Goal: Task Accomplishment & Management: Manage account settings

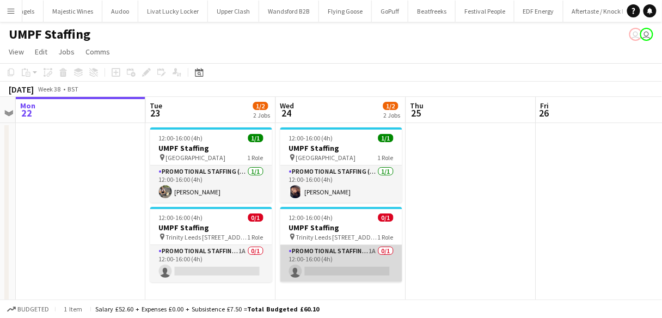
click at [314, 270] on app-card-role "Promotional Staffing (Brand Ambassadors) 1A 0/1 12:00-16:00 (4h) single-neutral…" at bounding box center [341, 263] width 122 height 37
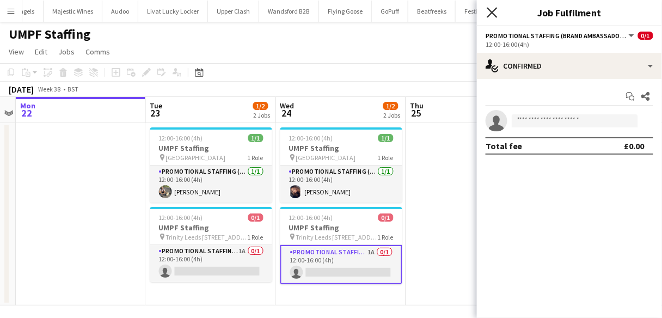
click at [489, 16] on icon at bounding box center [492, 12] width 10 height 10
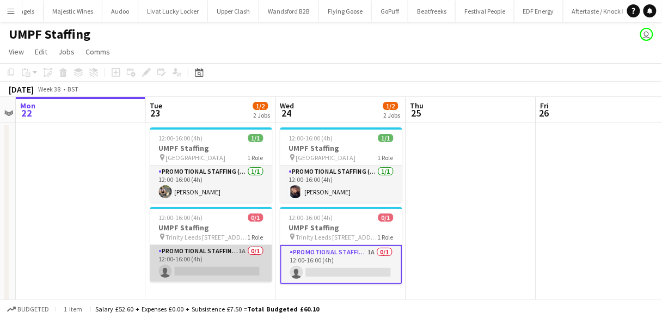
click at [225, 264] on app-card-role "Promotional Staffing (Brand Ambassadors) 1A 0/1 12:00-16:00 (4h) single-neutral…" at bounding box center [211, 263] width 122 height 37
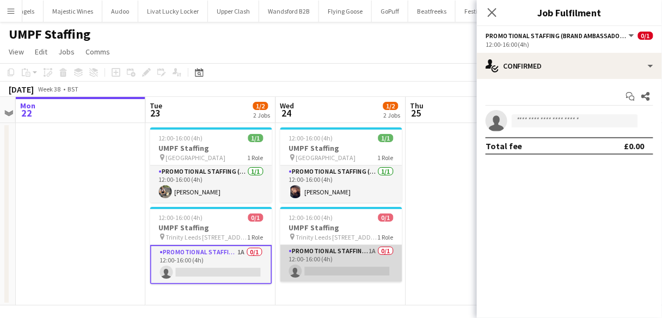
click at [309, 264] on app-card-role "Promotional Staffing (Brand Ambassadors) 1A 0/1 12:00-16:00 (4h) single-neutral…" at bounding box center [341, 263] width 122 height 37
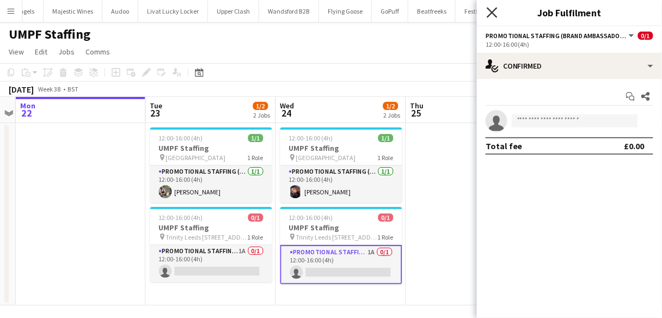
click at [493, 11] on icon at bounding box center [492, 12] width 10 height 10
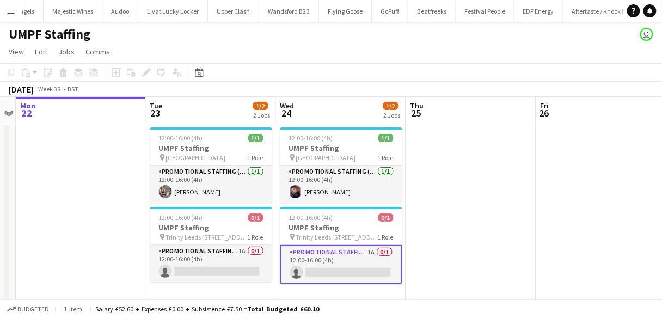
click at [13, 3] on button "Menu" at bounding box center [11, 11] width 22 height 22
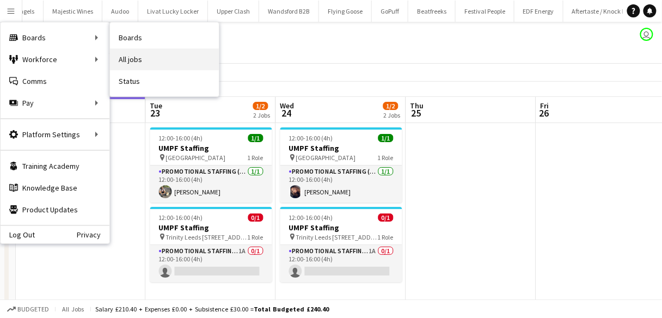
click at [125, 53] on link "All jobs" at bounding box center [164, 59] width 109 height 22
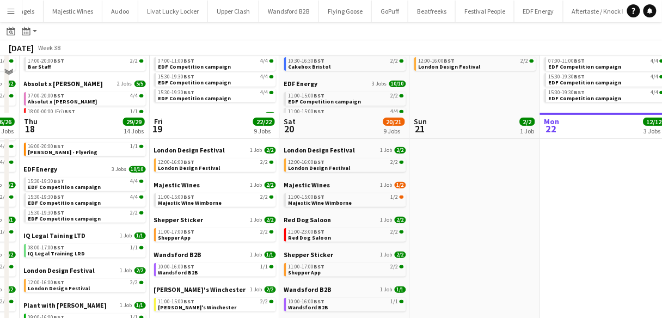
scroll to position [131, 0]
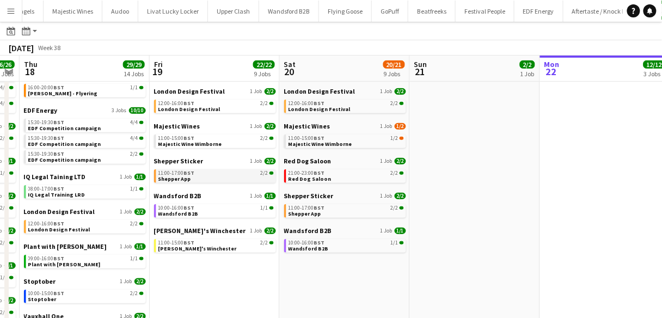
click at [186, 182] on app-brief-job-card "11:00-17:00 BST 2/2 Shepper App" at bounding box center [215, 176] width 122 height 14
click at [184, 178] on span "Shepper App" at bounding box center [174, 178] width 33 height 7
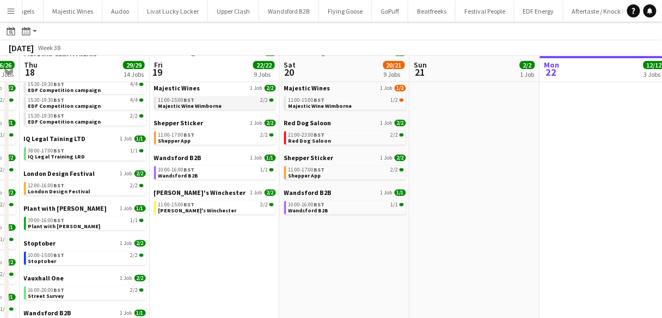
scroll to position [169, 0]
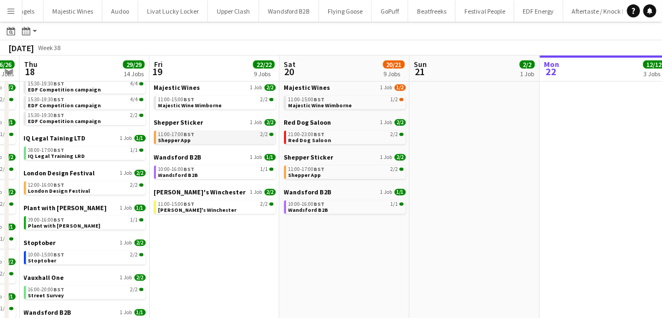
click at [216, 137] on link "11:00-17:00 BST 2/2 Shepper App" at bounding box center [215, 137] width 115 height 13
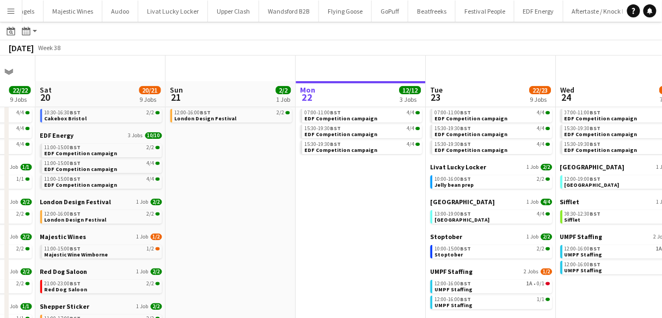
scroll to position [0, 0]
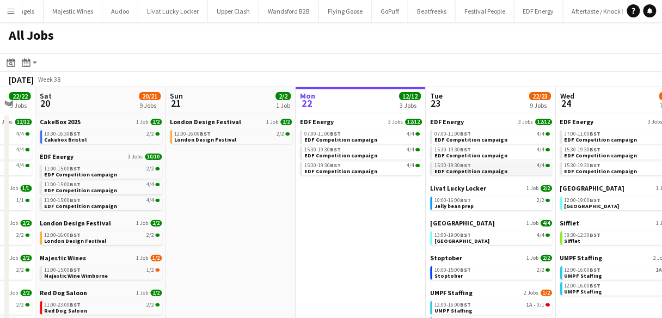
click at [478, 164] on div "15:30-19:30 BST 4/4" at bounding box center [492, 165] width 115 height 5
click at [474, 237] on div "13:00-19:00 BST 4/4" at bounding box center [492, 235] width 115 height 5
click at [352, 163] on div "15:30-19:30 BST 4/4" at bounding box center [362, 165] width 115 height 5
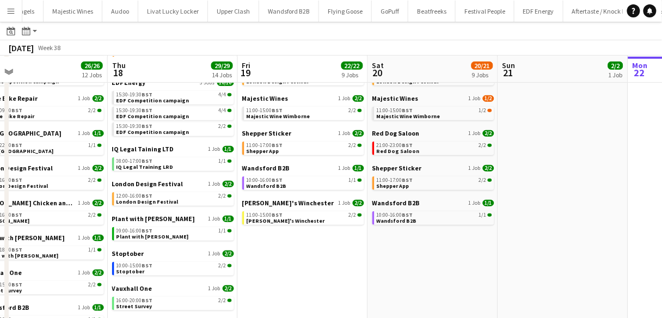
scroll to position [160, 0]
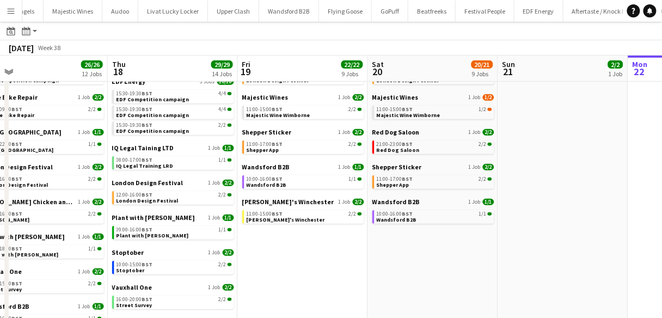
drag, startPoint x: 239, startPoint y: 167, endPoint x: 251, endPoint y: 249, distance: 83.6
click at [251, 249] on app-date-cell "EDF Energy 3 Jobs 12/12 07:00-11:00 BST 4/4 EDF Competition campaign 15:30-19:3…" at bounding box center [303, 182] width 130 height 459
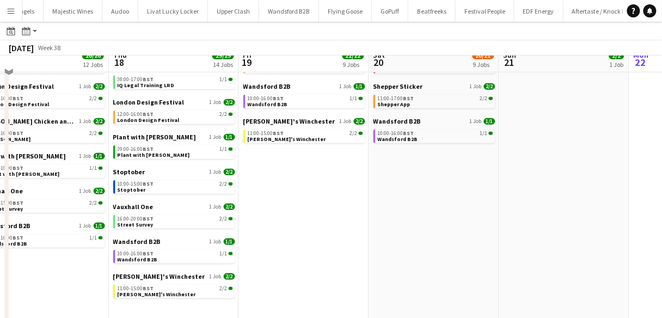
scroll to position [241, 0]
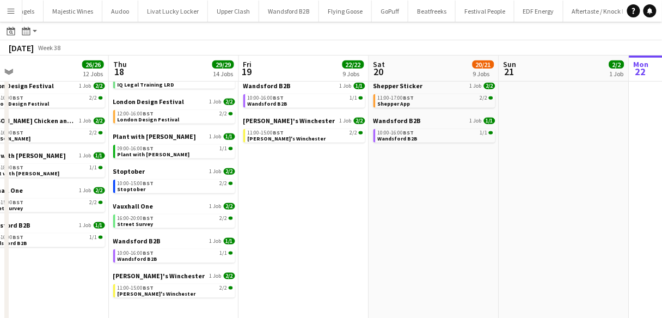
drag, startPoint x: 251, startPoint y: 249, endPoint x: 111, endPoint y: 194, distance: 149.9
click at [111, 194] on app-date-cell "22 Impact 1 Job 2/2 17:00-20:00 BST 2/2 Bar Staff Absolut x Haring 2 Jobs 5/5 0…" at bounding box center [174, 100] width 130 height 459
click at [129, 229] on div "Vauxhall One 1 Job 2/2 16:00-20:00 BST 2/2 Street Survey" at bounding box center [174, 219] width 122 height 35
click at [129, 225] on span "Street Survey" at bounding box center [136, 224] width 36 height 7
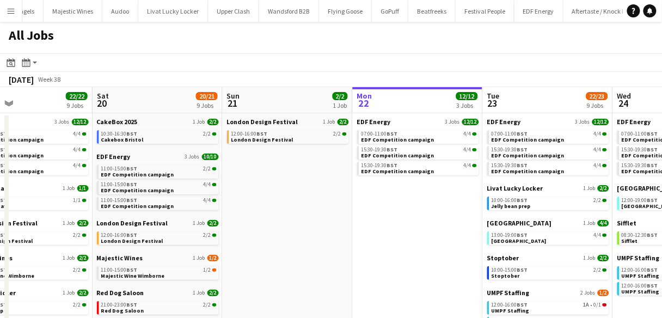
scroll to position [0, 391]
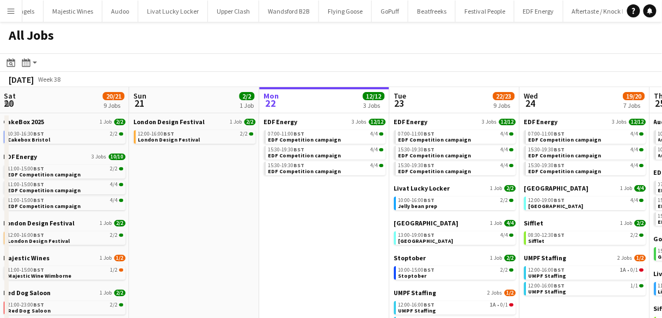
click at [414, 103] on app-all-jobs-date-header "Tue 23 22/23 9 Jobs" at bounding box center [455, 100] width 130 height 26
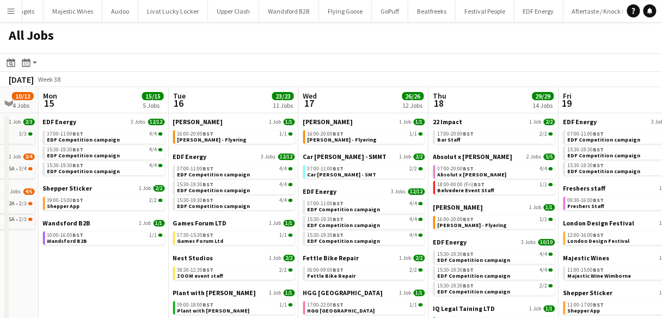
scroll to position [0, 270]
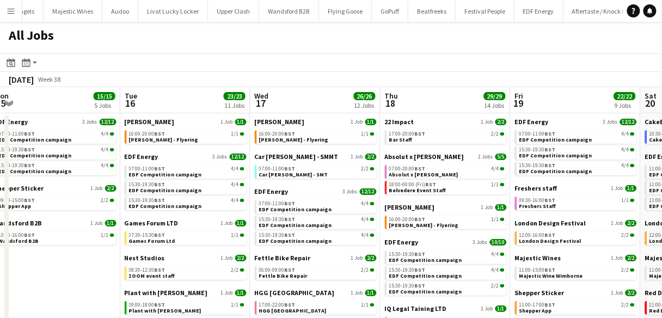
click at [8, 14] on app-icon "Menu" at bounding box center [11, 11] width 9 height 9
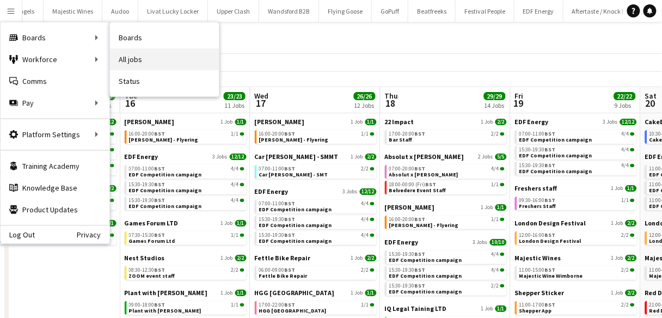
click at [129, 57] on link "All jobs" at bounding box center [164, 59] width 109 height 22
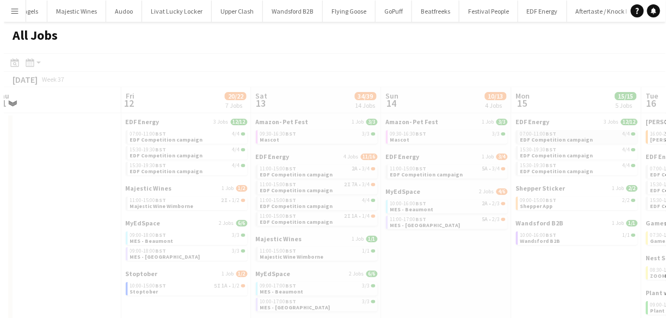
scroll to position [0, 241]
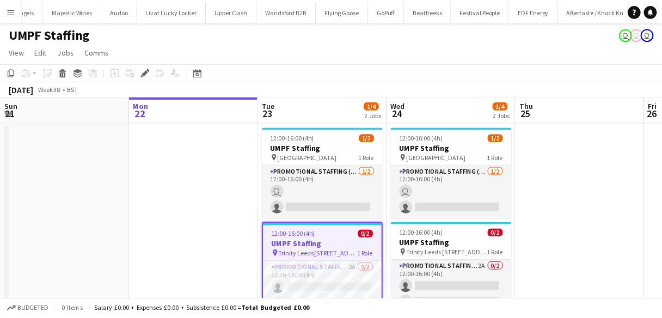
scroll to position [0, 375]
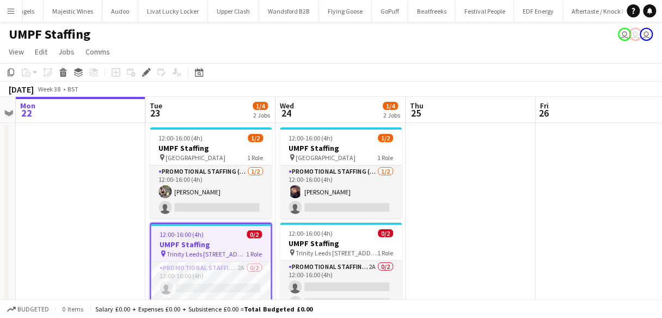
click at [13, 10] on app-icon "Menu" at bounding box center [11, 11] width 9 height 9
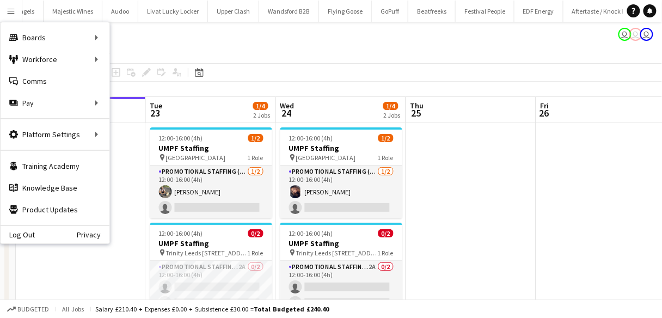
click at [218, 54] on app-page-menu "View Day view expanded Day view collapsed Month view Date picker Jump to today …" at bounding box center [331, 52] width 662 height 21
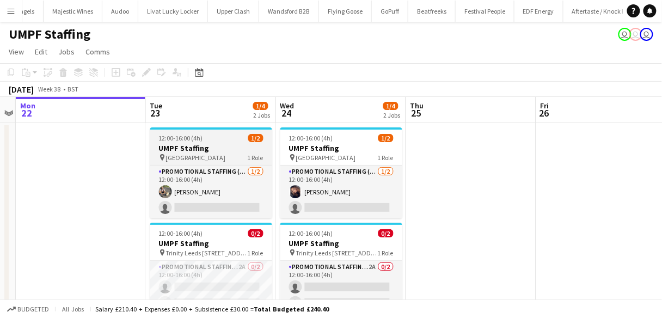
scroll to position [36, 0]
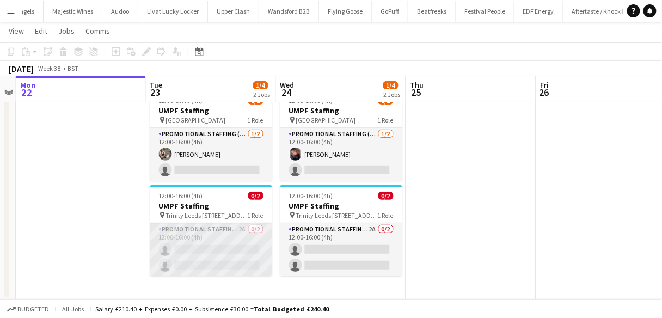
click at [193, 234] on app-card-role "Promotional Staffing (Brand Ambassadors) 2A 0/2 12:00-16:00 (4h) single-neutral…" at bounding box center [211, 249] width 122 height 53
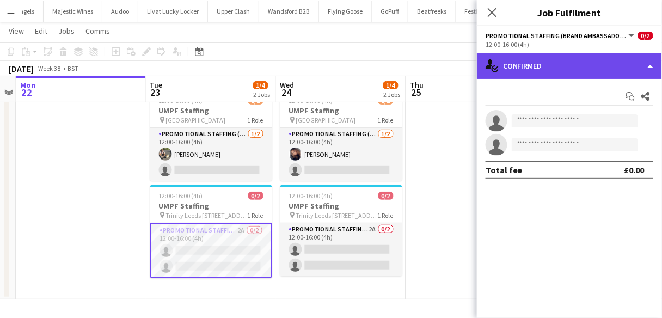
click at [525, 66] on div "single-neutral-actions-check-2 Confirmed" at bounding box center [569, 66] width 185 height 26
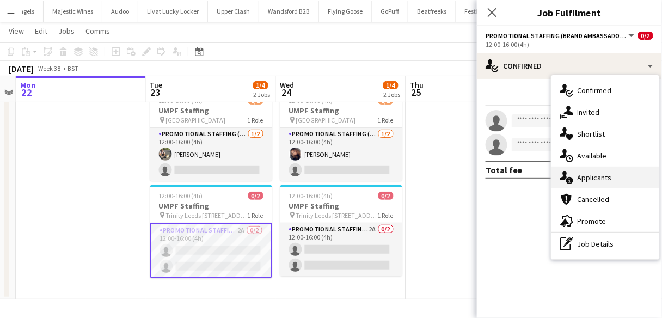
click at [567, 184] on icon "single-neutral-actions-information" at bounding box center [566, 177] width 13 height 13
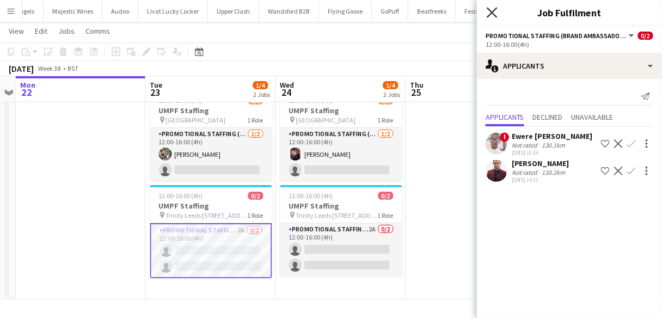
click at [492, 17] on icon "Close pop-in" at bounding box center [492, 12] width 10 height 10
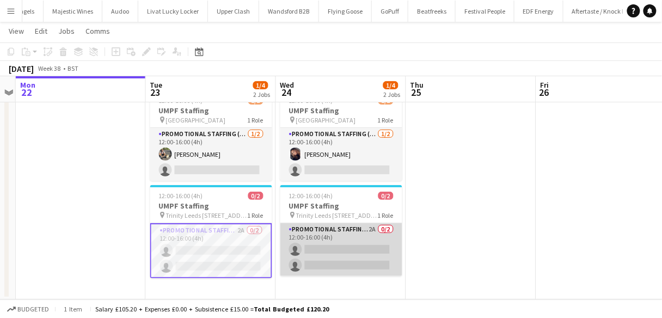
click at [345, 247] on app-card-role "Promotional Staffing (Brand Ambassadors) 2A 0/2 12:00-16:00 (4h) single-neutral…" at bounding box center [341, 249] width 122 height 53
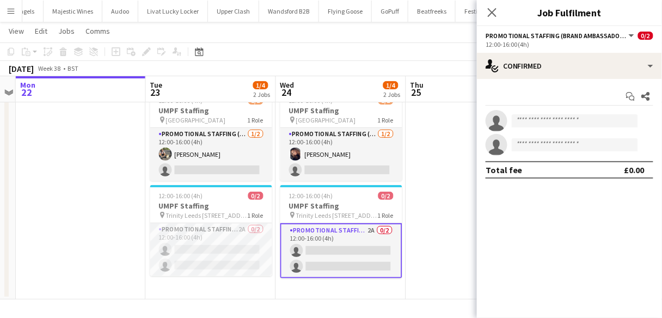
click at [499, 11] on div "Close pop-in" at bounding box center [492, 12] width 30 height 25
click at [498, 11] on app-icon "Close pop-in" at bounding box center [493, 13] width 16 height 16
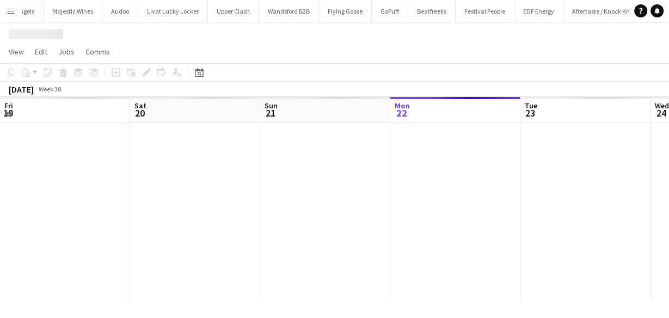
scroll to position [0, 260]
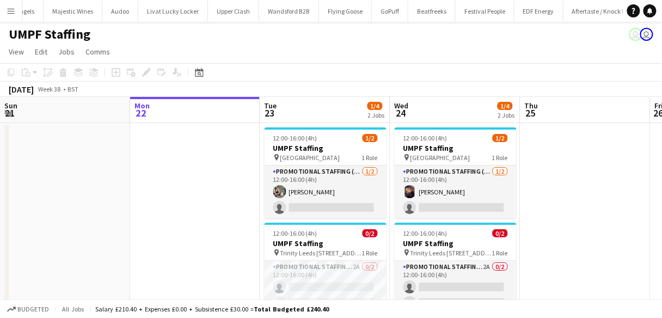
click at [83, 26] on h1 "UMPF Staffing" at bounding box center [50, 34] width 82 height 16
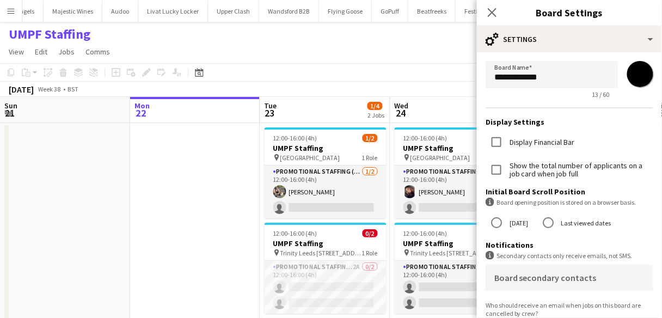
click at [83, 25] on div "UMPF Staffing user user" at bounding box center [331, 32] width 662 height 21
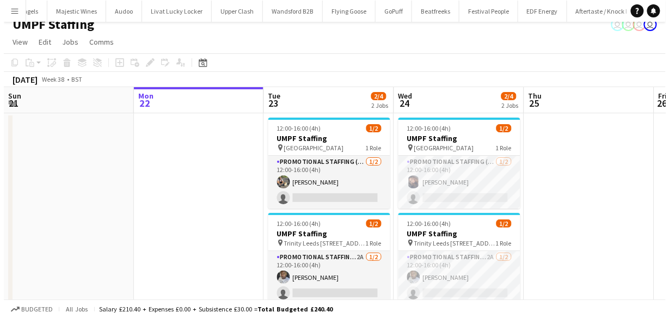
scroll to position [0, 0]
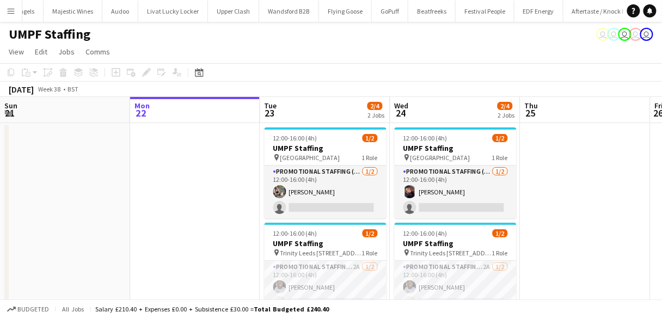
click at [4, 11] on button "Menu" at bounding box center [11, 11] width 22 height 22
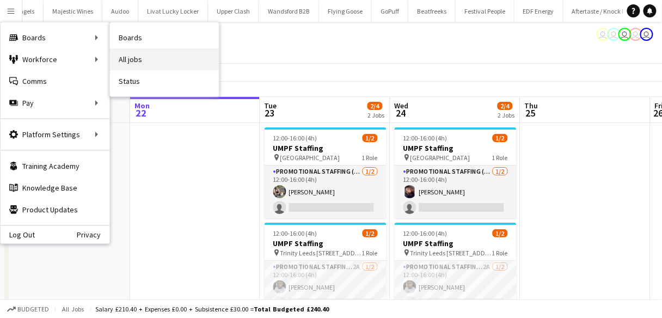
click at [129, 59] on link "All jobs" at bounding box center [164, 59] width 109 height 22
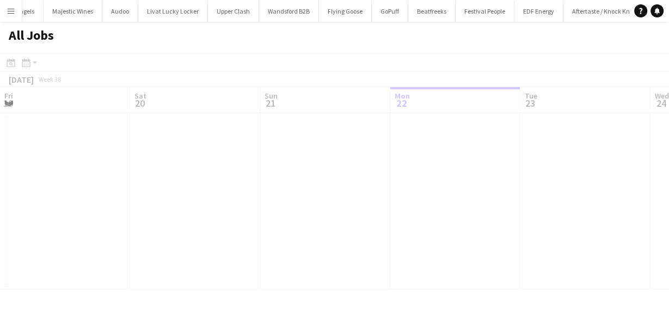
scroll to position [0, 260]
click at [10, 8] on app-icon "Menu" at bounding box center [11, 11] width 9 height 9
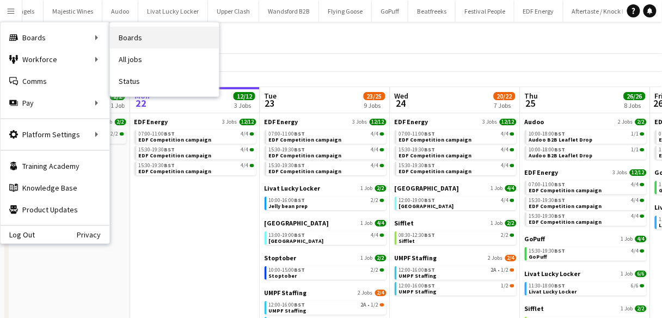
click at [116, 42] on link "Boards" at bounding box center [164, 38] width 109 height 22
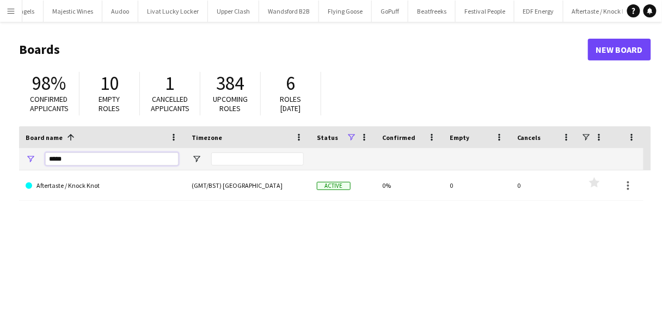
click at [74, 162] on input "*****" at bounding box center [111, 158] width 133 height 13
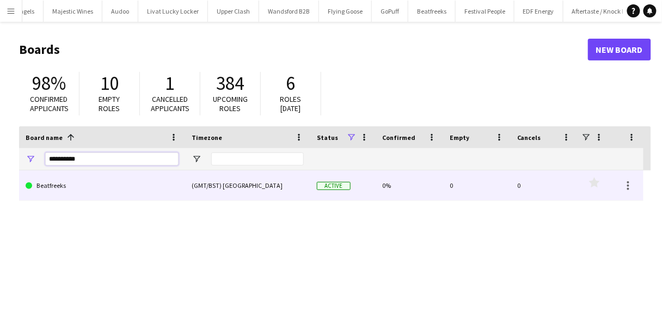
type input "**********"
click at [81, 184] on link "Beatfreeks" at bounding box center [102, 185] width 153 height 30
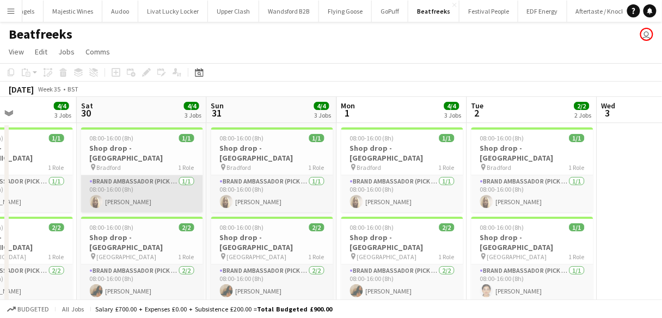
scroll to position [121, 0]
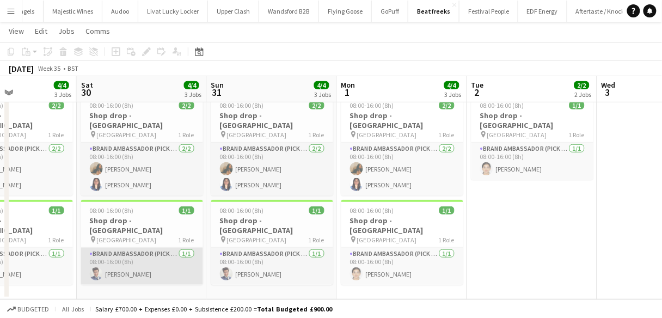
click at [133, 251] on app-card-role "Brand Ambassador (Pick up) 1/1 08:00-16:00 (8h) Adil Shahbaz" at bounding box center [142, 266] width 122 height 37
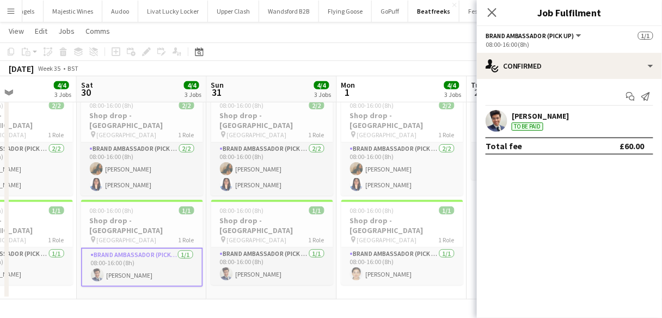
click at [534, 114] on div "Adil Shahbaz" at bounding box center [541, 116] width 58 height 10
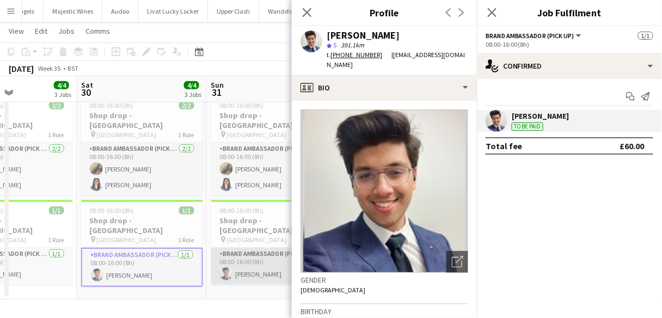
click at [249, 249] on app-card-role "Brand Ambassador (Pick up) 1/1 08:00-16:00 (8h) Adil Shahbaz" at bounding box center [272, 266] width 122 height 37
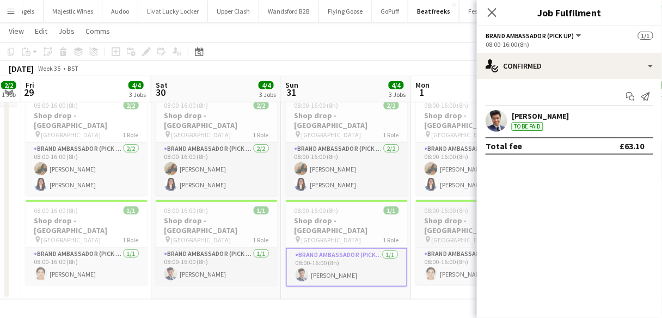
scroll to position [0, 239]
click at [546, 116] on div "Adil Shahbaz" at bounding box center [541, 116] width 58 height 10
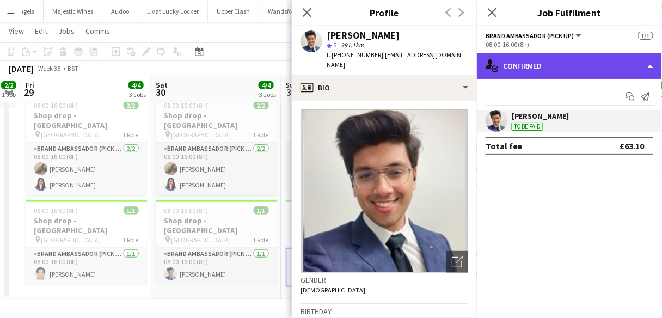
click at [556, 55] on div "single-neutral-actions-check-2 Confirmed" at bounding box center [569, 66] width 185 height 26
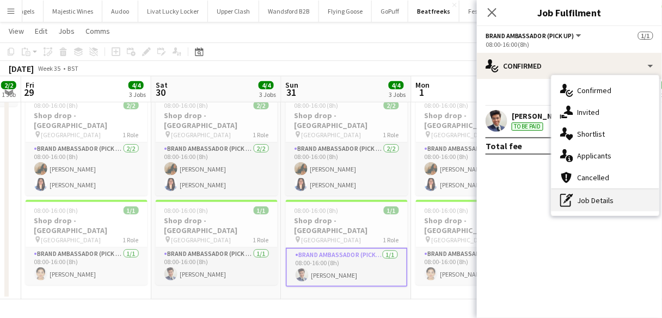
click at [559, 203] on div "pen-write Job Details" at bounding box center [606, 201] width 108 height 22
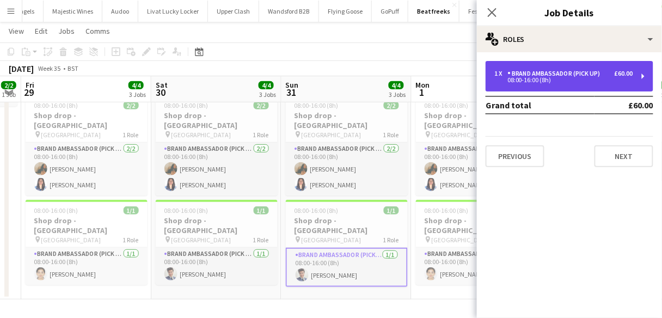
click at [550, 67] on div "1 x Brand Ambassador (Pick up) £60.00 08:00-16:00 (8h)" at bounding box center [570, 76] width 168 height 30
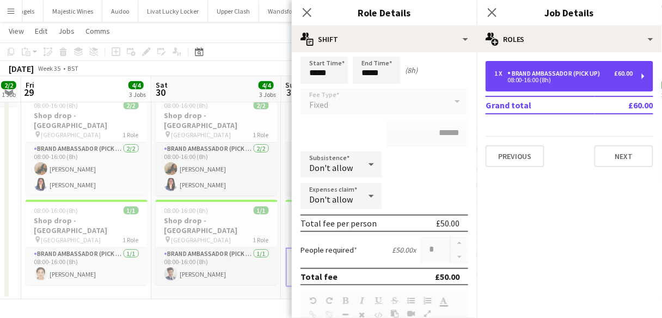
scroll to position [87, 0]
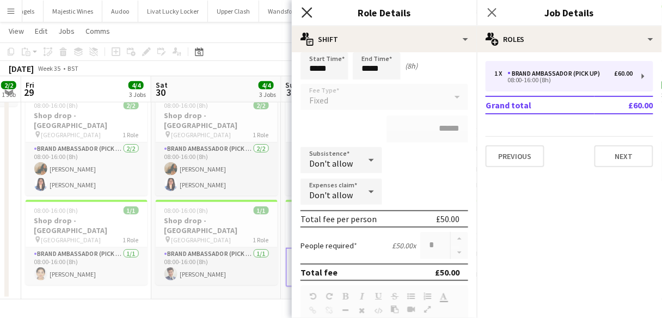
click at [305, 14] on icon at bounding box center [307, 12] width 10 height 10
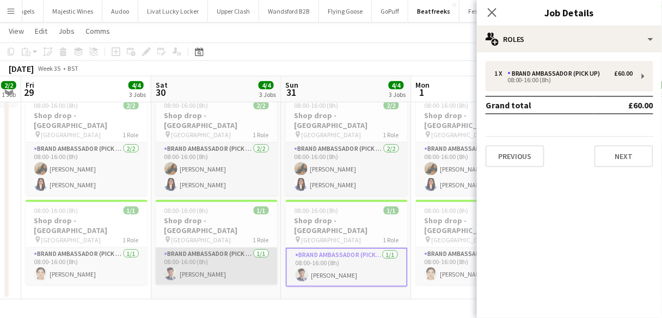
click at [246, 248] on app-card-role "Brand Ambassador (Pick up) 1/1 08:00-16:00 (8h) Adil Shahbaz" at bounding box center [217, 266] width 122 height 37
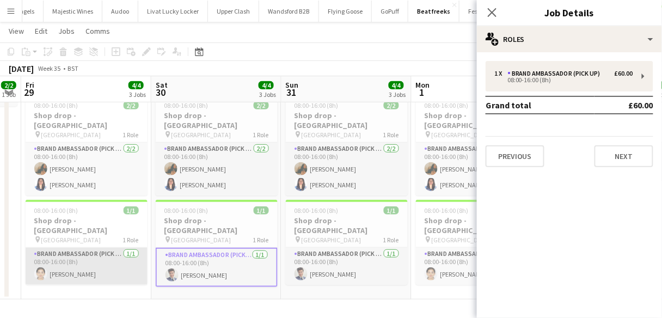
click at [123, 248] on app-card-role "Brand Ambassador (Pick up) 1/1 08:00-16:00 (8h) Varnika Vaid" at bounding box center [87, 266] width 122 height 37
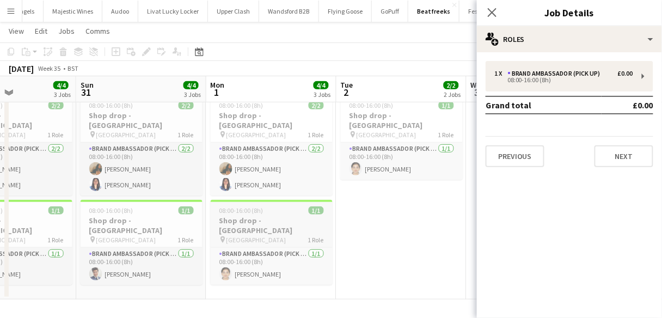
scroll to position [0, 310]
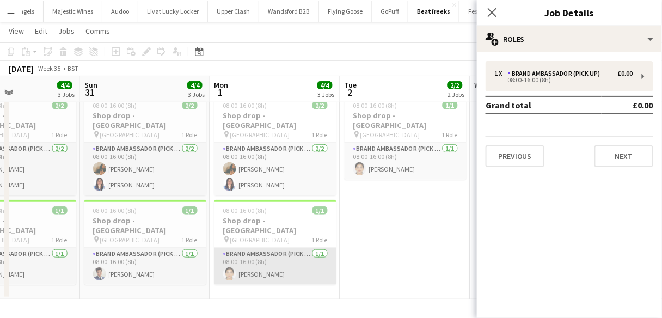
click at [262, 248] on app-card-role "Brand Ambassador (Pick up) 1/1 08:00-16:00 (8h) Varnika Vaid" at bounding box center [276, 266] width 122 height 37
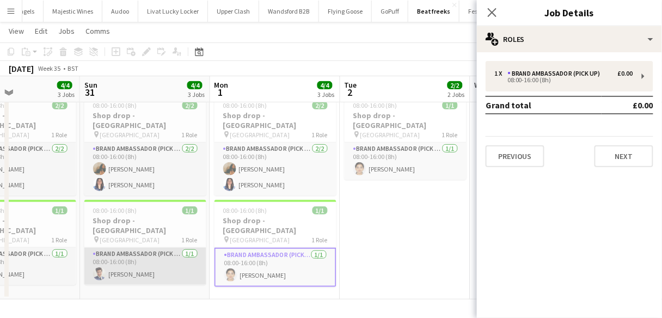
click at [166, 248] on app-card-role "Brand Ambassador (Pick up) 1/1 08:00-16:00 (8h) Adil Shahbaz" at bounding box center [145, 266] width 122 height 37
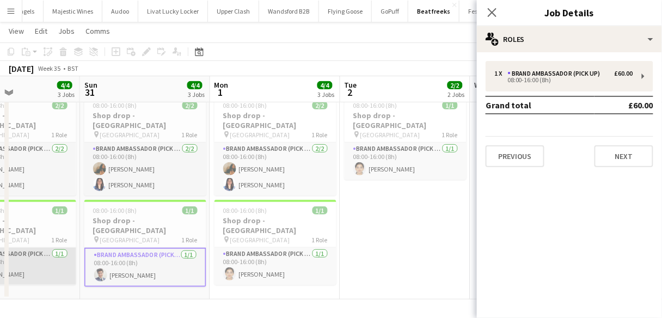
click at [47, 249] on app-card-role "Brand Ambassador (Pick up) 1/1 08:00-16:00 (8h) Adil Shahbaz" at bounding box center [15, 266] width 122 height 37
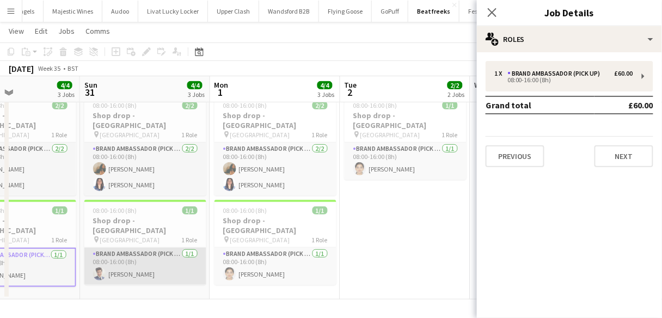
click at [144, 251] on app-card-role "Brand Ambassador (Pick up) 1/1 08:00-16:00 (8h) Adil Shahbaz" at bounding box center [145, 266] width 122 height 37
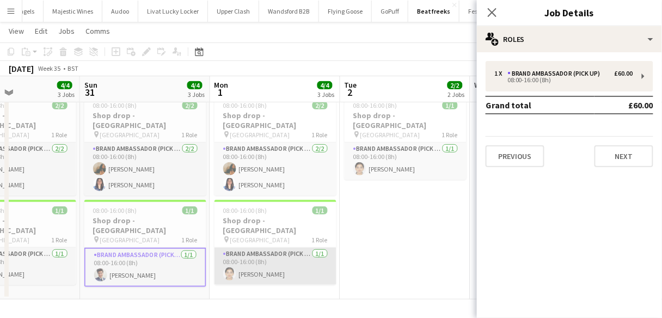
click at [236, 250] on app-card-role "Brand Ambassador (Pick up) 1/1 08:00-16:00 (8h) Varnika Vaid" at bounding box center [276, 266] width 122 height 37
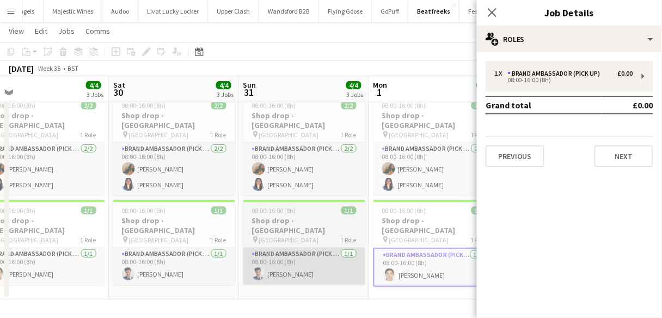
scroll to position [0, 282]
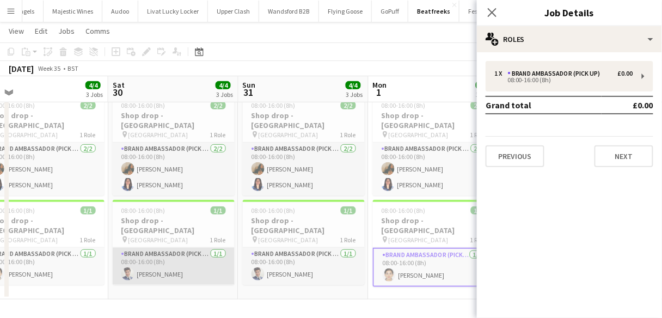
click at [157, 248] on app-card-role "Brand Ambassador (Pick up) 1/1 08:00-16:00 (8h) Adil Shahbaz" at bounding box center [174, 266] width 122 height 37
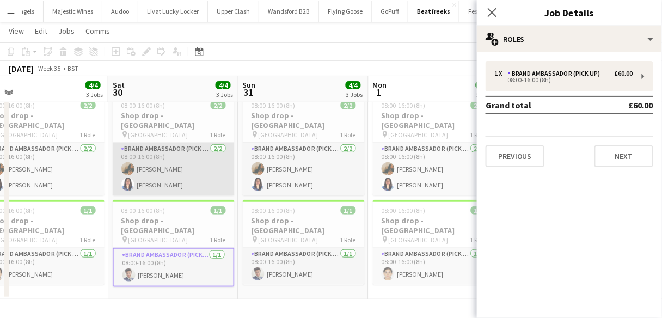
click at [200, 159] on app-card-role "Brand Ambassador (Pick up) 2/2 08:00-16:00 (8h) Riab Shaikh Manasa Amarnath" at bounding box center [174, 169] width 122 height 53
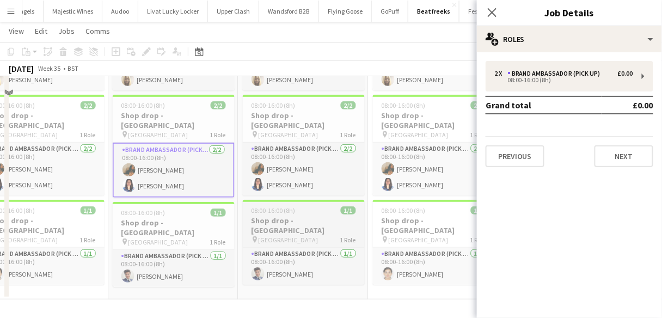
scroll to position [0, 0]
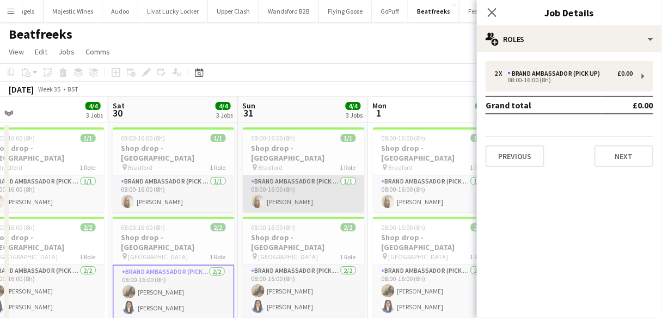
click at [329, 178] on app-card-role "Brand Ambassador (Pick up) 1/1 08:00-16:00 (8h) Amarachi Cynthia" at bounding box center [304, 193] width 122 height 37
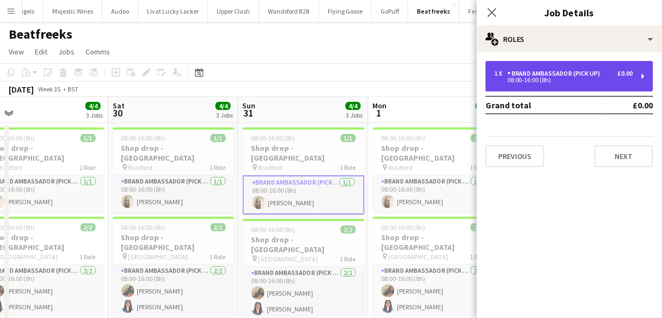
click at [527, 81] on div "08:00-16:00 (8h)" at bounding box center [564, 79] width 139 height 5
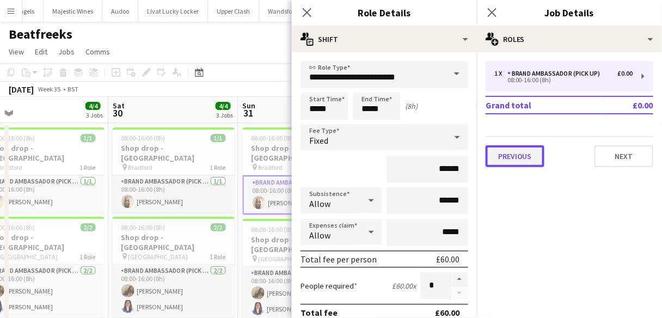
click at [523, 163] on button "Previous" at bounding box center [515, 156] width 59 height 22
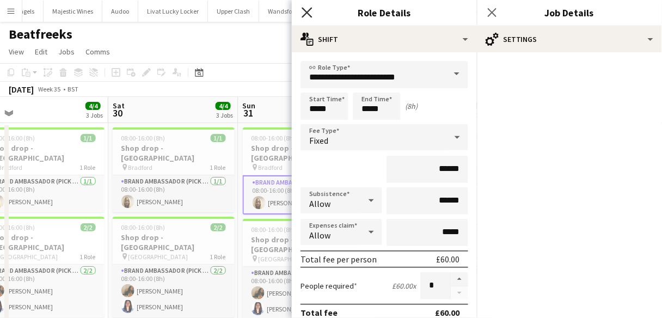
drag, startPoint x: 303, startPoint y: 9, endPoint x: 314, endPoint y: 10, distance: 10.4
click at [305, 9] on icon at bounding box center [307, 12] width 10 height 10
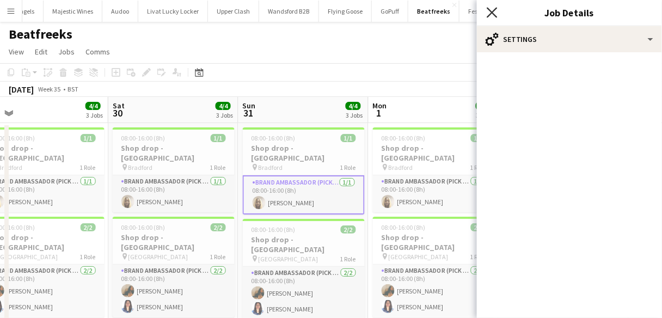
click at [490, 11] on icon "Close pop-in" at bounding box center [492, 12] width 10 height 10
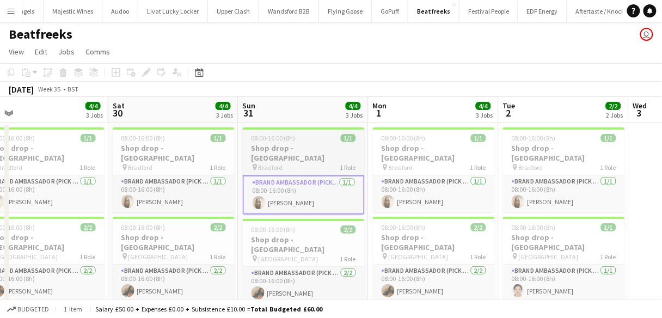
click at [309, 163] on div "pin Bradford 1 Role" at bounding box center [304, 167] width 122 height 9
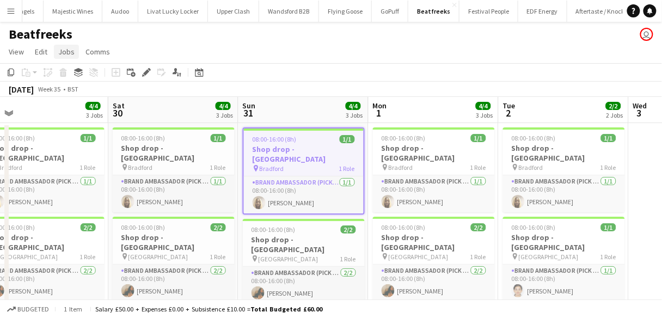
click at [72, 48] on span "Jobs" at bounding box center [66, 52] width 16 height 10
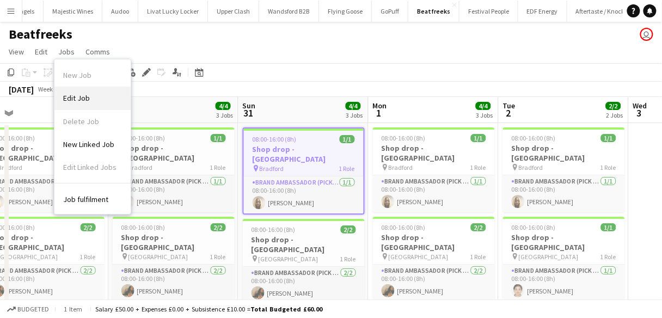
click at [83, 95] on span "Edit Job" at bounding box center [76, 98] width 27 height 10
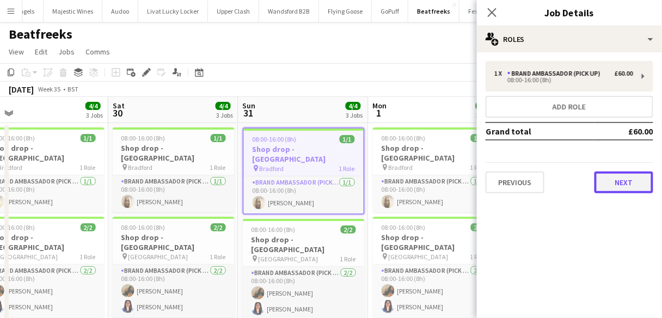
click at [614, 177] on button "Next" at bounding box center [624, 183] width 59 height 22
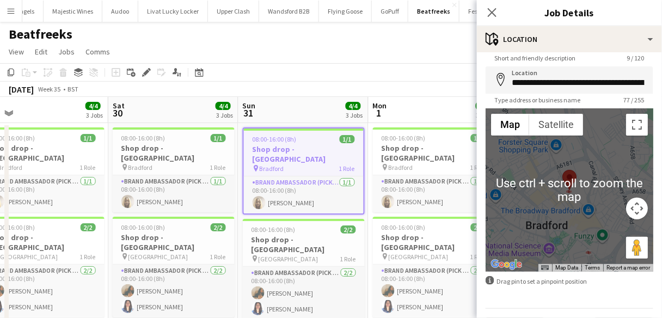
scroll to position [66, 0]
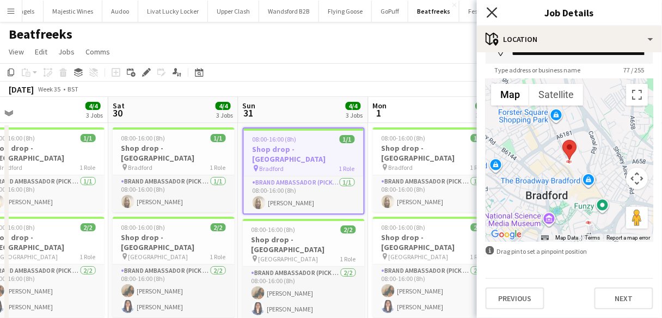
click at [497, 11] on icon "Close pop-in" at bounding box center [492, 12] width 10 height 10
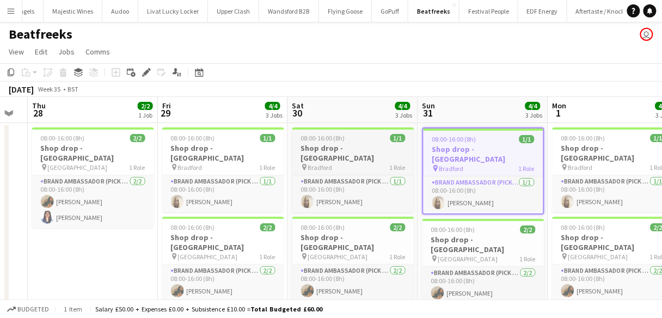
scroll to position [0, 344]
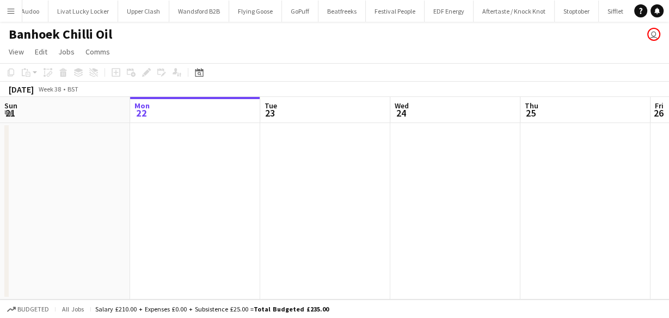
scroll to position [0, 1559]
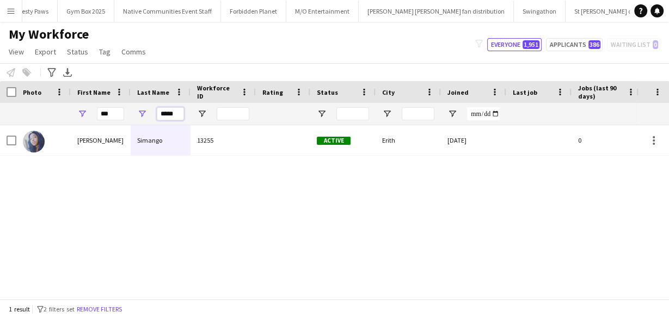
click at [163, 113] on input "*****" at bounding box center [170, 113] width 27 height 13
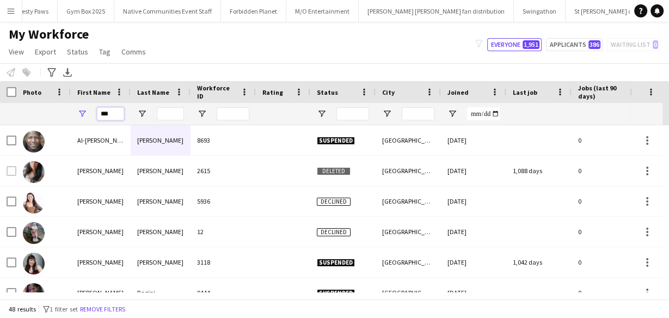
click at [113, 118] on input "***" at bounding box center [110, 113] width 27 height 13
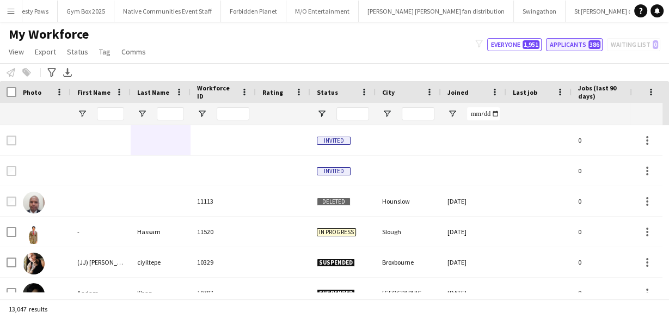
click at [593, 47] on span "386" at bounding box center [595, 44] width 12 height 9
type input "**********"
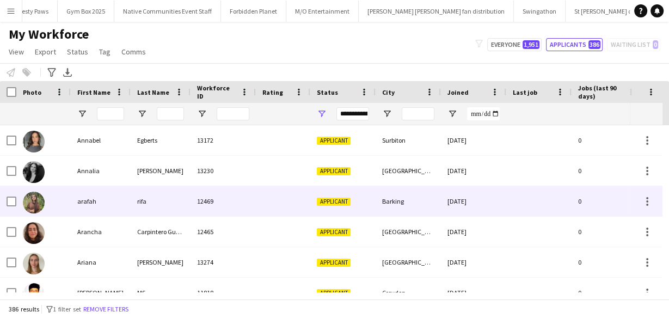
scroll to position [1351, 0]
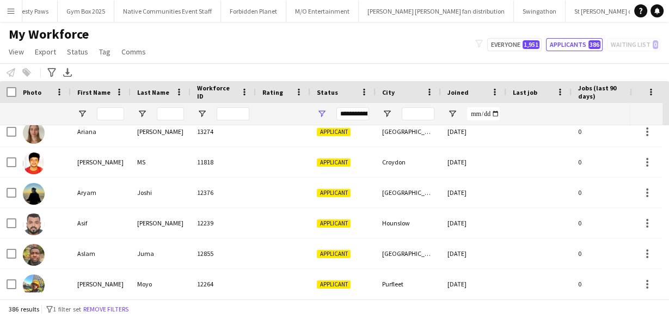
drag, startPoint x: 322, startPoint y: 123, endPoint x: 283, endPoint y: 53, distance: 80.3
click at [283, 53] on div "My Workforce View Views Default view New view Update view Delete view Edit name…" at bounding box center [334, 44] width 669 height 37
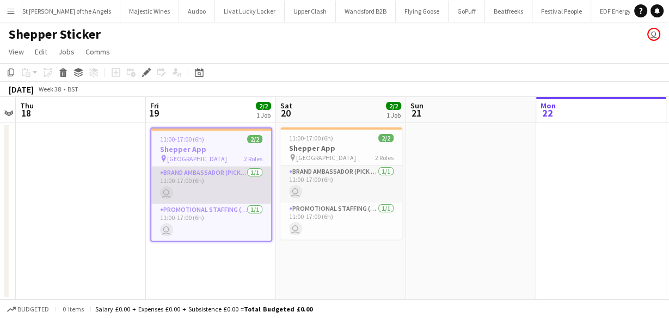
scroll to position [0, 1406]
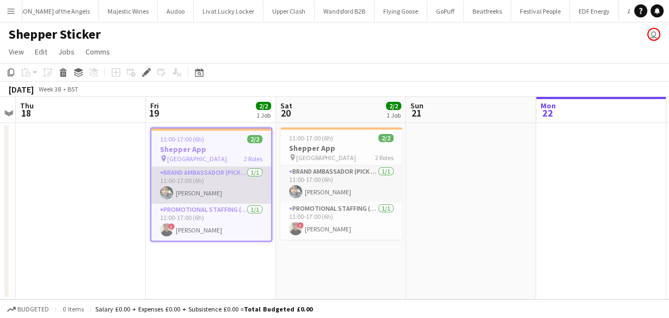
click at [242, 188] on app-card-role "Brand Ambassador (Pick up) 1/1 11:00-17:00 (6h) Abdul Wahhab Ahmad" at bounding box center [211, 185] width 120 height 37
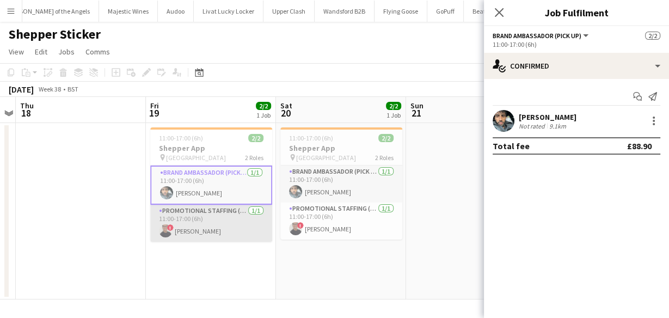
click at [234, 217] on app-card-role "Promotional Staffing (Brand Ambassadors) 1/1 11:00-17:00 (6h) ! Shaun Pham" at bounding box center [211, 223] width 122 height 37
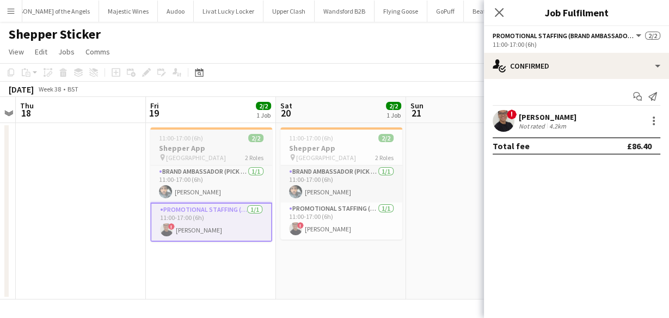
click at [220, 141] on div "11:00-17:00 (6h) 2/2" at bounding box center [211, 138] width 122 height 8
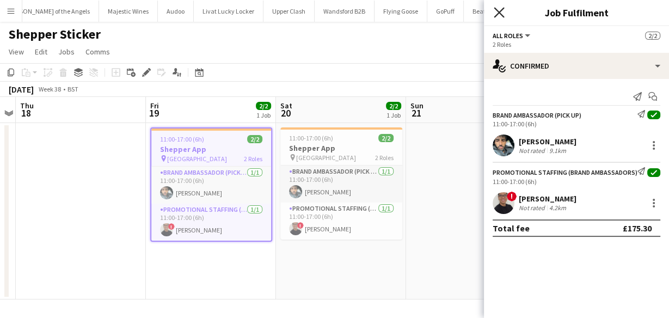
click at [497, 16] on icon "Close pop-in" at bounding box center [499, 12] width 10 height 10
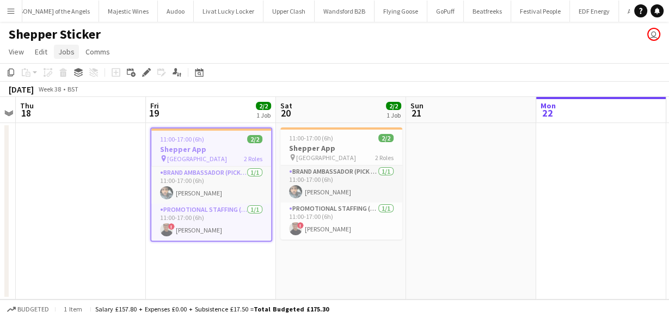
click at [67, 47] on span "Jobs" at bounding box center [66, 52] width 16 height 10
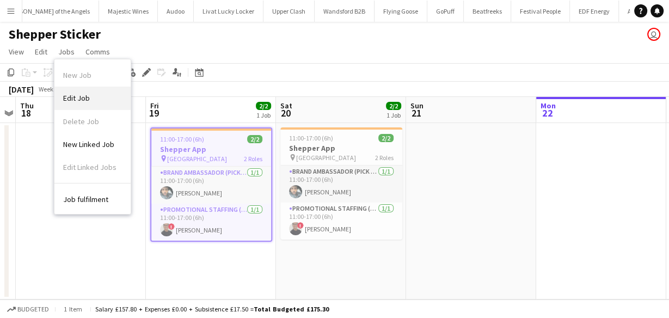
click at [83, 105] on link "Edit Job" at bounding box center [92, 98] width 76 height 23
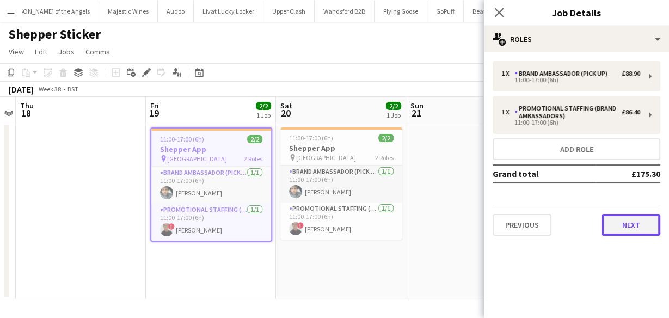
click at [625, 229] on button "Next" at bounding box center [631, 225] width 59 height 22
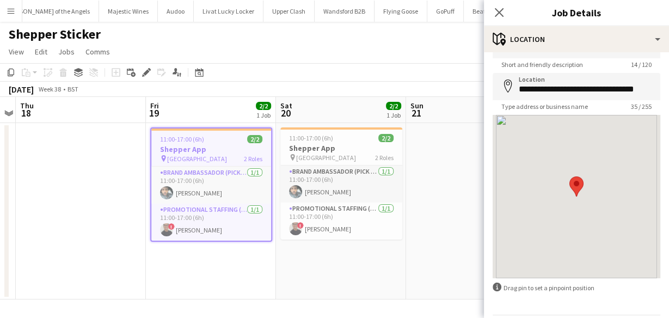
scroll to position [66, 0]
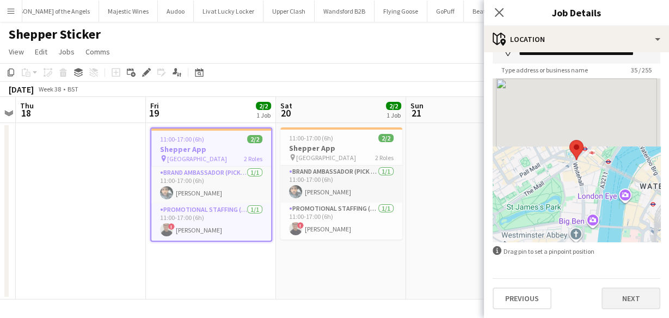
click at [625, 309] on div "**********" at bounding box center [576, 152] width 185 height 332
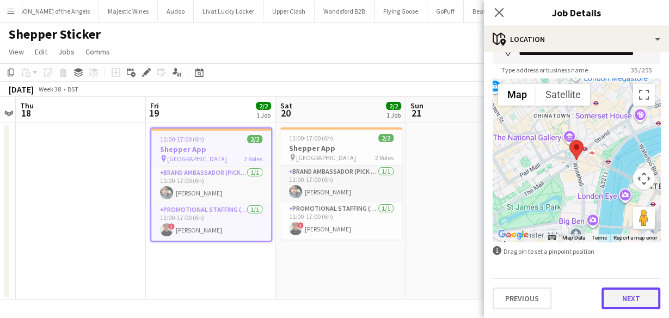
click at [622, 304] on button "Next" at bounding box center [631, 299] width 59 height 22
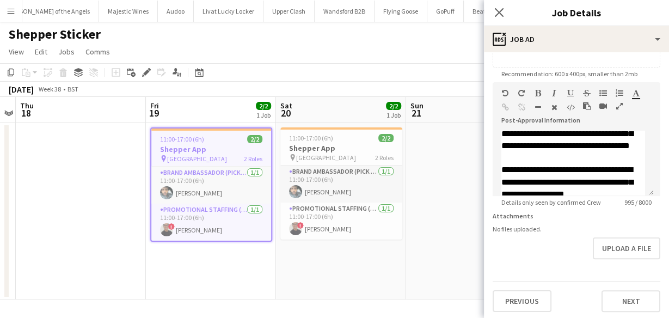
scroll to position [218, 0]
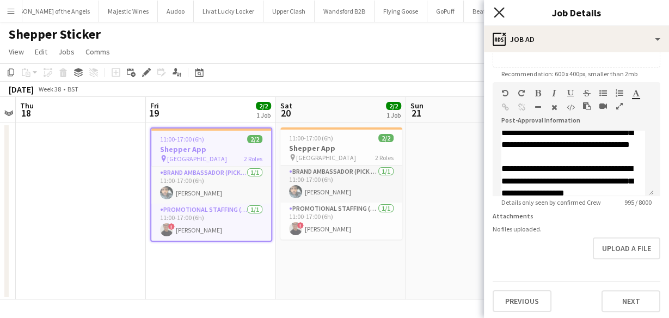
click at [496, 10] on icon "Close pop-in" at bounding box center [499, 12] width 10 height 10
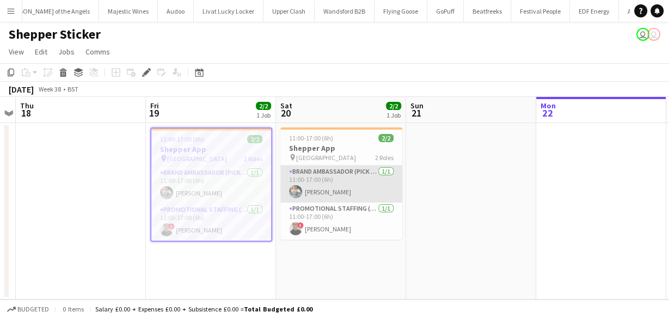
scroll to position [0, 449]
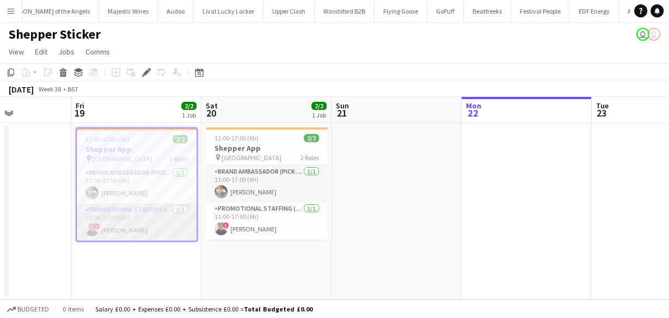
click at [137, 225] on app-card-role "Promotional Staffing (Brand Ambassadors) [DATE] 11:00-17:00 (6h) ! [PERSON_NAME]" at bounding box center [137, 222] width 120 height 37
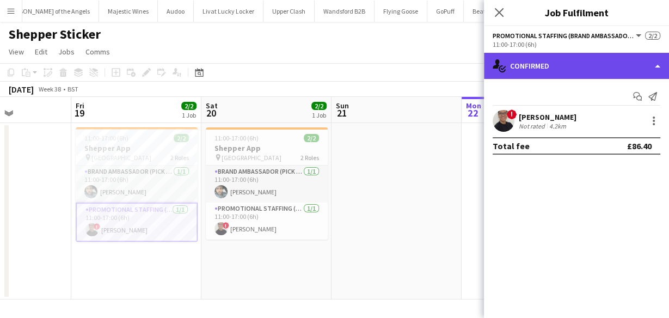
click at [540, 65] on div "single-neutral-actions-check-2 Confirmed" at bounding box center [576, 66] width 185 height 26
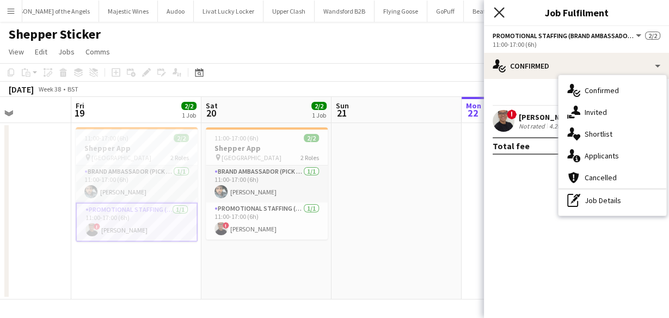
click at [499, 16] on icon "Close pop-in" at bounding box center [499, 12] width 10 height 10
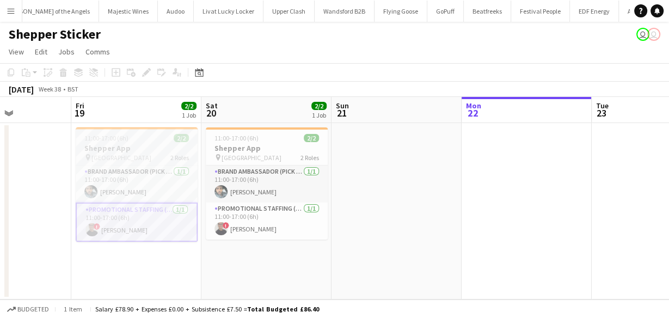
click at [131, 141] on div "11:00-17:00 (6h) 2/2" at bounding box center [137, 138] width 122 height 8
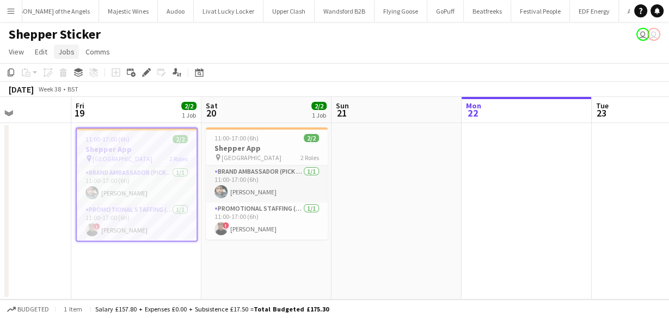
click at [69, 56] on span "Jobs" at bounding box center [66, 52] width 16 height 10
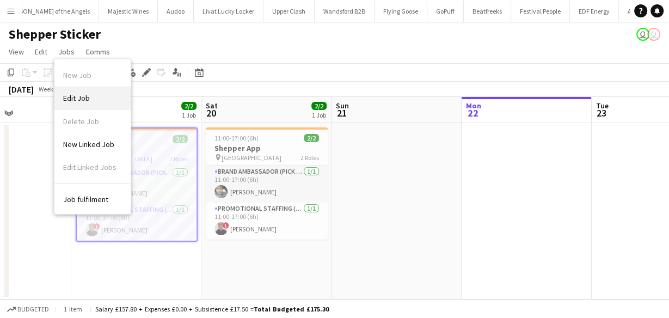
click at [68, 91] on link "Edit Job" at bounding box center [92, 98] width 76 height 23
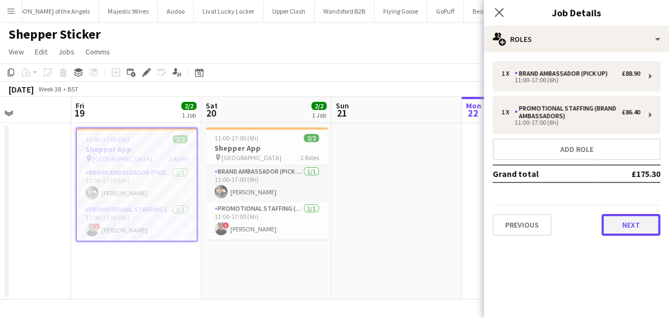
click at [617, 223] on button "Next" at bounding box center [631, 225] width 59 height 22
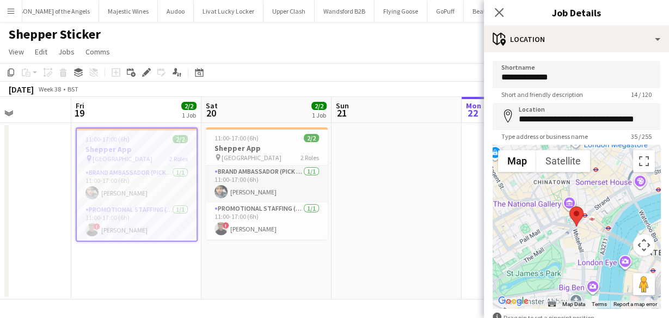
scroll to position [66, 0]
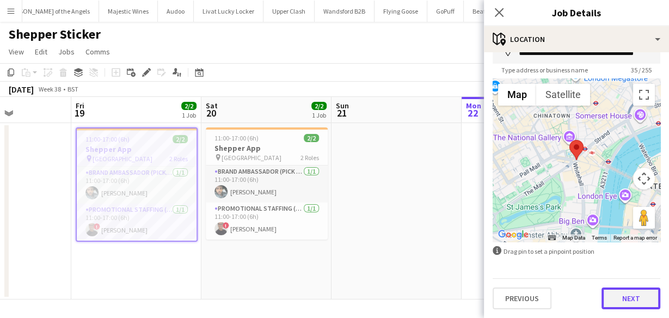
click at [611, 296] on button "Next" at bounding box center [631, 299] width 59 height 22
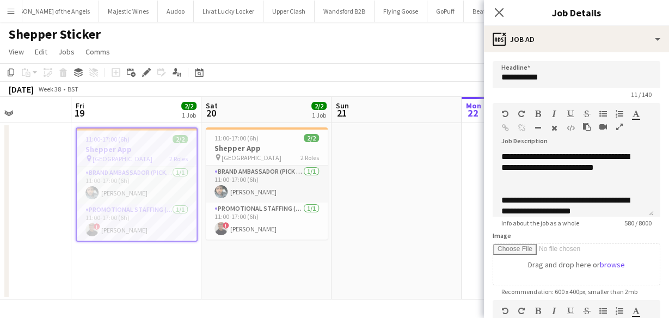
scroll to position [0, 536]
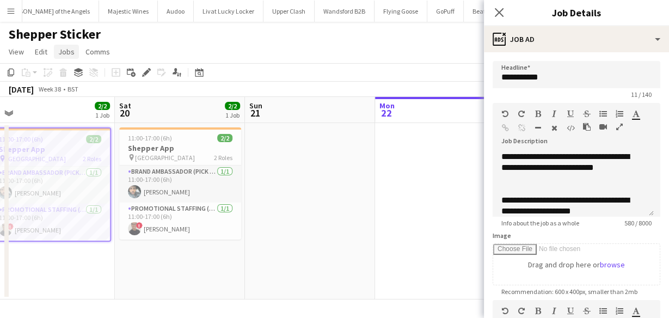
click at [70, 58] on link "Jobs" at bounding box center [66, 52] width 25 height 14
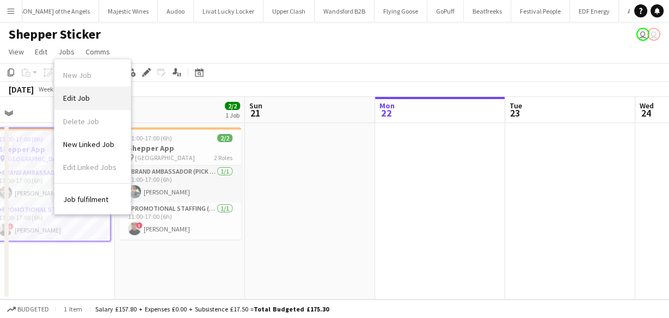
click at [110, 95] on link "Edit Job" at bounding box center [92, 98] width 76 height 23
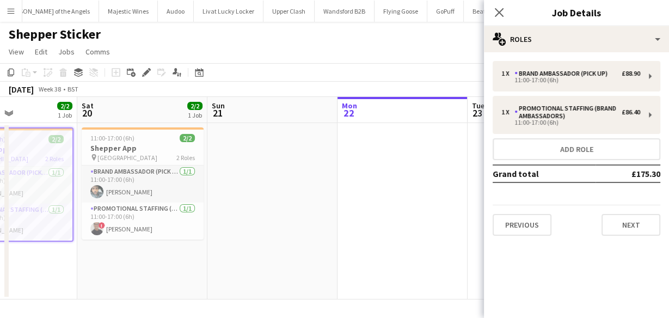
scroll to position [0, 260]
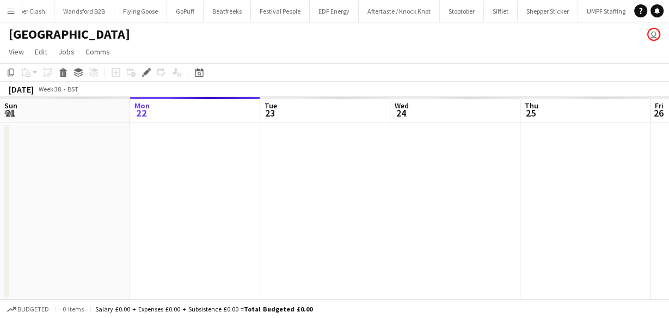
scroll to position [0, 375]
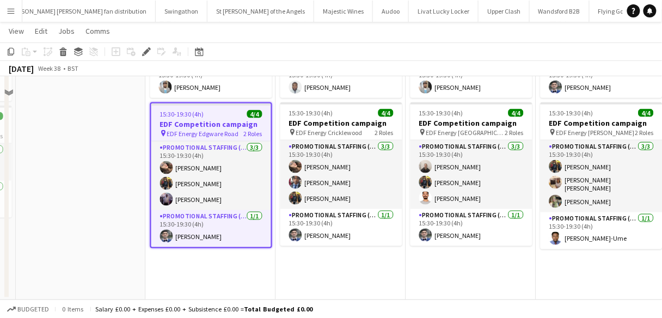
scroll to position [320, 0]
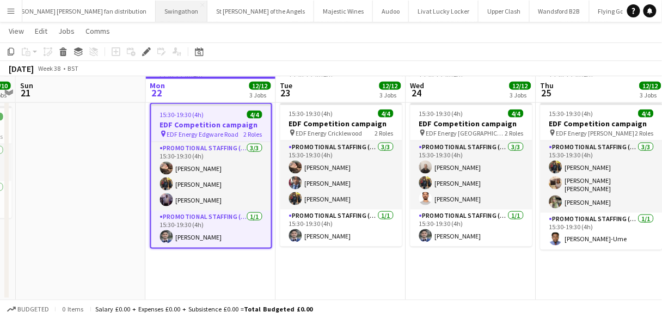
click at [156, 16] on button "Swingathon Close" at bounding box center [182, 11] width 52 height 21
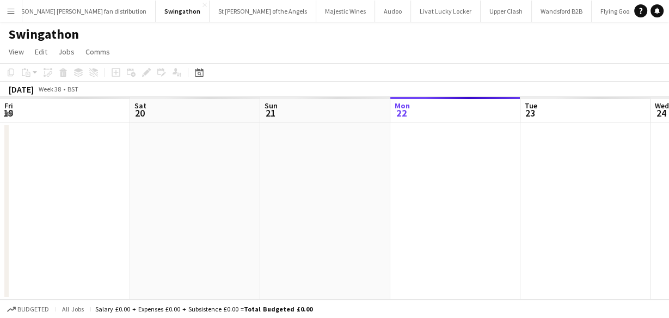
click at [11, 12] on app-icon "Menu" at bounding box center [11, 11] width 9 height 9
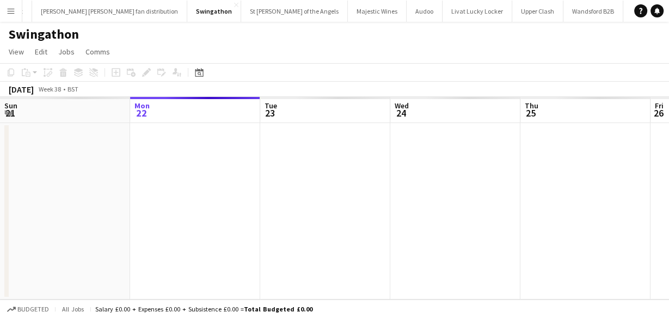
scroll to position [0, 1153]
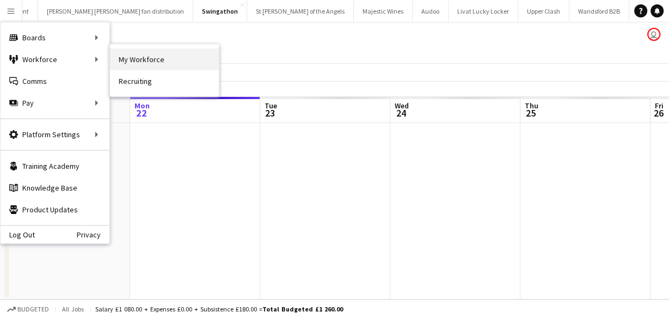
click at [135, 68] on link "My Workforce" at bounding box center [164, 59] width 109 height 22
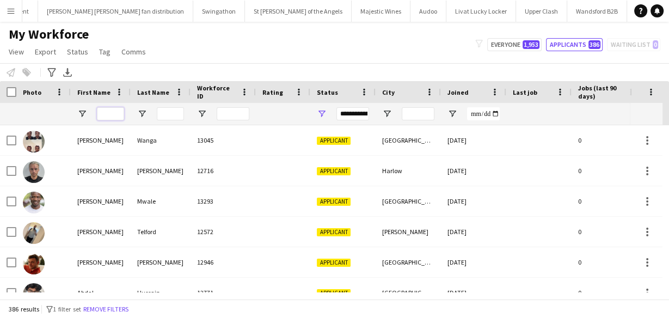
click at [103, 112] on input "First Name Filter Input" at bounding box center [110, 113] width 27 height 13
click at [321, 113] on span "Open Filter Menu" at bounding box center [322, 114] width 10 height 10
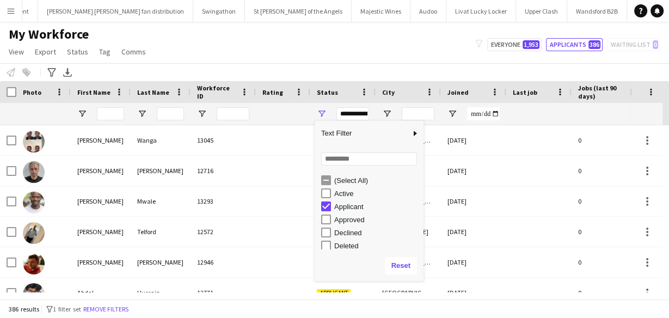
click at [347, 174] on div "(Select All)" at bounding box center [372, 180] width 102 height 13
click at [347, 180] on div "(Select All)" at bounding box center [377, 180] width 86 height 8
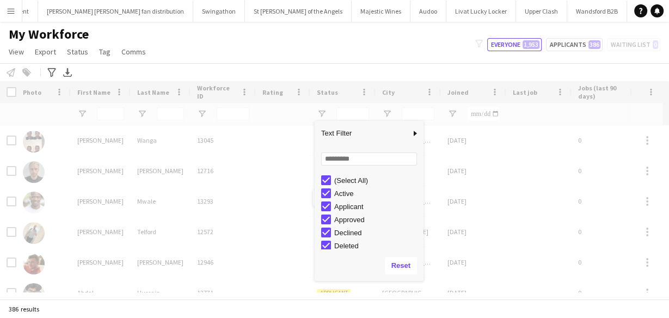
click at [380, 52] on div "My Workforce View Views Default view New view Update view Delete view Edit name…" at bounding box center [334, 44] width 669 height 37
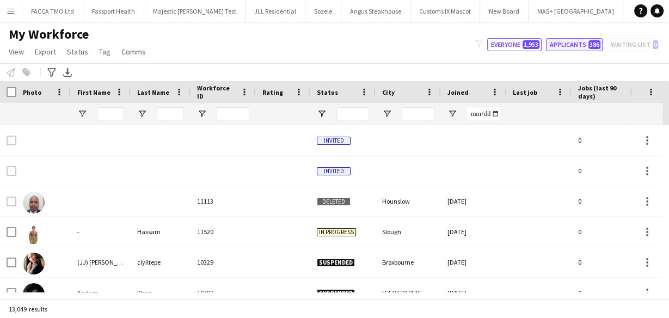
click at [579, 50] on button "Applicants 386" at bounding box center [574, 44] width 57 height 13
type input "**********"
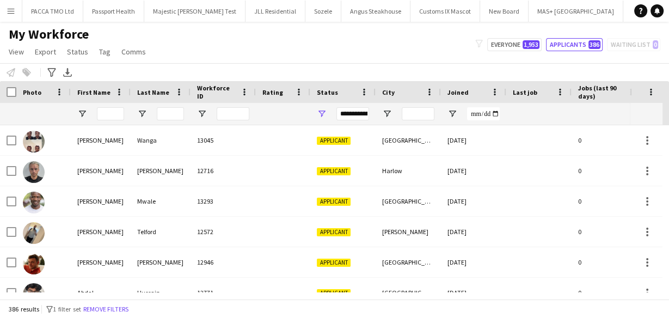
click at [110, 120] on div at bounding box center [110, 114] width 27 height 22
click at [108, 116] on input "First Name Filter Input" at bounding box center [110, 113] width 27 height 13
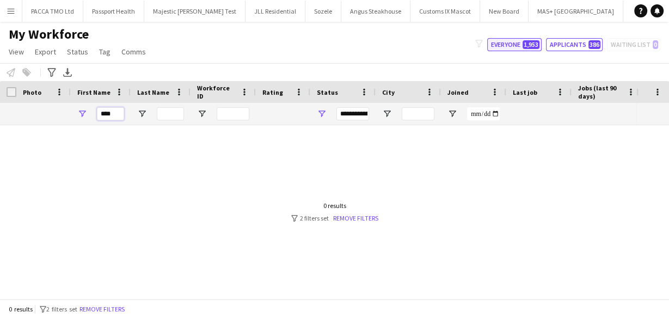
type input "****"
click at [496, 39] on button "Everyone 1,953" at bounding box center [514, 44] width 54 height 13
type input "**********"
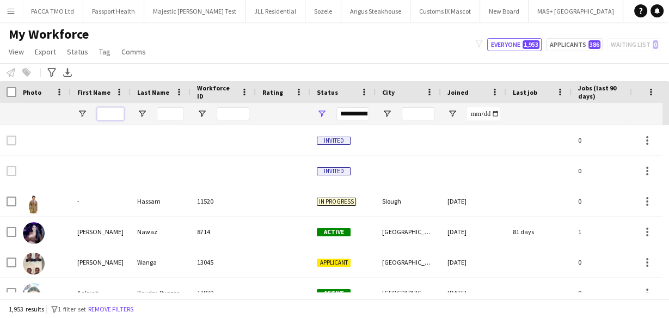
click at [114, 116] on input "First Name Filter Input" at bounding box center [110, 113] width 27 height 13
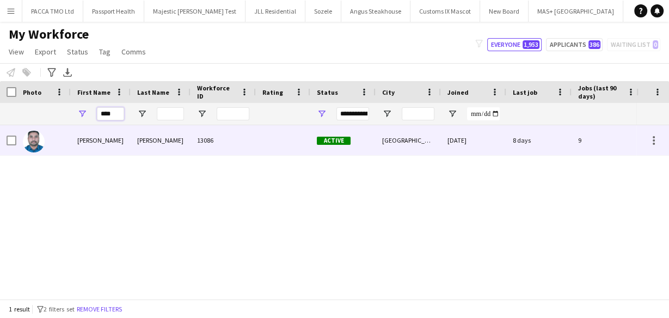
type input "****"
click at [111, 144] on div "[PERSON_NAME]" at bounding box center [101, 140] width 60 height 30
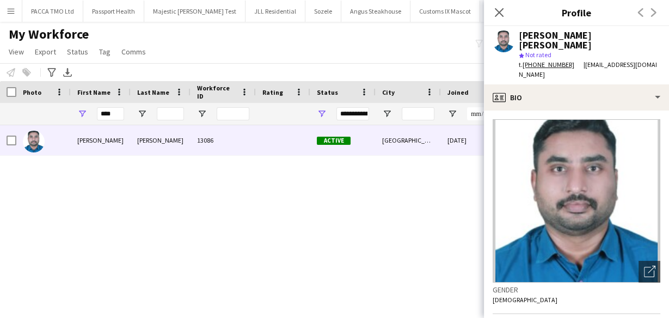
scroll to position [114, 0]
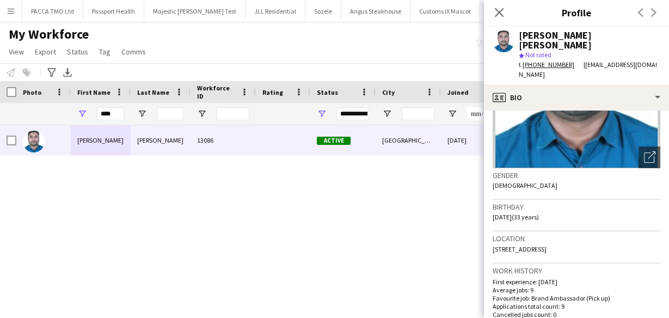
click at [544, 231] on div "Location [STREET_ADDRESS]" at bounding box center [577, 247] width 168 height 32
click at [545, 245] on span "[STREET_ADDRESS]" at bounding box center [520, 249] width 54 height 8
copy span "[STREET_ADDRESS]"
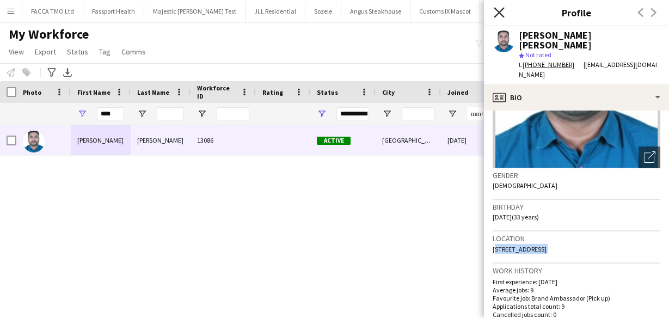
click at [502, 14] on icon "Close pop-in" at bounding box center [499, 12] width 10 height 10
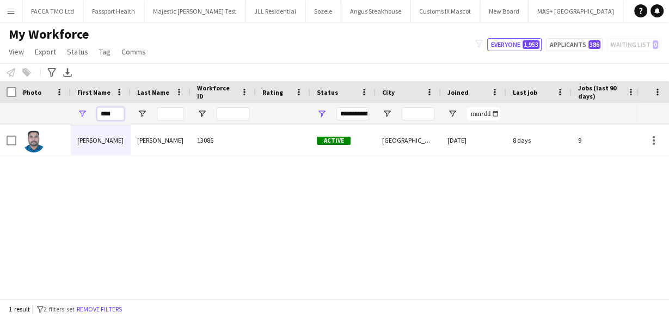
click at [101, 117] on input "****" at bounding box center [110, 113] width 27 height 13
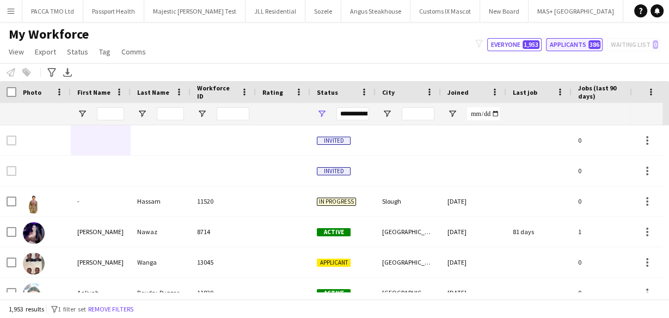
click at [551, 42] on button "Applicants 386" at bounding box center [574, 44] width 57 height 13
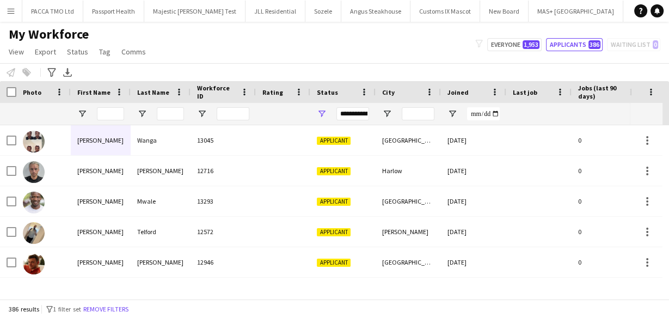
type input "**********"
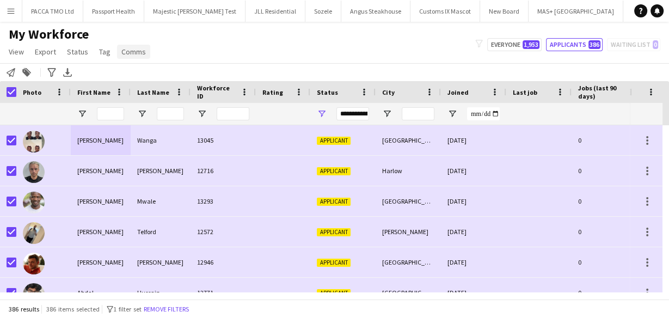
click at [131, 48] on span "Comms" at bounding box center [133, 52] width 25 height 10
click at [138, 83] on link "Send notification" at bounding box center [153, 75] width 76 height 23
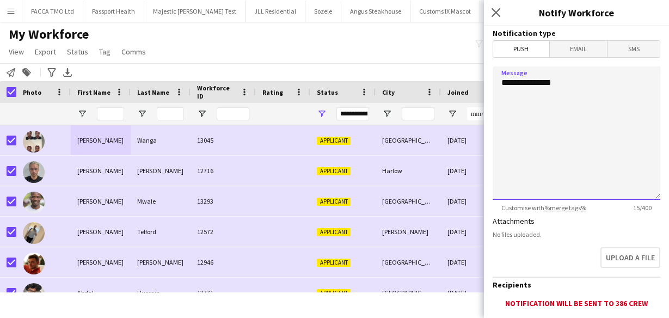
drag, startPoint x: 565, startPoint y: 106, endPoint x: 562, endPoint y: 96, distance: 10.9
click at [565, 107] on textarea "**********" at bounding box center [577, 132] width 168 height 133
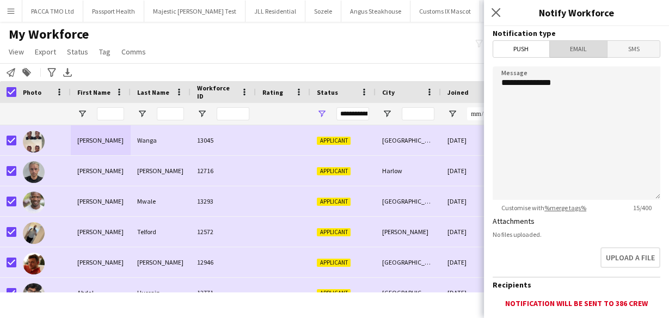
click at [579, 47] on span "Email" at bounding box center [579, 49] width 58 height 16
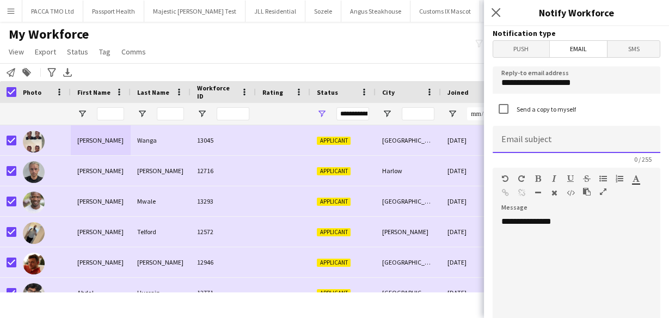
click at [523, 144] on input at bounding box center [577, 139] width 168 height 27
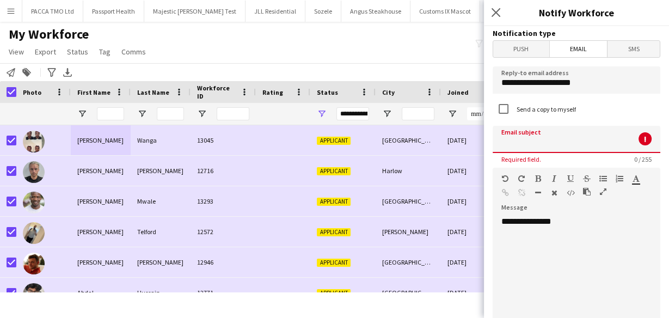
paste input "**********"
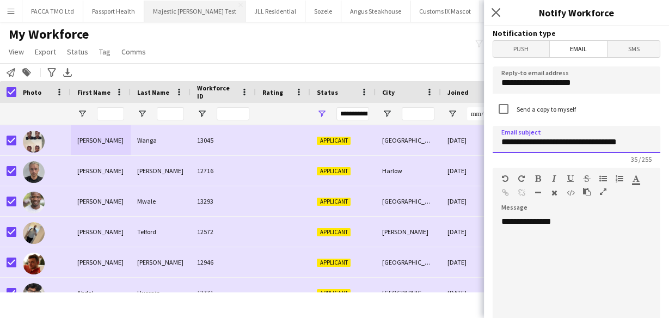
type input "**********"
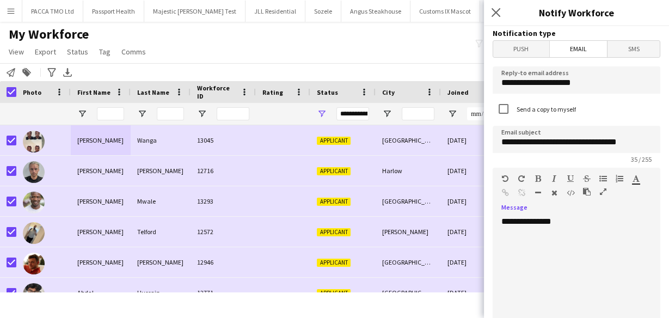
click at [578, 253] on div "**********" at bounding box center [573, 281] width 161 height 131
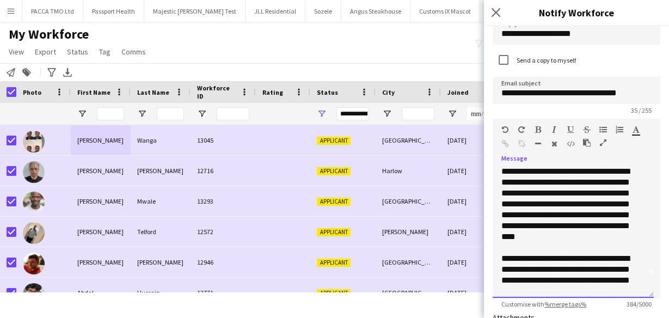
scroll to position [0, 0]
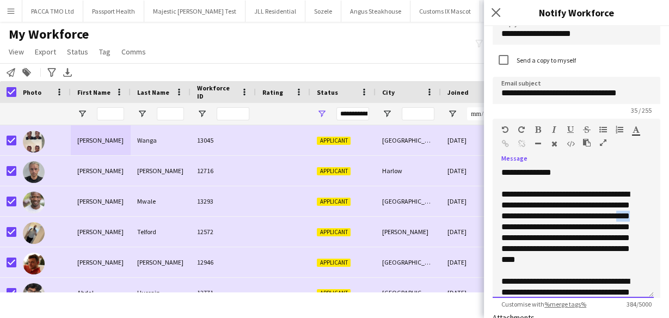
drag, startPoint x: 528, startPoint y: 228, endPoint x: 514, endPoint y: 224, distance: 14.5
click at [514, 224] on div "**********" at bounding box center [570, 227] width 137 height 76
drag, startPoint x: 559, startPoint y: 238, endPoint x: 565, endPoint y: 227, distance: 12.7
click at [565, 227] on div "**********" at bounding box center [570, 227] width 137 height 76
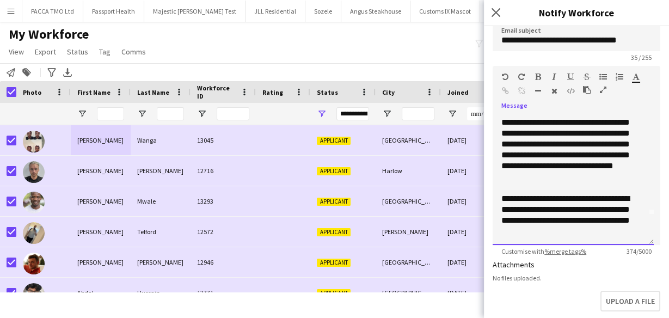
scroll to position [136, 0]
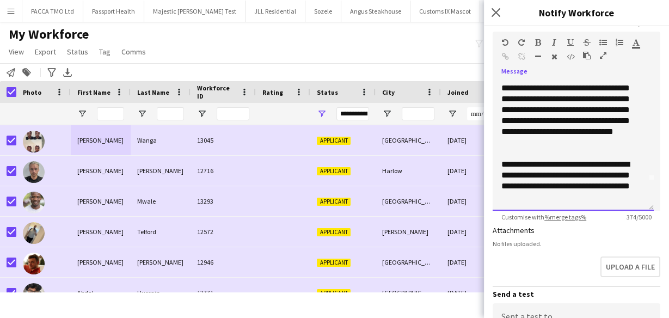
click at [593, 197] on div "**********" at bounding box center [570, 181] width 137 height 44
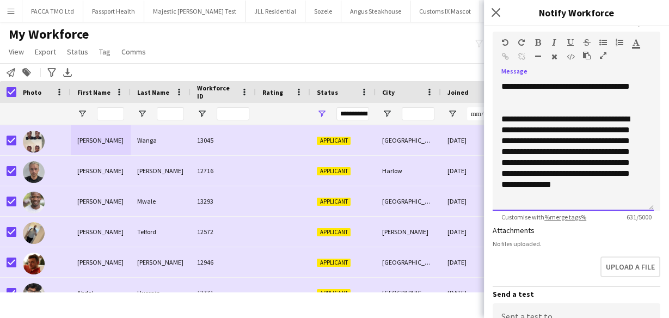
scroll to position [117, 0]
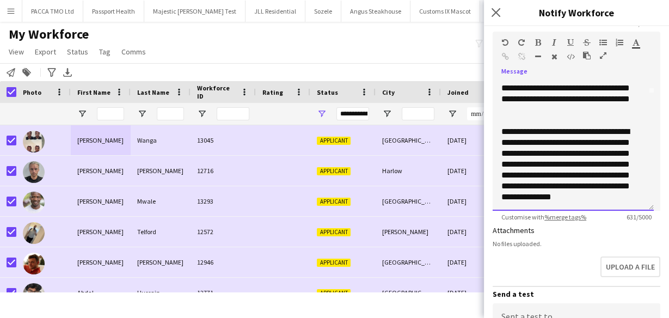
click at [521, 141] on div "**********" at bounding box center [570, 180] width 137 height 131
click at [518, 141] on div "**********" at bounding box center [570, 180] width 137 height 131
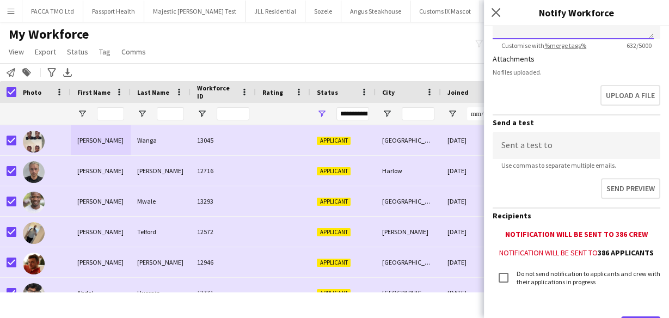
scroll to position [359, 0]
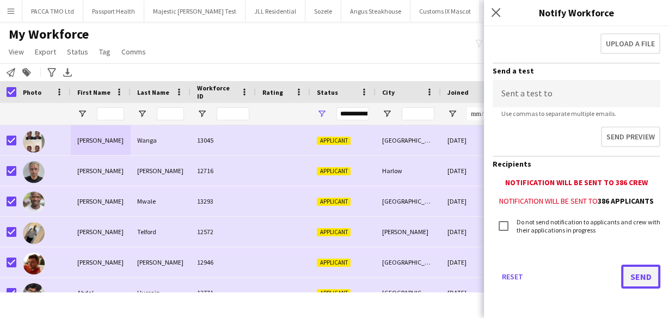
click at [637, 274] on button "Send" at bounding box center [640, 277] width 39 height 24
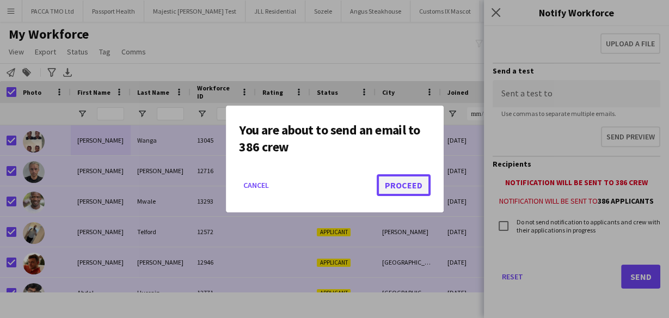
click at [401, 187] on button "Proceed" at bounding box center [404, 185] width 54 height 22
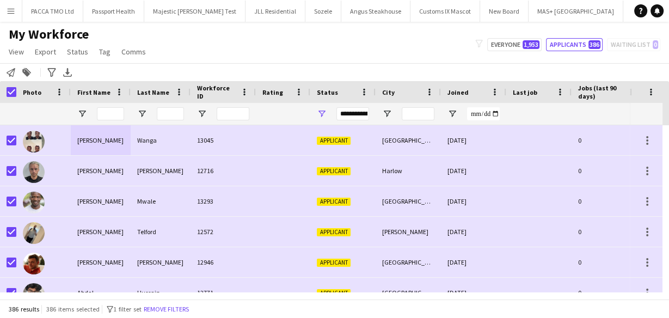
click at [265, 63] on div "Notify workforce Add to tag Search tags magnifier Add tag Advanced filters Adva…" at bounding box center [334, 72] width 669 height 18
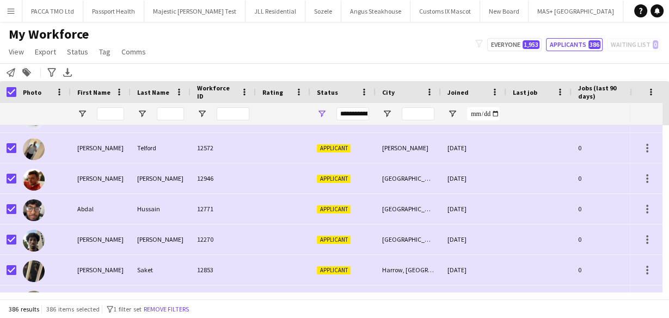
scroll to position [0, 0]
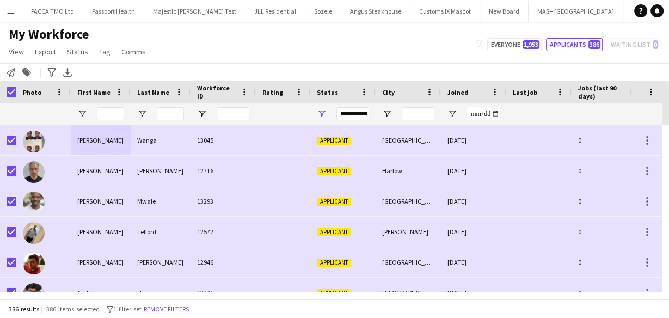
click at [18, 89] on div "Photo" at bounding box center [43, 92] width 54 height 22
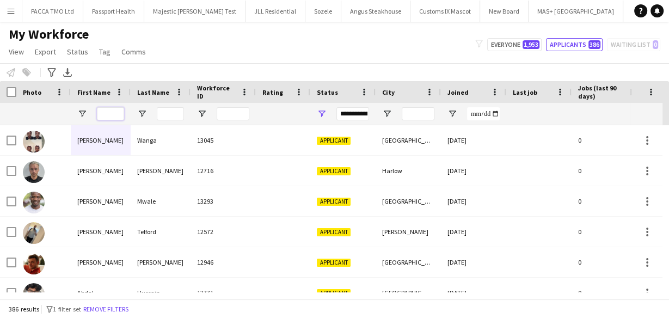
click at [104, 114] on input "First Name Filter Input" at bounding box center [110, 113] width 27 height 13
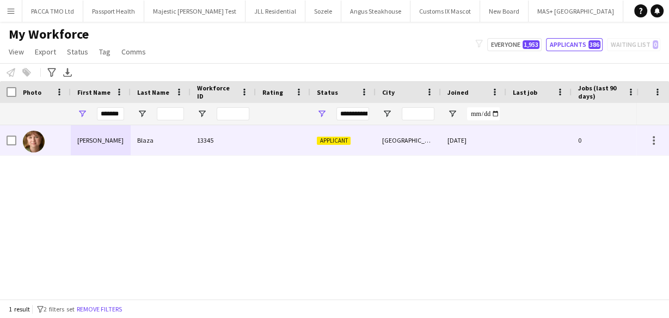
click at [168, 135] on div "Blaza" at bounding box center [161, 140] width 60 height 30
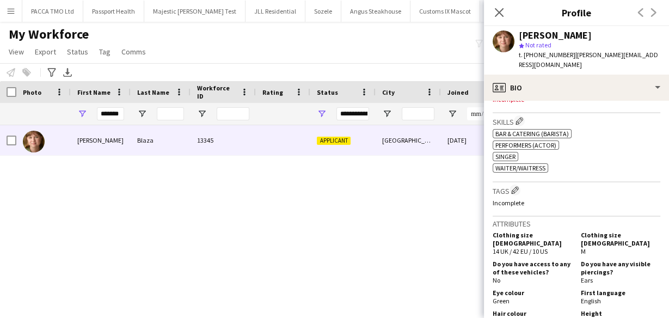
scroll to position [479, 0]
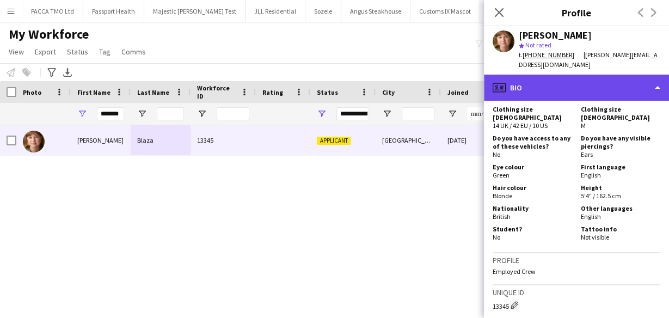
click at [544, 76] on div "profile Bio" at bounding box center [576, 88] width 185 height 26
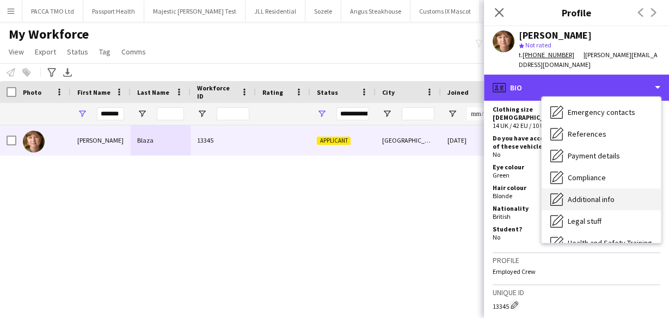
scroll to position [44, 0]
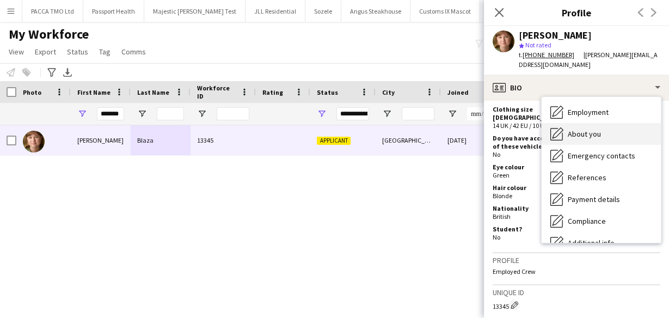
click at [591, 135] on span "About you" at bounding box center [584, 134] width 33 height 10
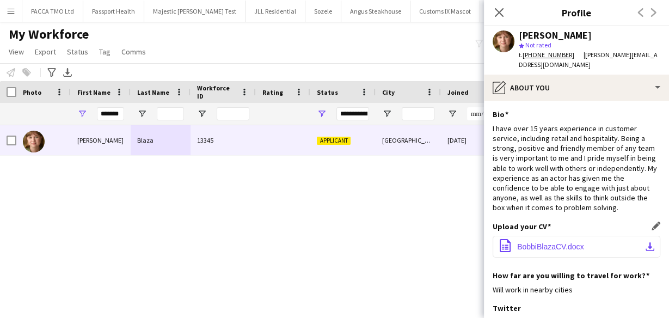
click at [527, 242] on span "BobbiBlazaCV.docx" at bounding box center [550, 246] width 66 height 9
click at [113, 114] on input "*******" at bounding box center [110, 113] width 27 height 13
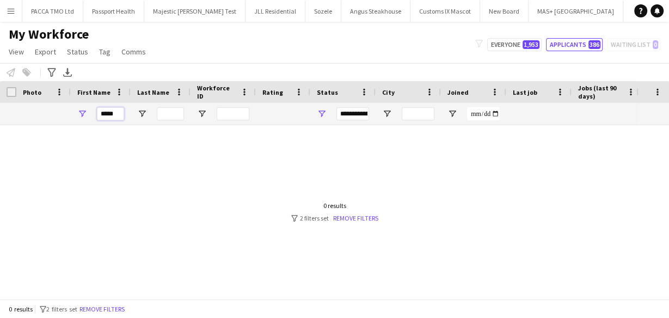
click at [105, 116] on input "*****" at bounding box center [110, 113] width 27 height 13
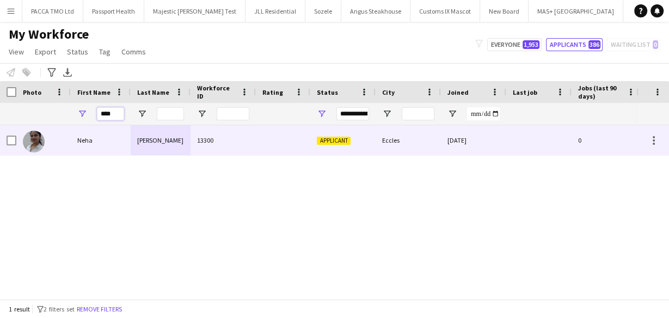
type input "****"
click at [129, 139] on div "Neha" at bounding box center [101, 140] width 60 height 30
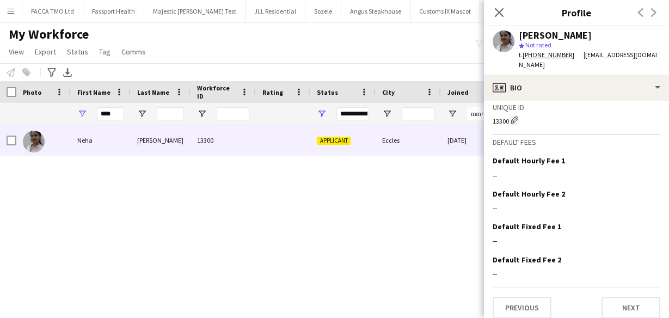
scroll to position [629, 0]
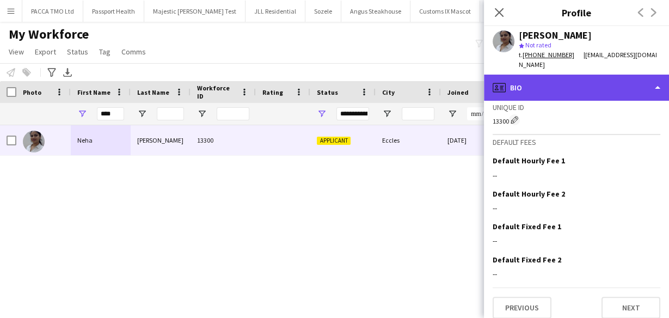
drag, startPoint x: 523, startPoint y: 105, endPoint x: 529, endPoint y: 84, distance: 20.9
click at [529, 84] on div "profile Bio" at bounding box center [576, 88] width 185 height 26
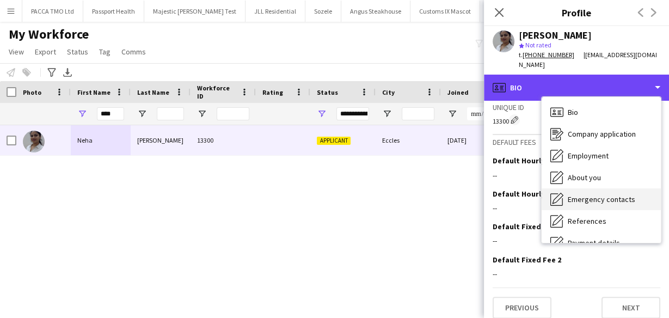
scroll to position [146, 0]
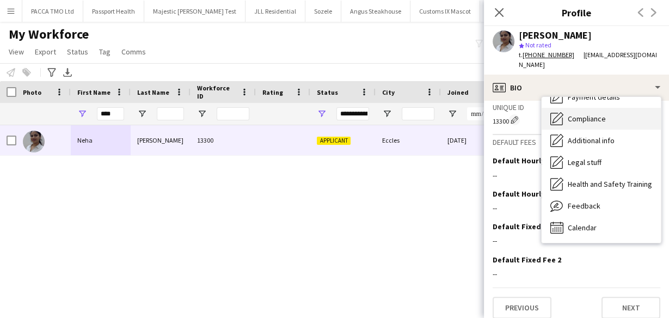
click at [582, 114] on div "Compliance Compliance" at bounding box center [601, 119] width 119 height 22
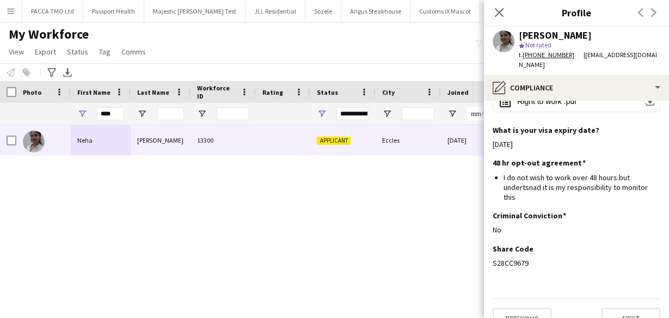
scroll to position [233, 0]
click at [515, 259] on div "S28CC9679" at bounding box center [577, 264] width 168 height 10
copy div "S28CC9679"
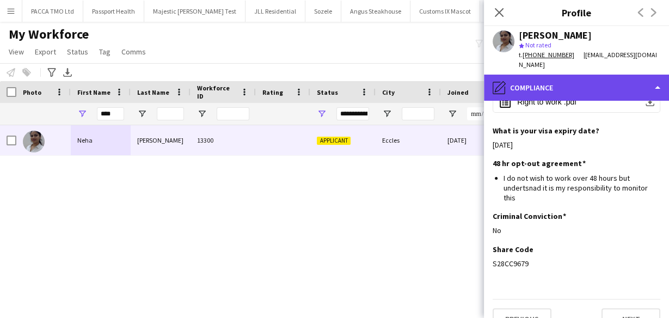
click at [519, 82] on div "pencil4 Compliance" at bounding box center [576, 88] width 185 height 26
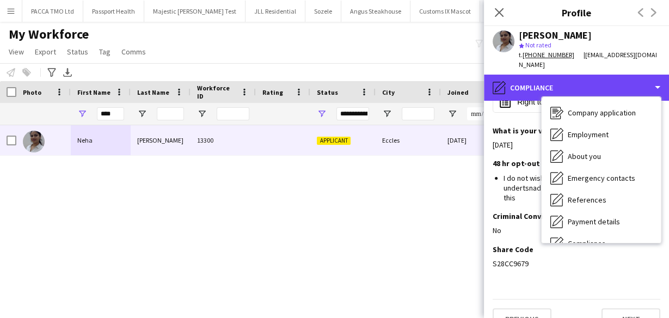
scroll to position [0, 0]
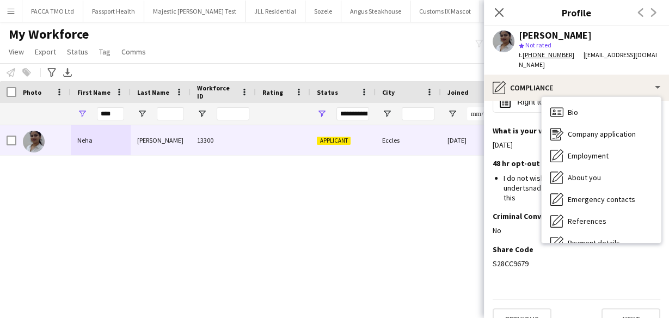
click at [579, 97] on div "Bio Bio Company application Company application Employment Employment About you…" at bounding box center [601, 170] width 119 height 146
click at [579, 101] on div "Bio Bio" at bounding box center [601, 112] width 119 height 22
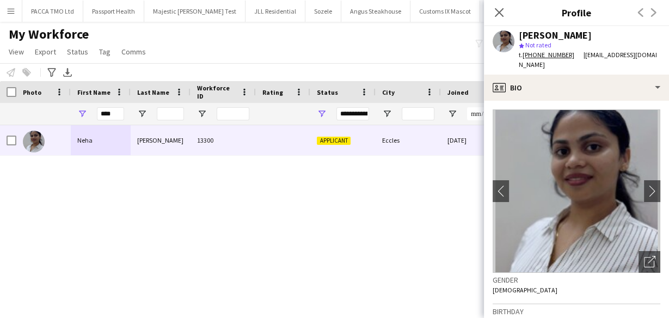
scroll to position [44, 0]
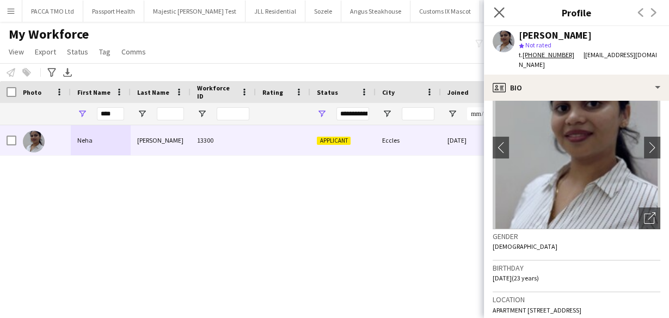
click at [504, 14] on app-icon "Close pop-in" at bounding box center [500, 13] width 16 height 16
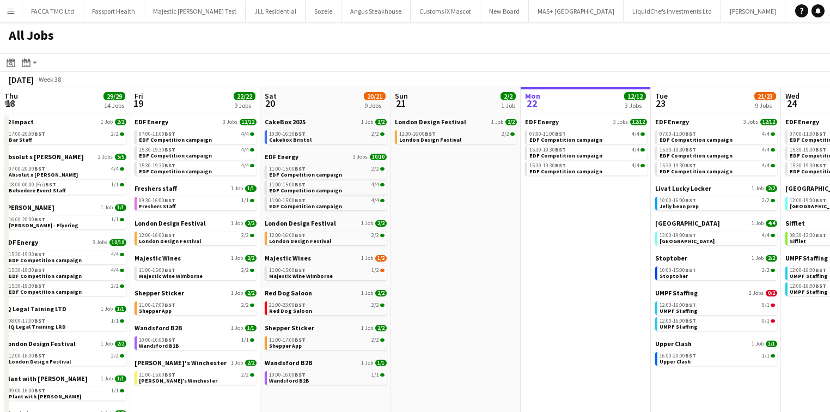
scroll to position [0, 413]
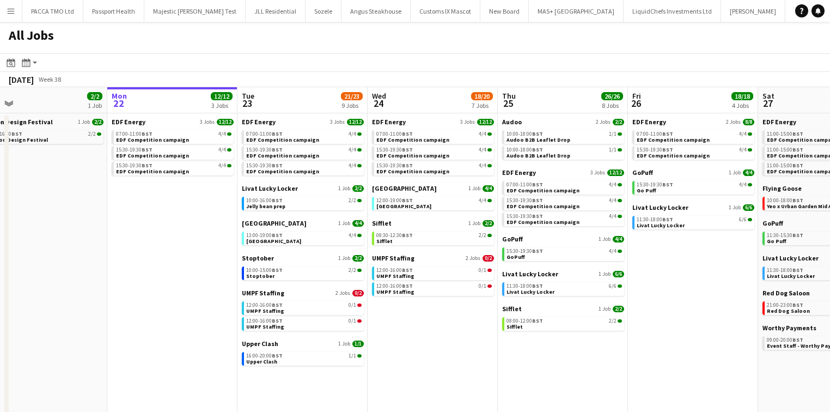
click at [3, 15] on button "Menu" at bounding box center [11, 11] width 22 height 22
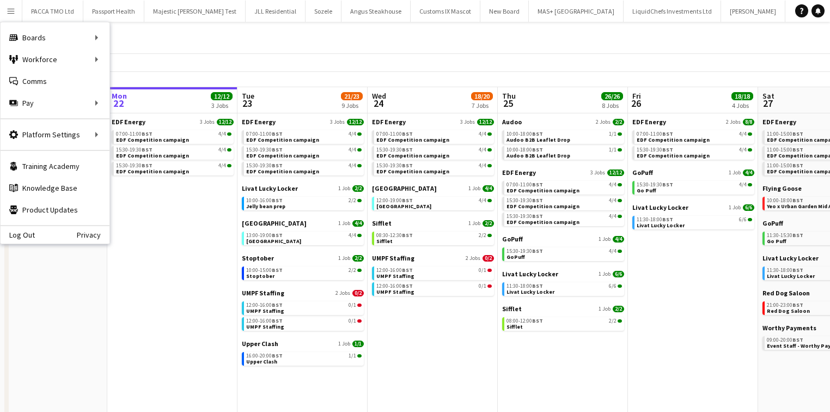
click at [486, 307] on app-date-cell "EDF Energy 3 Jobs [DATE] 07:00-11:00 BST 4/4 EDF Competition campaign 15:30-19:…" at bounding box center [433, 342] width 130 height 459
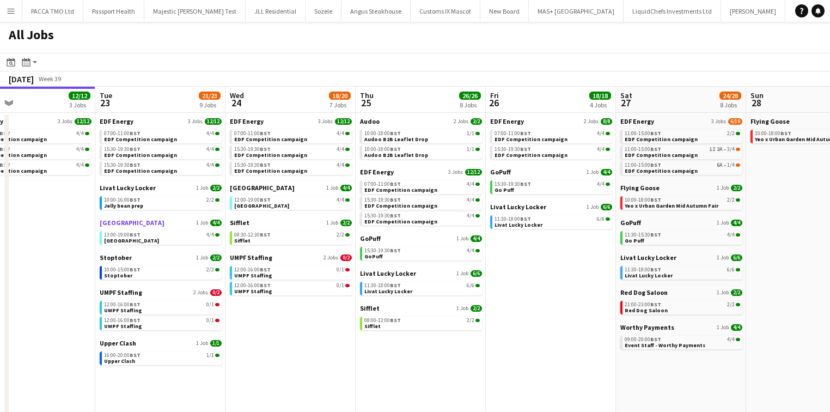
scroll to position [0, 294]
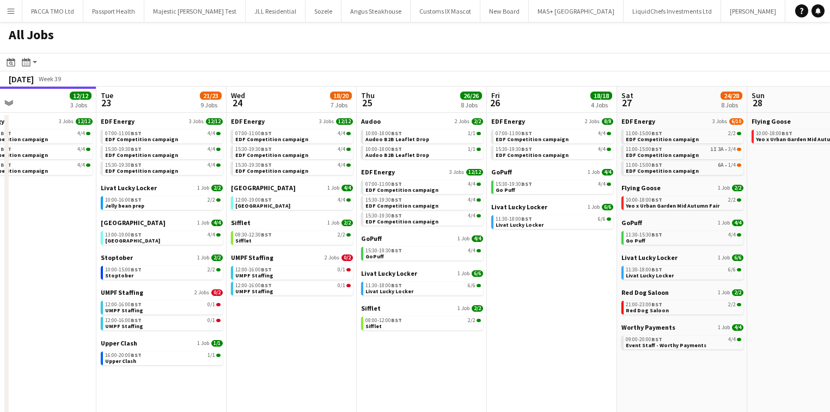
click at [15, 7] on button "Menu" at bounding box center [11, 11] width 22 height 22
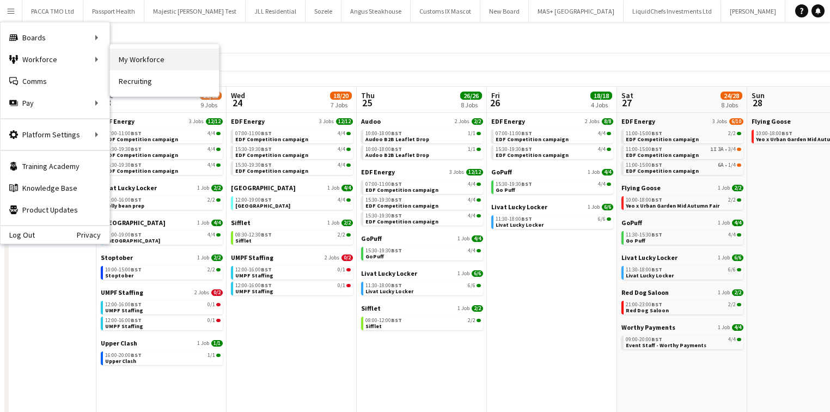
click at [124, 63] on link "My Workforce" at bounding box center [164, 59] width 109 height 22
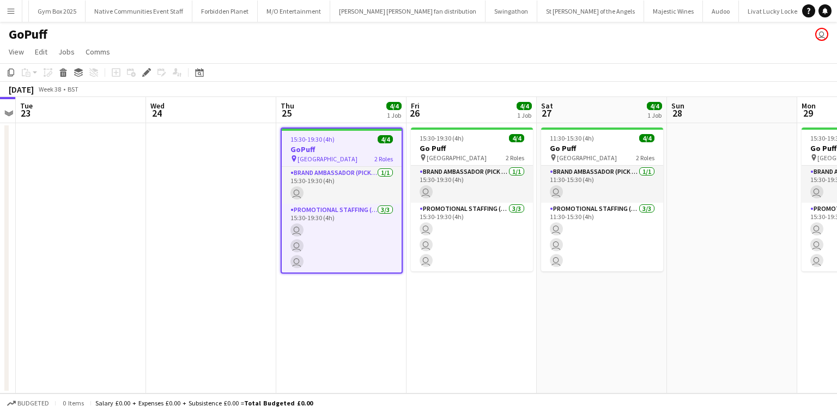
scroll to position [0, 866]
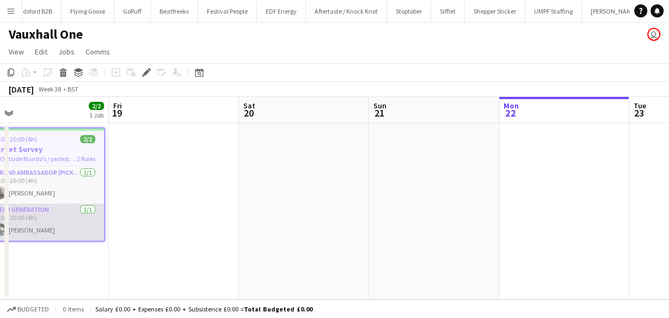
scroll to position [0, 542]
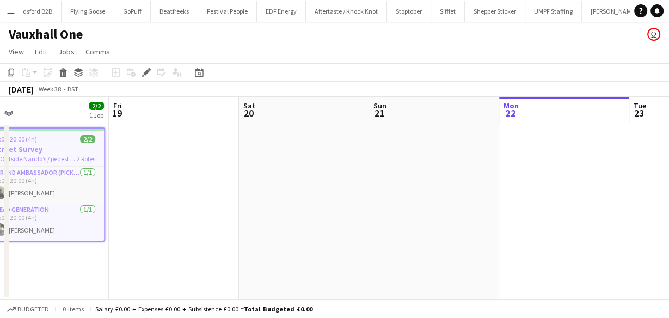
click at [14, 11] on app-icon "Menu" at bounding box center [11, 11] width 9 height 9
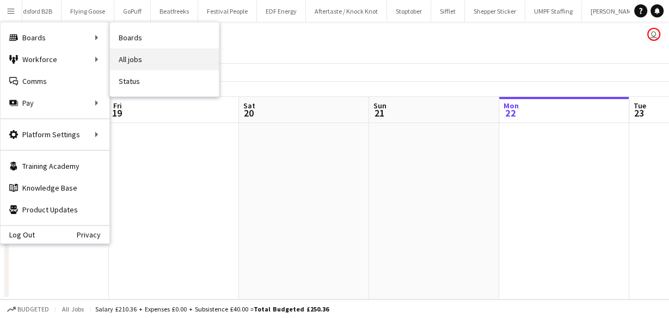
click at [132, 61] on link "All jobs" at bounding box center [164, 59] width 109 height 22
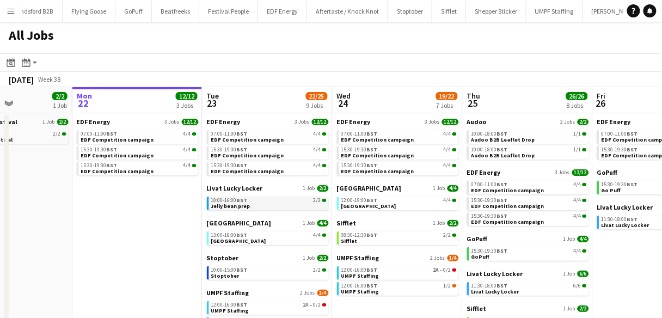
scroll to position [44, 0]
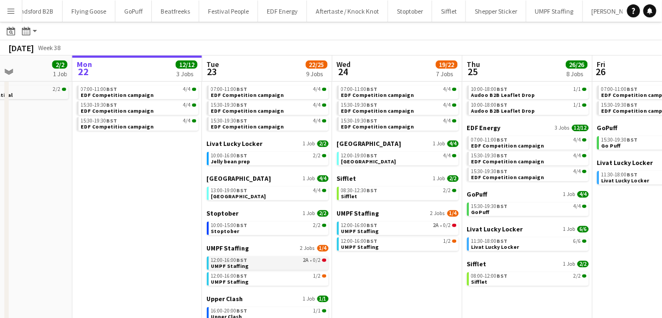
click at [251, 259] on div "12:00-16:00 BST 2A • 0/2" at bounding box center [268, 260] width 115 height 5
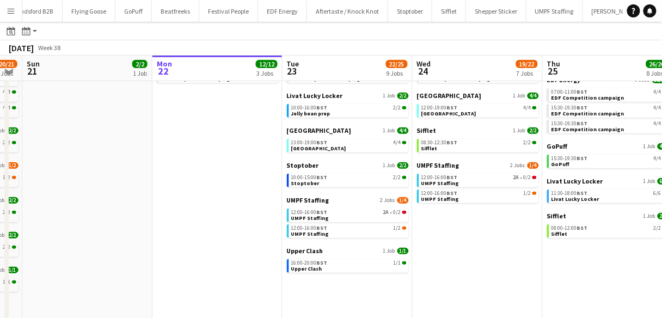
scroll to position [91, 0]
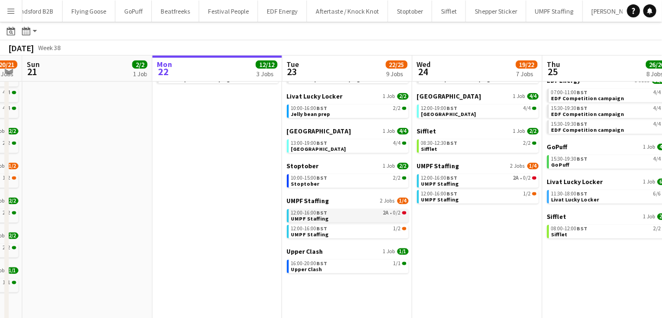
click at [312, 217] on span "UMPF Staffing" at bounding box center [310, 218] width 38 height 7
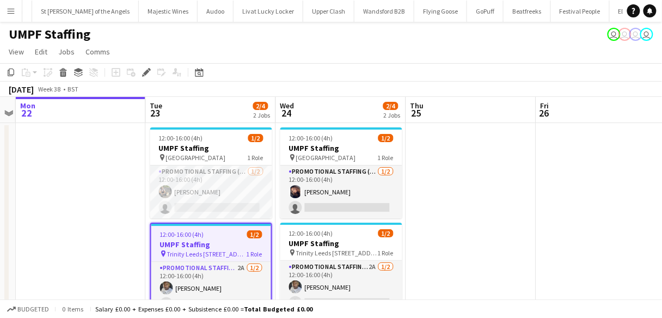
scroll to position [36, 0]
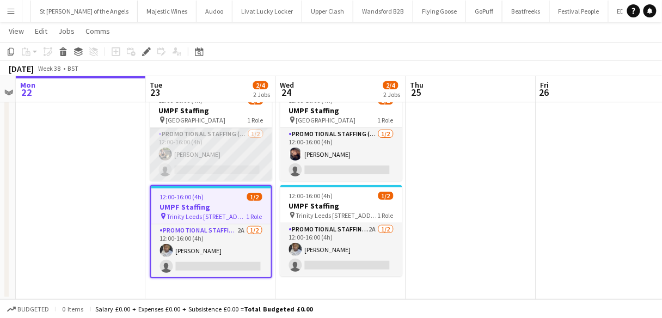
click at [231, 162] on app-card-role "Promotional Staffing (Brand Ambassadors) 1/2 12:00-16:00 (4h) Michal Kuman sing…" at bounding box center [211, 154] width 122 height 53
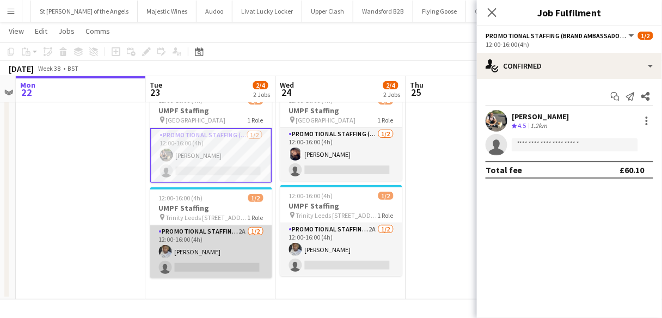
click at [227, 237] on app-card-role "Promotional Staffing (Brand Ambassadors) 2A 1/2 12:00-16:00 (4h) Sanjie Trimm s…" at bounding box center [211, 251] width 122 height 53
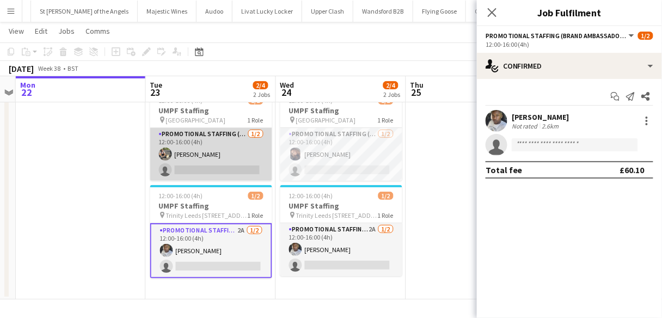
click at [236, 143] on app-card-role "Promotional Staffing (Brand Ambassadors) 1/2 12:00-16:00 (4h) Michal Kuman sing…" at bounding box center [211, 154] width 122 height 53
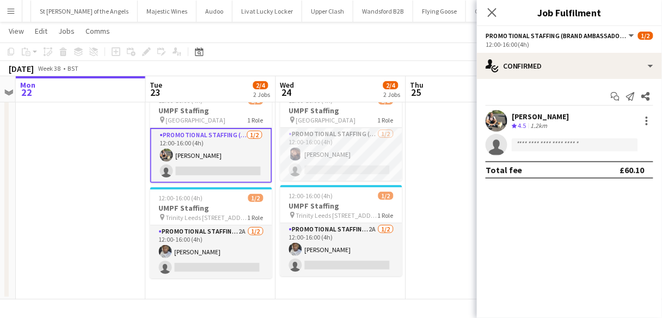
drag, startPoint x: -21, startPoint y: 70, endPoint x: -99, endPoint y: -23, distance: 121.8
click at [0, 0] on html "Menu Boards Boards Boards All jobs Status Workforce Workforce My Workforce Recr…" at bounding box center [331, 141] width 662 height 355
click at [485, 11] on div "Close pop-in" at bounding box center [492, 12] width 30 height 25
click at [491, 11] on icon at bounding box center [492, 12] width 10 height 10
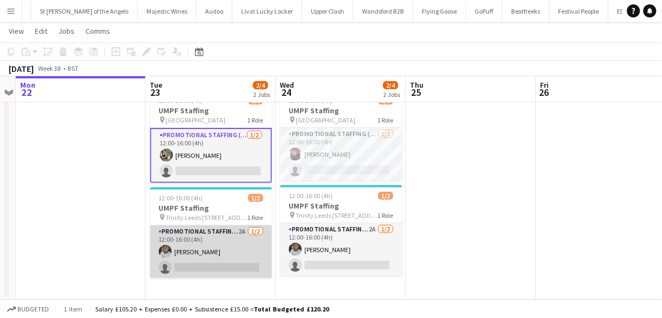
click at [185, 256] on app-card-role "Promotional Staffing (Brand Ambassadors) 2A [DATE] 12:00-16:00 (4h) [PERSON_NAM…" at bounding box center [211, 251] width 122 height 53
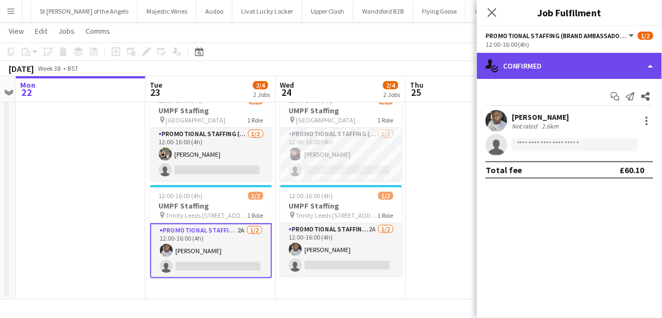
click at [558, 55] on div "single-neutral-actions-check-2 Confirmed" at bounding box center [569, 66] width 185 height 26
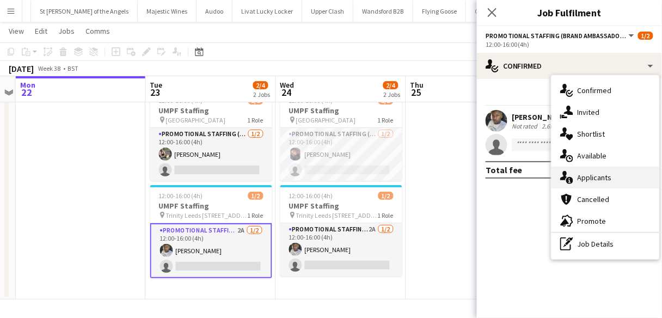
click at [571, 172] on icon "single-neutral-actions-information" at bounding box center [566, 177] width 13 height 13
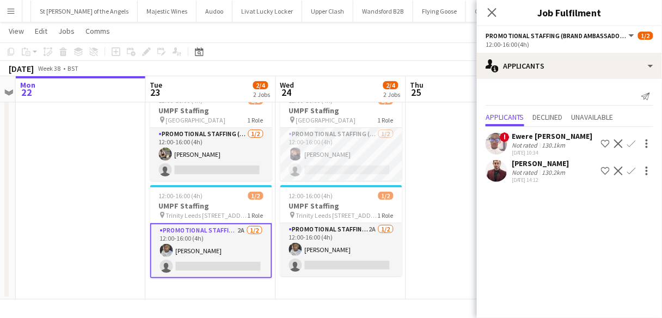
click at [497, 4] on div "Close pop-in" at bounding box center [492, 12] width 30 height 25
click at [492, 9] on icon "Close pop-in" at bounding box center [492, 12] width 10 height 10
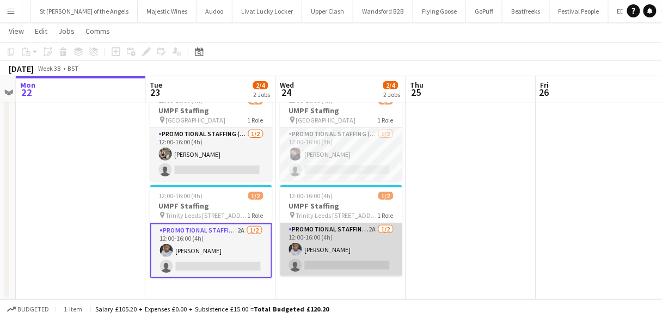
click at [322, 251] on app-card-role "Promotional Staffing (Brand Ambassadors) 2A [DATE] 12:00-16:00 (4h) [PERSON_NAM…" at bounding box center [341, 249] width 122 height 53
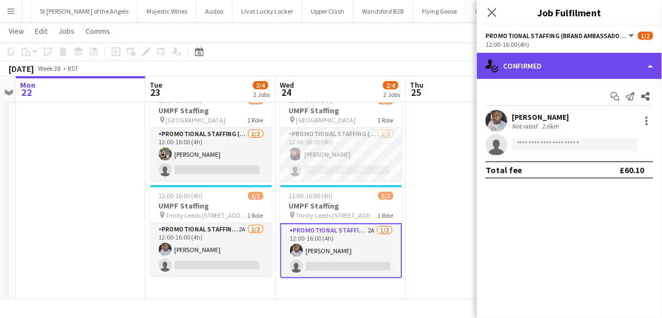
click at [567, 62] on div "single-neutral-actions-check-2 Confirmed" at bounding box center [569, 66] width 185 height 26
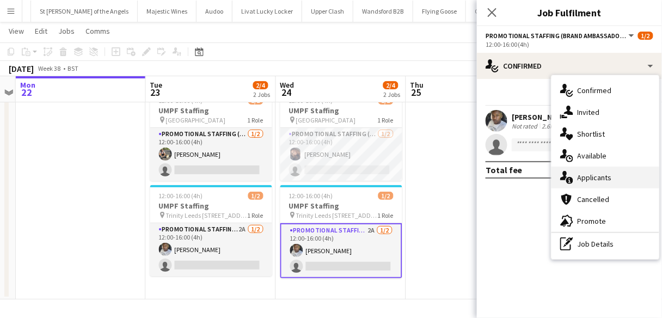
click at [563, 184] on icon "single-neutral-actions-information" at bounding box center [566, 177] width 13 height 13
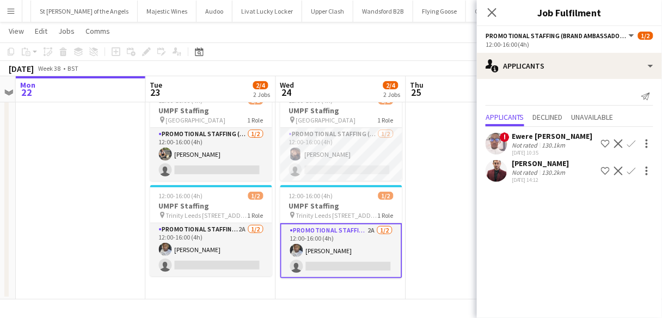
click at [486, 15] on div "Close pop-in" at bounding box center [492, 12] width 30 height 25
click at [490, 15] on icon at bounding box center [492, 12] width 10 height 10
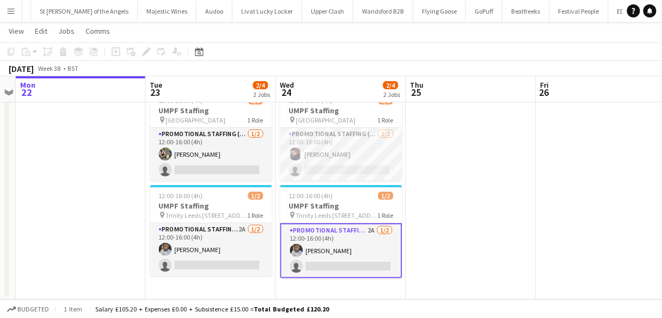
click at [316, 249] on app-card-role "Promotional Staffing (Brand Ambassadors) 2A [DATE] 12:00-16:00 (4h) [PERSON_NAM…" at bounding box center [341, 250] width 122 height 55
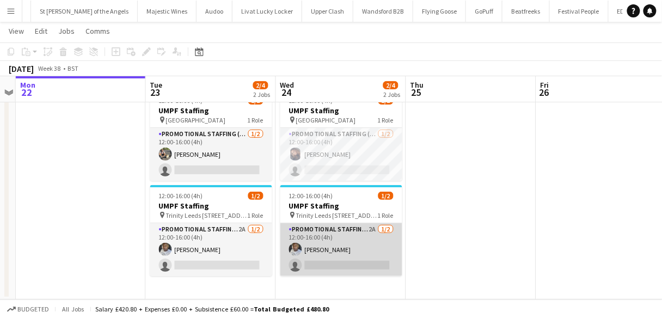
click at [316, 249] on app-card-role "Promotional Staffing (Brand Ambassadors) 2A [DATE] 12:00-16:00 (4h) [PERSON_NAM…" at bounding box center [341, 249] width 122 height 53
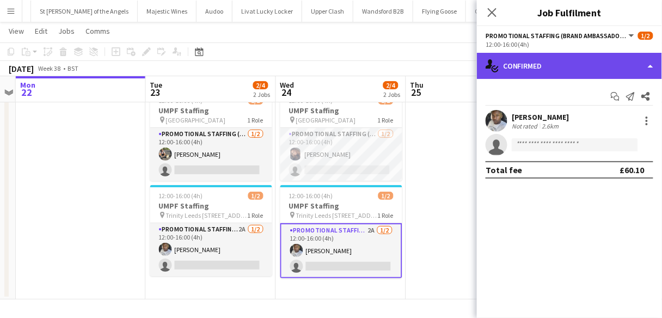
click at [584, 70] on div "single-neutral-actions-check-2 Confirmed" at bounding box center [569, 66] width 185 height 26
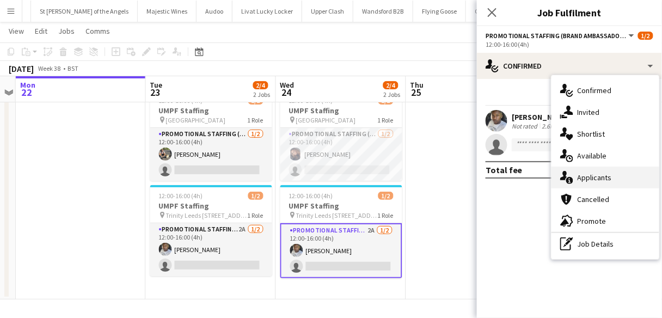
click at [593, 177] on span "Applicants" at bounding box center [595, 178] width 34 height 10
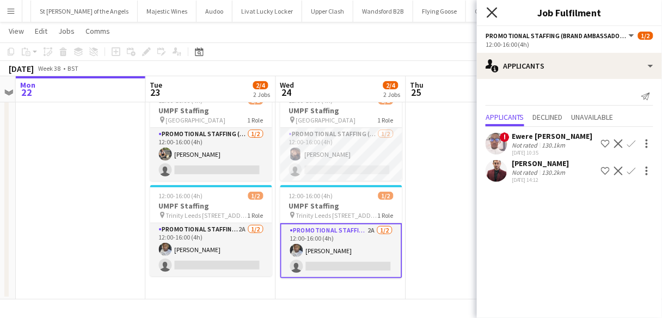
click at [492, 8] on icon "Close pop-in" at bounding box center [492, 12] width 10 height 10
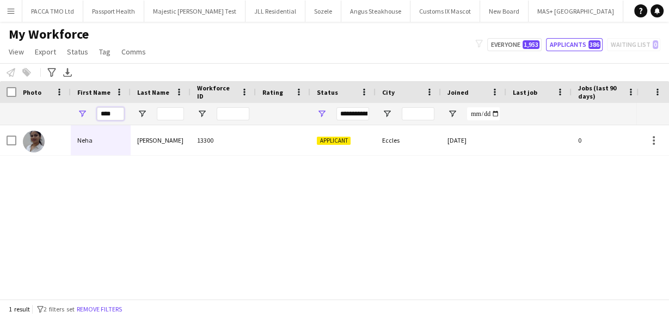
click at [108, 113] on input "****" at bounding box center [110, 113] width 27 height 13
click at [101, 120] on div "****" at bounding box center [110, 114] width 27 height 22
click at [106, 114] on input "****" at bounding box center [110, 113] width 27 height 13
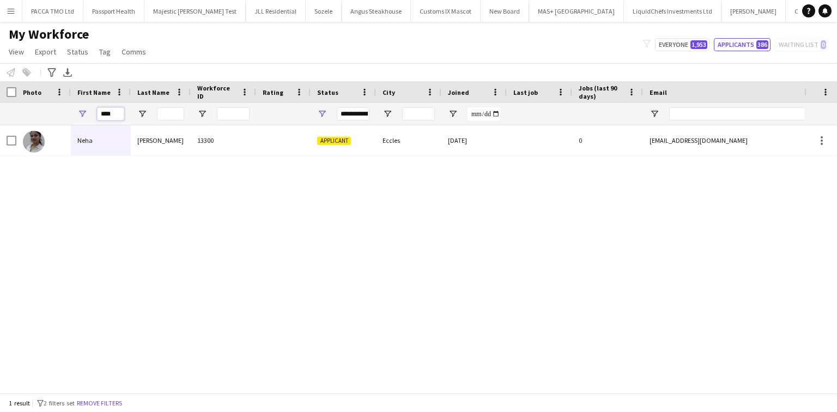
click at [117, 118] on input "****" at bounding box center [110, 113] width 27 height 13
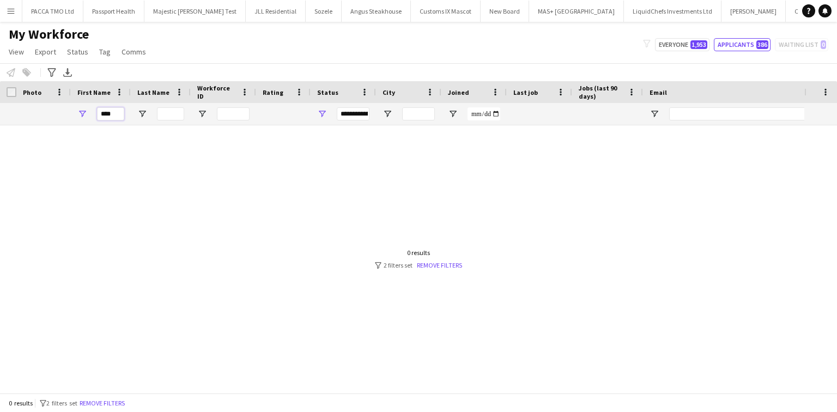
type input "****"
click at [319, 111] on span "Open Filter Menu" at bounding box center [322, 114] width 10 height 10
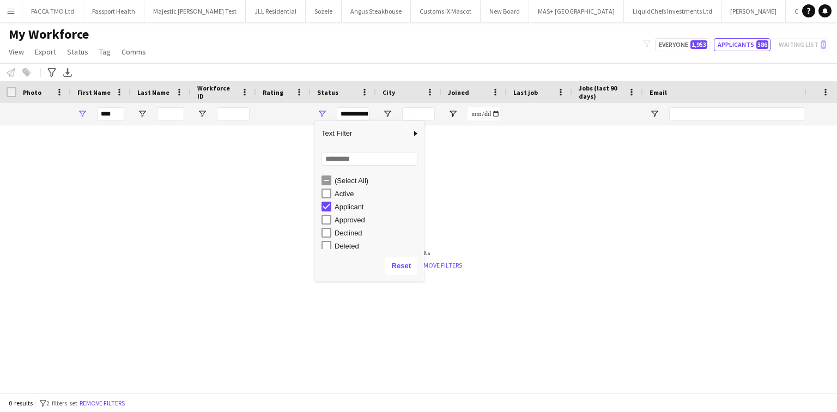
click at [347, 179] on div "(Select All)" at bounding box center [377, 180] width 86 height 8
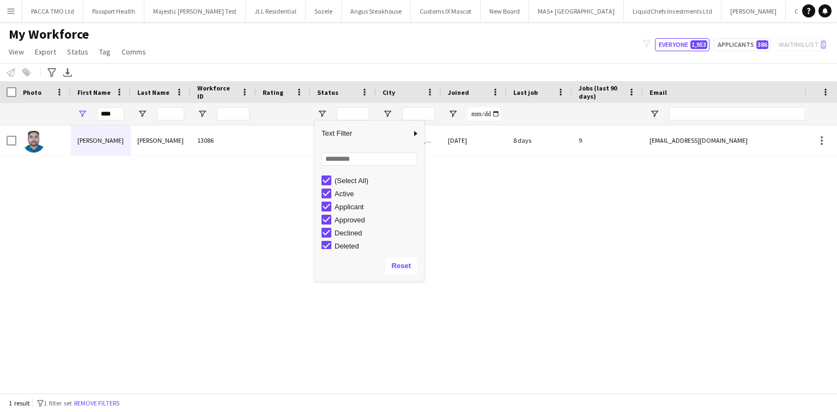
click at [309, 39] on div "My Workforce View Views Default view New view Update view Delete view Edit name…" at bounding box center [418, 44] width 837 height 37
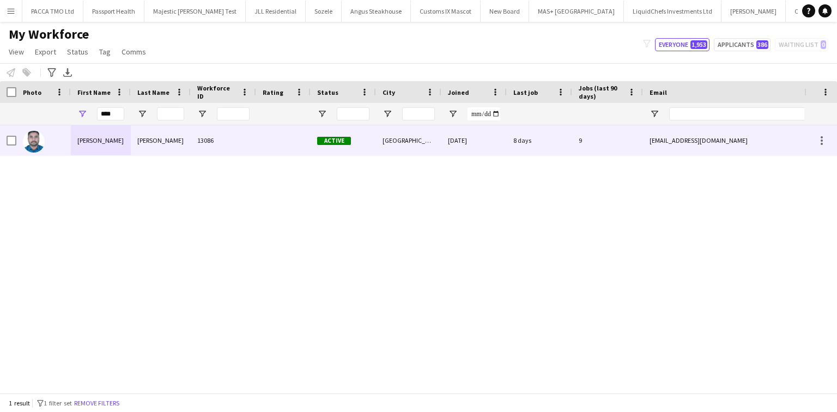
click at [230, 137] on div "13086" at bounding box center [223, 140] width 65 height 30
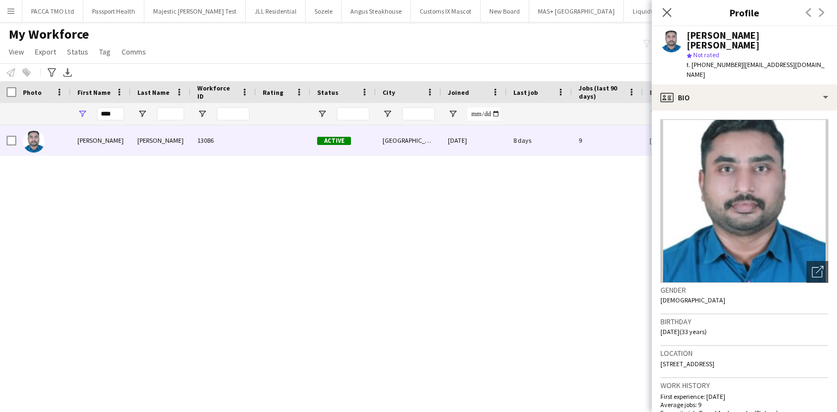
click at [669, 36] on div "VINU CHANDRASEKHARAN NAIR" at bounding box center [757, 40] width 142 height 20
click at [669, 35] on div "VINU CHANDRASEKHARAN NAIR" at bounding box center [757, 40] width 142 height 20
copy div "VINU CHANDRASEKHARAN NAIR"
click at [669, 60] on span "| vinuchandran91@gmail.com" at bounding box center [755, 69] width 138 height 18
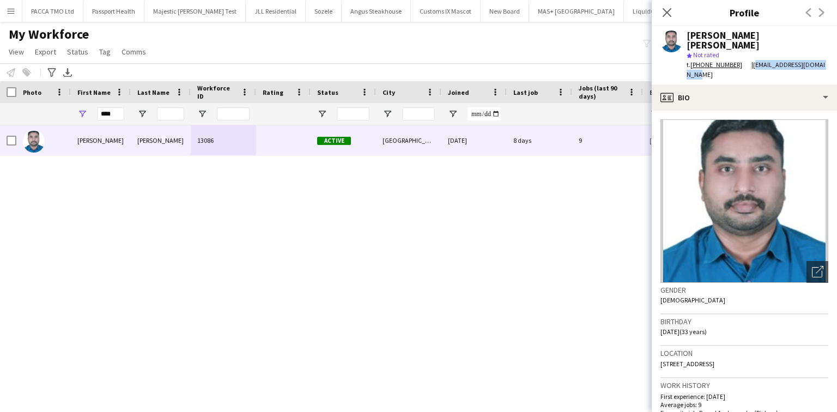
drag, startPoint x: 747, startPoint y: 56, endPoint x: 828, endPoint y: 51, distance: 80.8
click at [669, 51] on div "VINU CHANDRASEKHARAN NAIR star Not rated t. +447887980439 | vinuchandran91@gmai…" at bounding box center [743, 55] width 185 height 58
copy span "[EMAIL_ADDRESS][DOMAIN_NAME]"
drag, startPoint x: 689, startPoint y: 55, endPoint x: 734, endPoint y: 60, distance: 45.5
click at [669, 60] on div "VINU CHANDRASEKHARAN NAIR star Not rated t. +447887980439 | vinuchandran91@gmai…" at bounding box center [743, 55] width 185 height 58
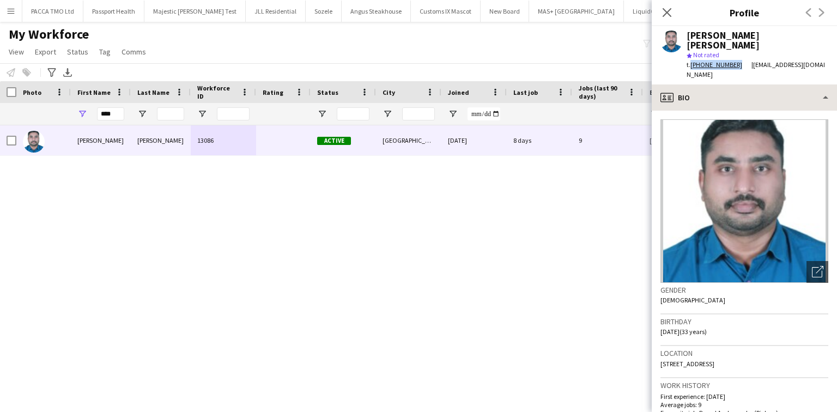
copy div ". +447887980439"
click at [669, 318] on span "[STREET_ADDRESS]" at bounding box center [687, 363] width 54 height 8
click at [669, 318] on span "15, GLOUCESTER STREET, COVENTRY, CV1 3BZ" at bounding box center [687, 363] width 54 height 8
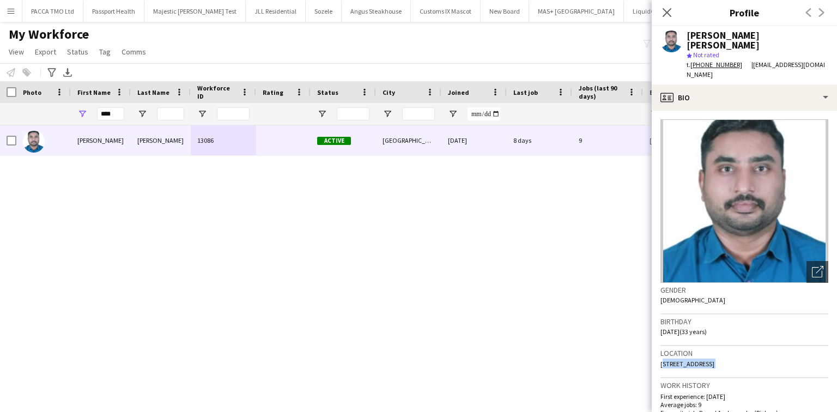
click at [669, 318] on span "15, GLOUCESTER STREET, COVENTRY, CV1 3BZ" at bounding box center [687, 363] width 54 height 8
copy span "15, GLOUCESTER STREET, COVENTRY, CV1 3BZ"
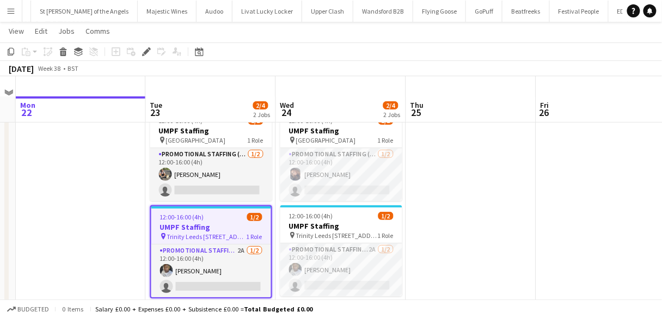
scroll to position [36, 0]
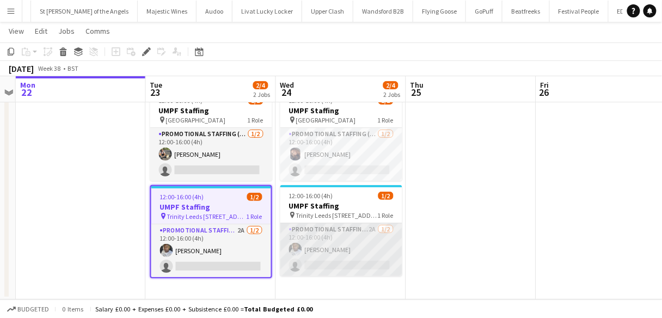
click at [326, 229] on app-card-role "Promotional Staffing (Brand Ambassadors) 2A [DATE] 12:00-16:00 (4h) [PERSON_NAM…" at bounding box center [341, 249] width 122 height 53
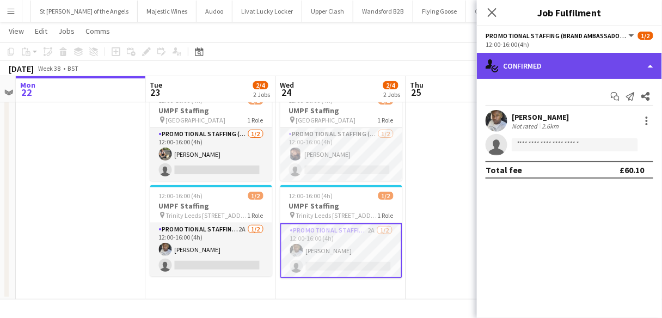
click at [500, 61] on div "single-neutral-actions-check-2 Confirmed" at bounding box center [569, 66] width 185 height 26
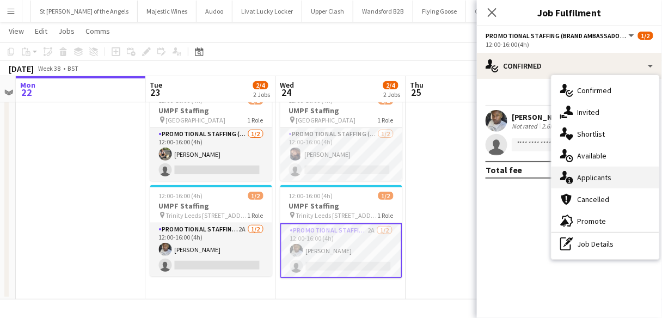
click at [588, 179] on span "Applicants" at bounding box center [595, 178] width 34 height 10
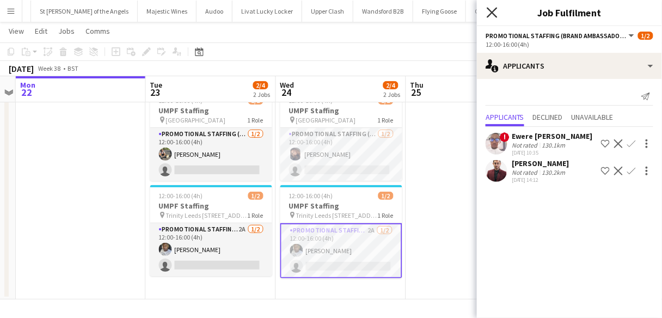
click at [490, 11] on icon "Close pop-in" at bounding box center [492, 12] width 10 height 10
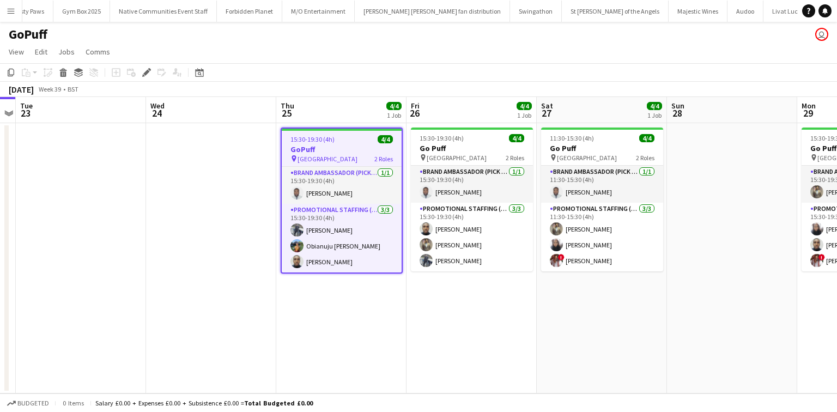
scroll to position [0, 866]
click at [11, 15] on button "Menu" at bounding box center [11, 11] width 22 height 22
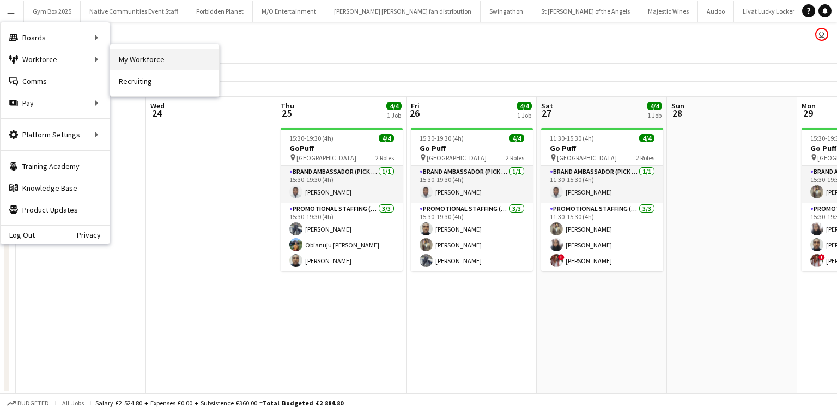
click at [119, 57] on link "My Workforce" at bounding box center [164, 59] width 109 height 22
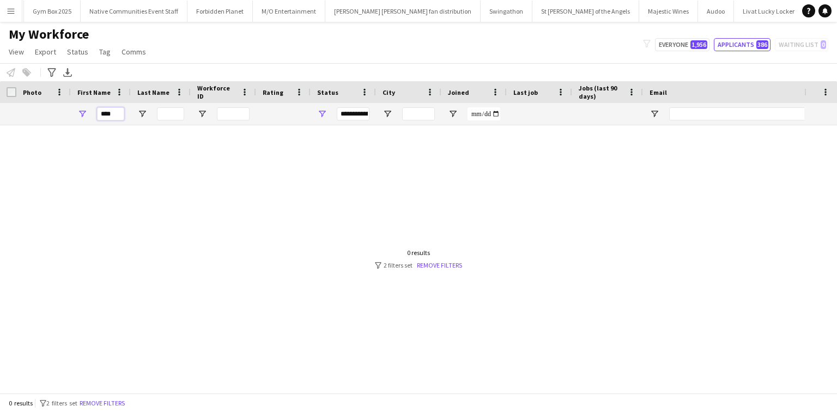
click at [118, 116] on input "****" at bounding box center [110, 113] width 27 height 13
type input "****"
click at [317, 111] on span "Open Filter Menu" at bounding box center [322, 114] width 10 height 10
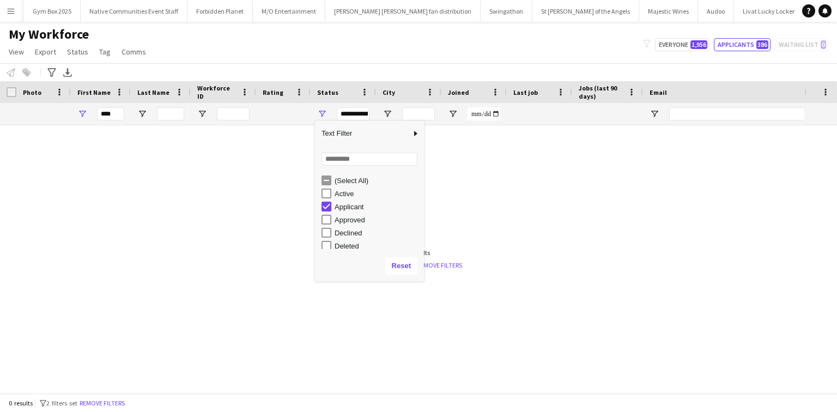
click at [364, 183] on div "(Select All)" at bounding box center [377, 180] width 86 height 8
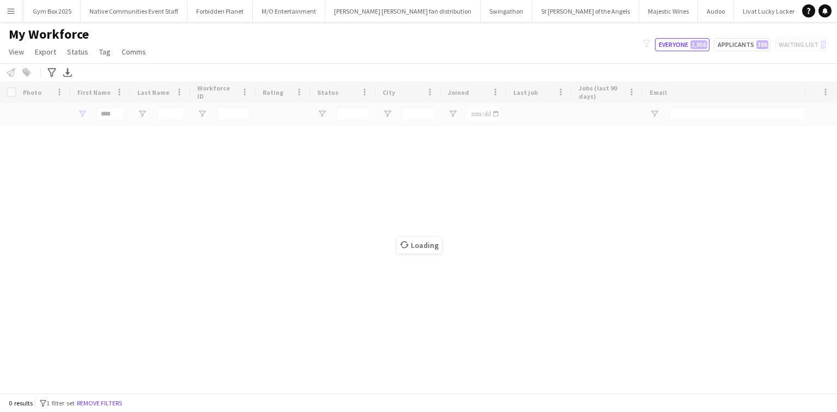
click at [320, 66] on div "Notify workforce Add to tag Select at least one crew to tag him or her. Advance…" at bounding box center [418, 72] width 837 height 18
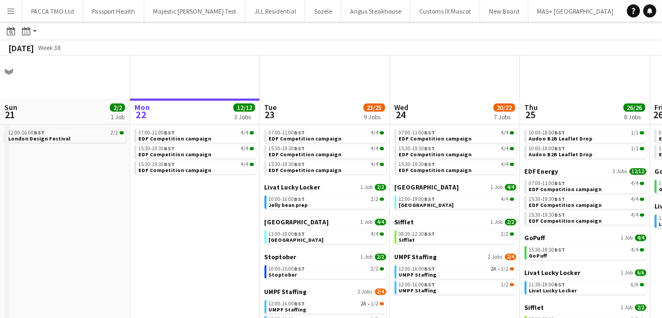
scroll to position [44, 0]
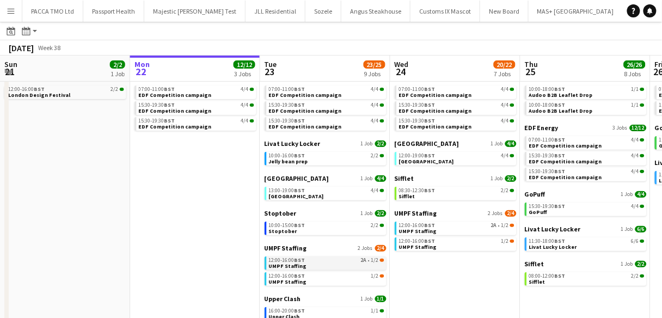
click at [289, 265] on span "UMPF Staffing" at bounding box center [288, 266] width 38 height 7
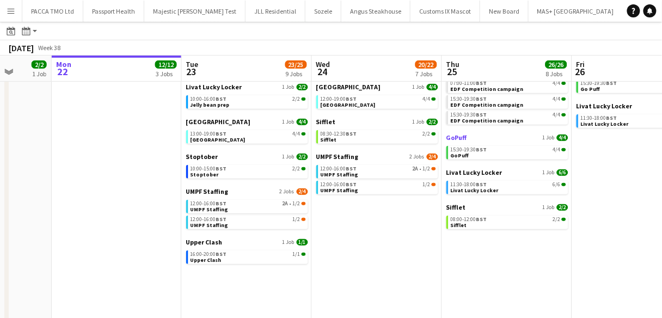
scroll to position [0, 340]
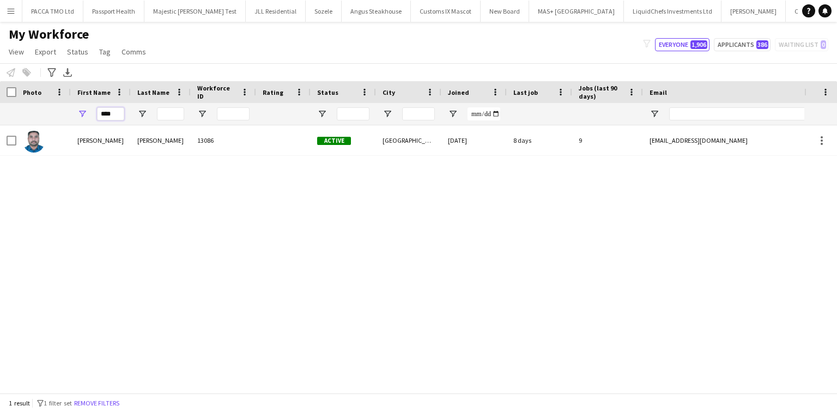
click at [110, 109] on input "****" at bounding box center [110, 113] width 27 height 13
click at [109, 109] on input "****" at bounding box center [110, 113] width 27 height 13
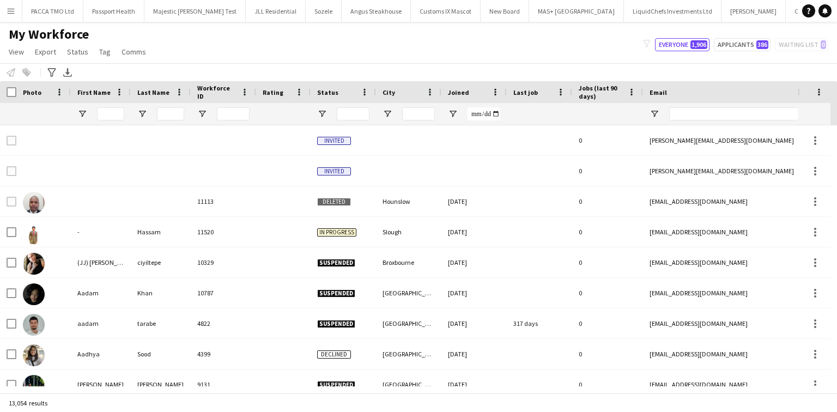
click at [3, 9] on button "Menu" at bounding box center [11, 11] width 22 height 22
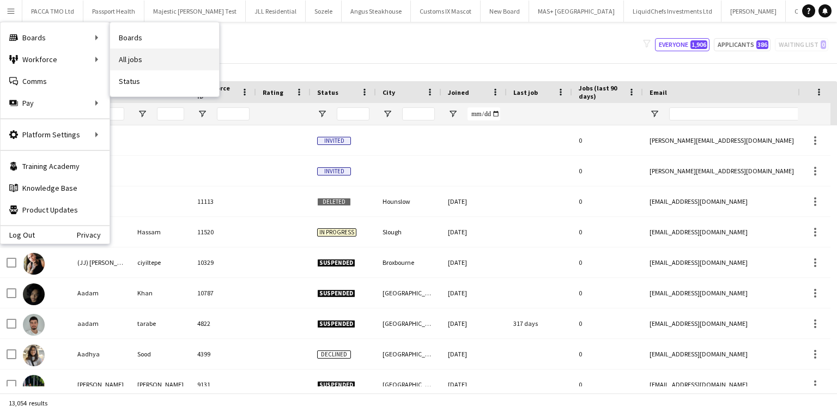
click at [142, 51] on link "All jobs" at bounding box center [164, 59] width 109 height 22
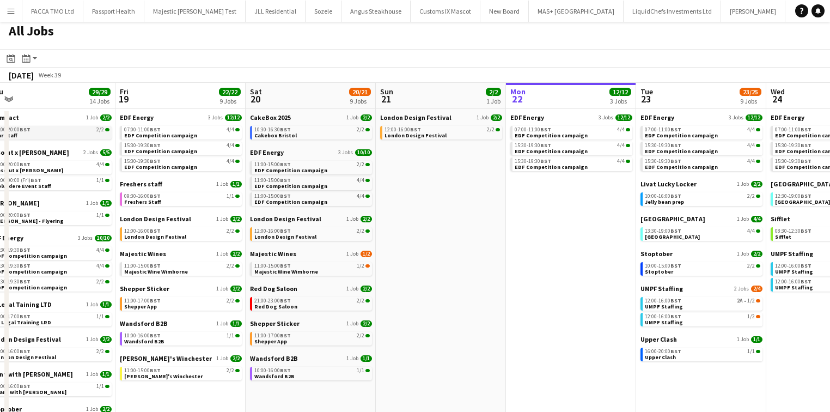
scroll to position [0, 327]
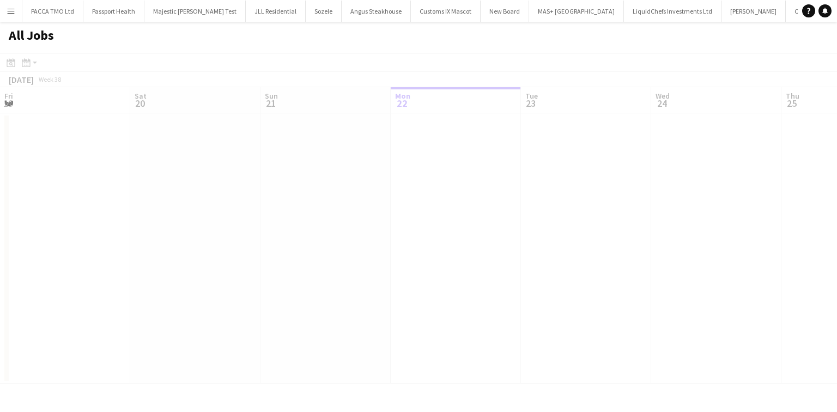
scroll to position [0, 260]
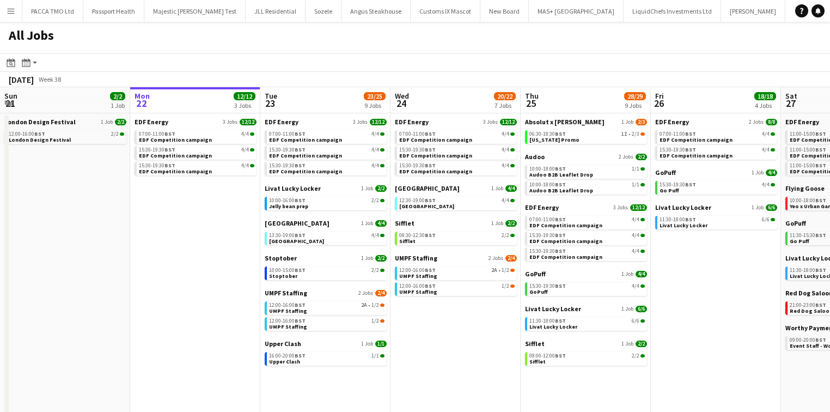
click at [15, 11] on button "Menu" at bounding box center [11, 11] width 22 height 22
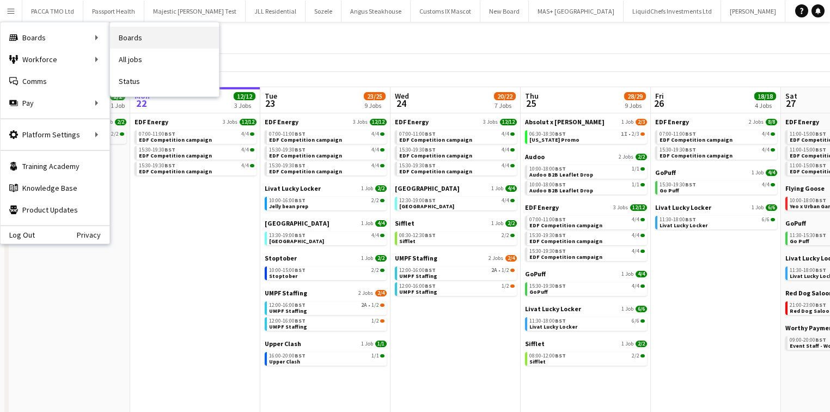
click at [122, 37] on link "Boards" at bounding box center [164, 38] width 109 height 22
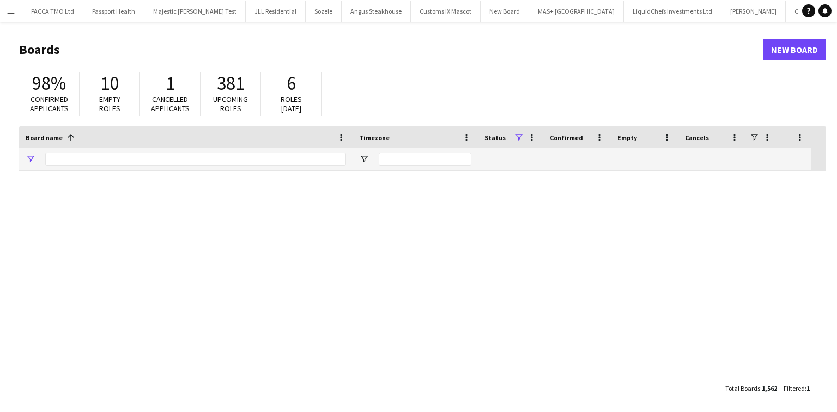
type input "**********"
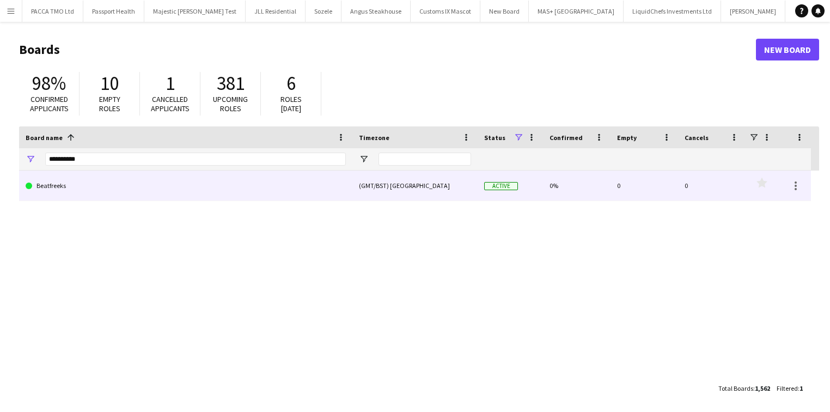
click at [81, 181] on link "Beatfreeks" at bounding box center [186, 185] width 320 height 30
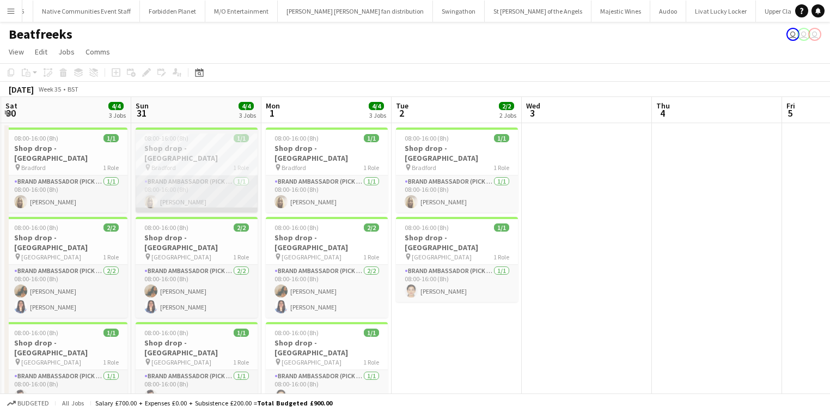
scroll to position [0, 259]
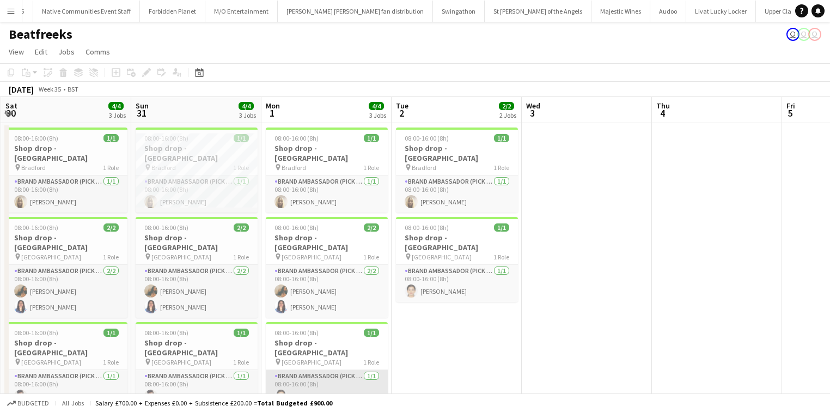
click at [281, 389] on app-user-avatar at bounding box center [280, 395] width 13 height 13
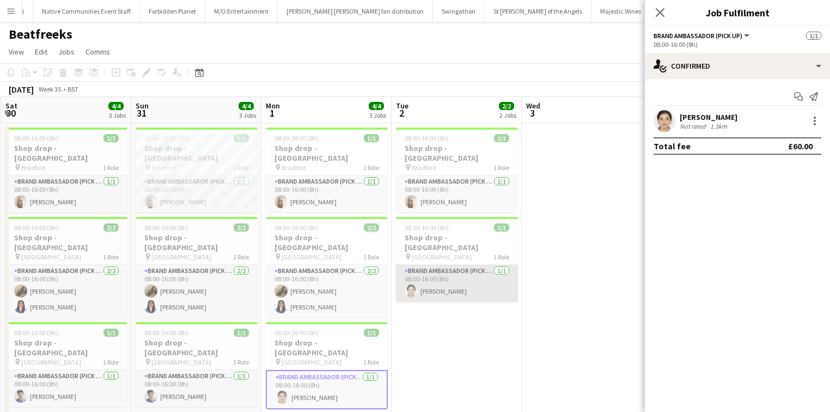
click at [462, 268] on app-card-role "Brand Ambassador (Pick up) 1/1 08:00-16:00 (8h) Varnika Vaid" at bounding box center [457, 283] width 122 height 37
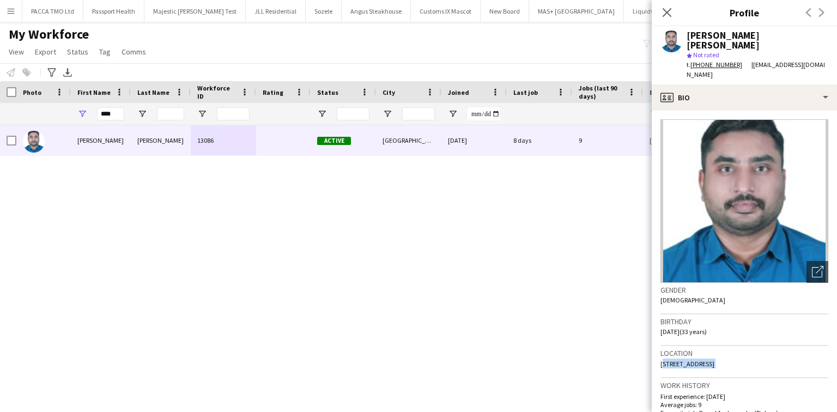
click at [6, 3] on button "Menu" at bounding box center [11, 11] width 22 height 22
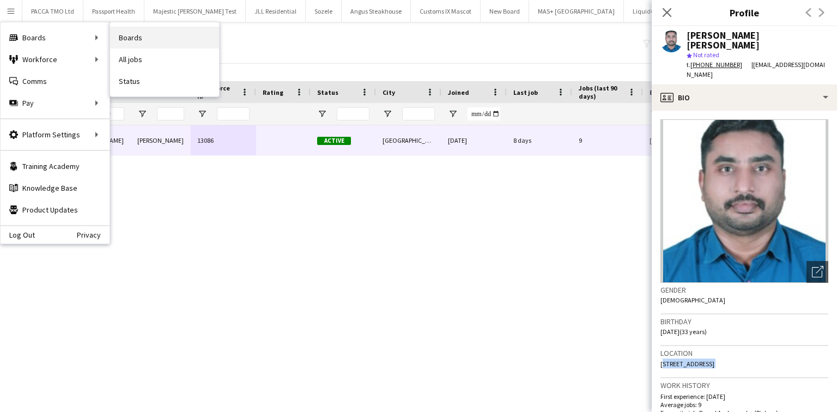
click at [124, 41] on link "Boards" at bounding box center [164, 38] width 109 height 22
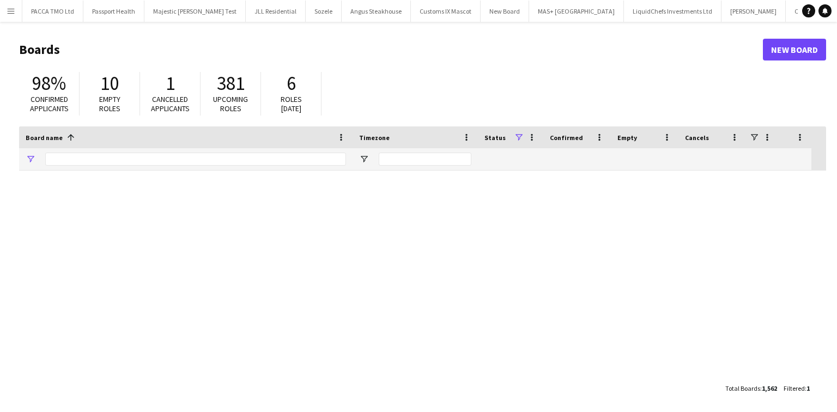
type input "**********"
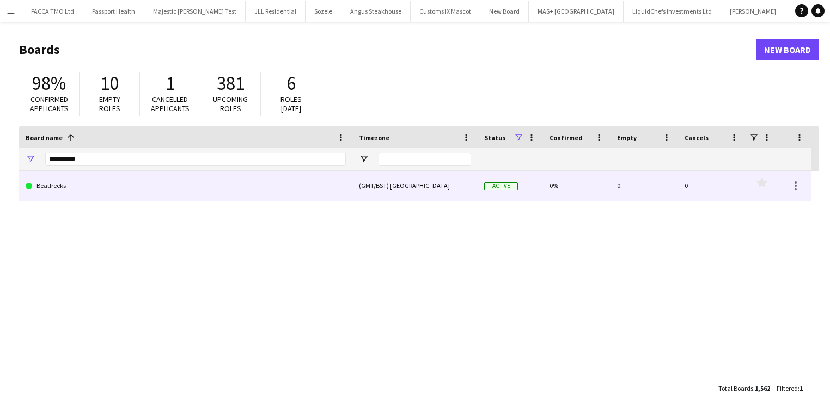
click at [105, 183] on link "Beatfreeks" at bounding box center [186, 185] width 320 height 30
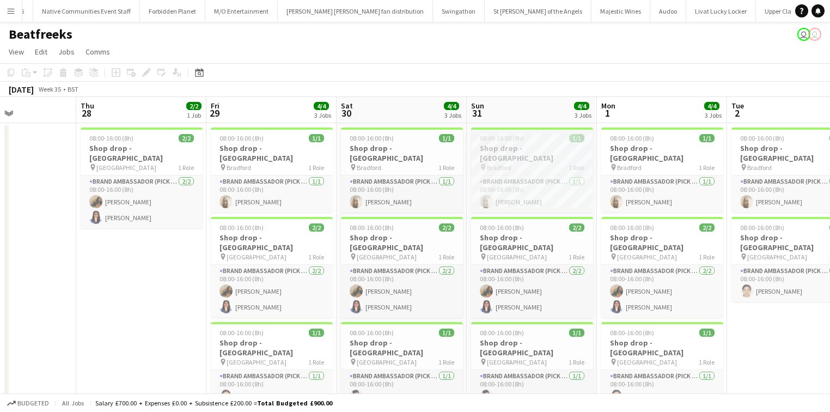
scroll to position [27, 0]
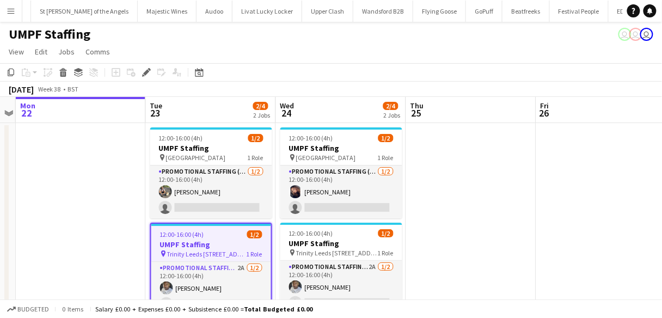
scroll to position [36, 0]
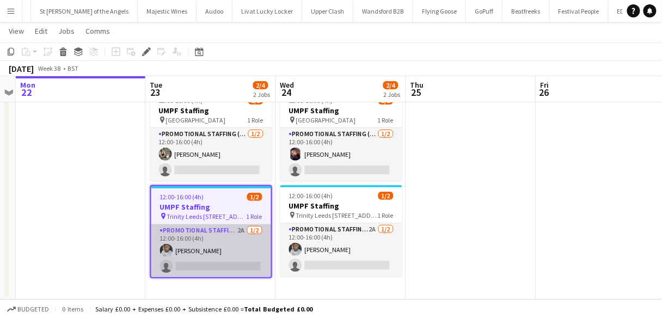
click at [233, 254] on app-card-role "Promotional Staffing (Brand Ambassadors) 2A 1/2 12:00-16:00 (4h) Sanjie Trimm s…" at bounding box center [211, 250] width 120 height 53
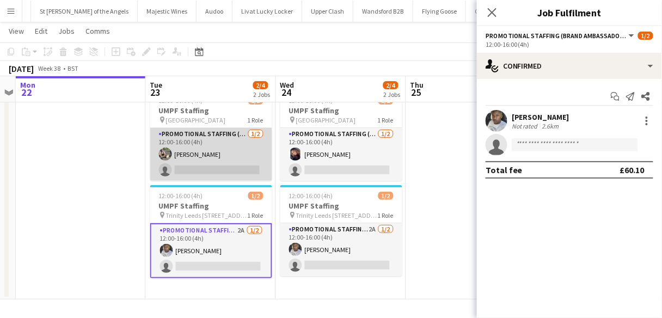
click at [225, 151] on app-card-role "Promotional Staffing (Brand Ambassadors) 1/2 12:00-16:00 (4h) Michal Kuman sing…" at bounding box center [211, 154] width 122 height 53
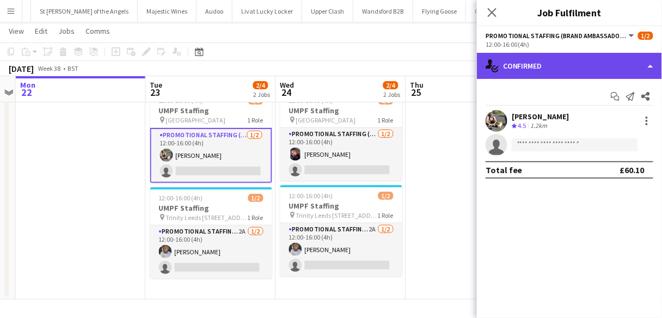
click at [560, 72] on div "single-neutral-actions-check-2 Confirmed" at bounding box center [569, 66] width 185 height 26
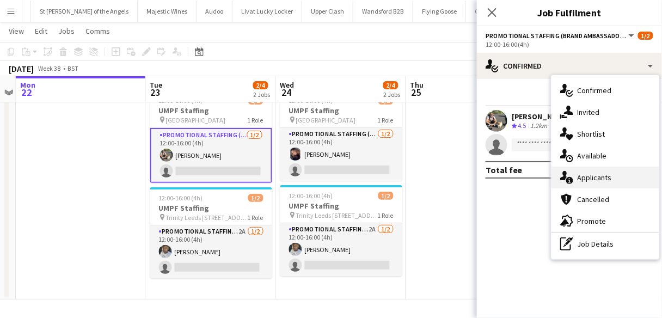
click at [591, 186] on div "single-neutral-actions-information Applicants" at bounding box center [606, 178] width 108 height 22
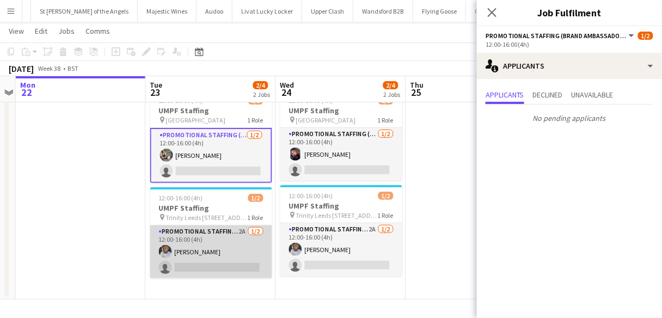
click at [213, 257] on app-card-role "Promotional Staffing (Brand Ambassadors) 2A 1/2 12:00-16:00 (4h) Sanjie Trimm s…" at bounding box center [211, 251] width 122 height 53
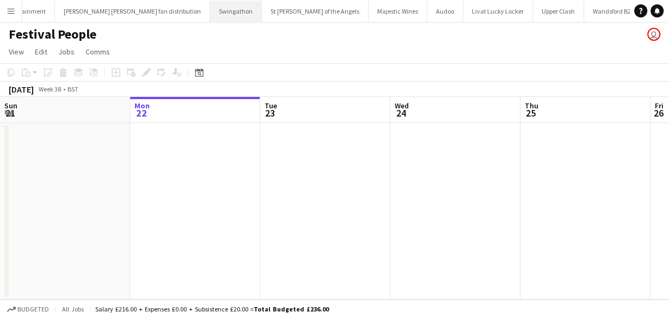
scroll to position [0, 1137]
click at [15, 6] on button "Menu" at bounding box center [11, 11] width 22 height 22
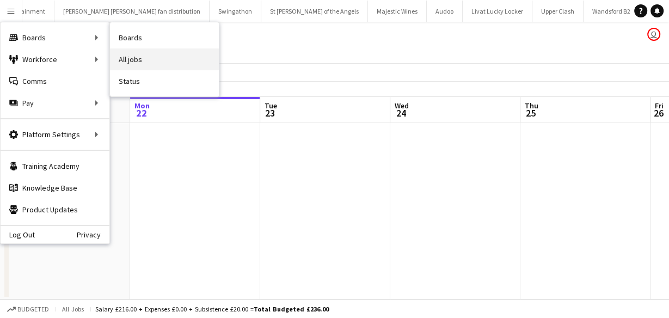
click at [152, 59] on link "All jobs" at bounding box center [164, 59] width 109 height 22
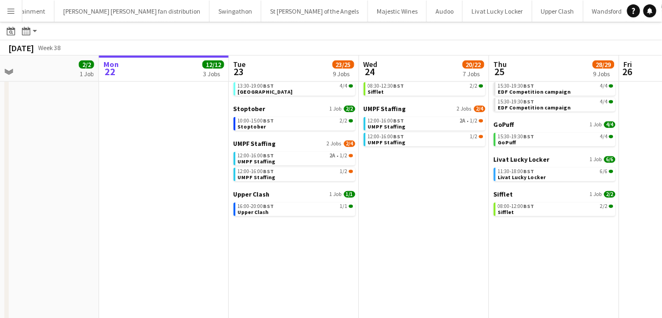
scroll to position [0, 291]
click at [611, 266] on app-date-cell "Absolut x [PERSON_NAME] 1 Job [DATE] 06:30-18:30 BST 1I • 2/3 [US_STATE] Promo …" at bounding box center [555, 193] width 130 height 459
click at [50, 143] on app-date-cell "London Design Festival 1 Job [DATE] 12:00-16:00 BST 2/2 London Design Festival" at bounding box center [34, 193] width 130 height 459
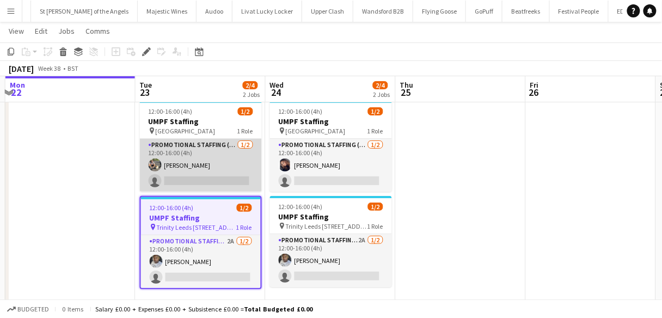
scroll to position [36, 0]
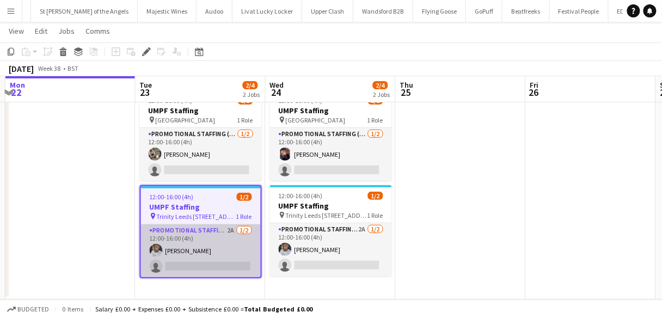
click at [214, 248] on app-card-role "Promotional Staffing (Brand Ambassadors) 2A 1/2 12:00-16:00 (4h) Sanjie Trimm s…" at bounding box center [201, 250] width 120 height 53
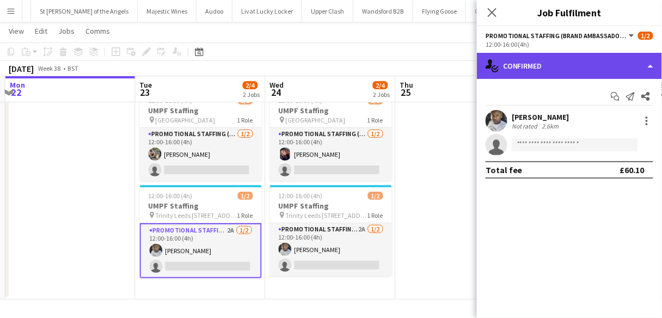
click at [580, 66] on div "single-neutral-actions-check-2 Confirmed" at bounding box center [569, 66] width 185 height 26
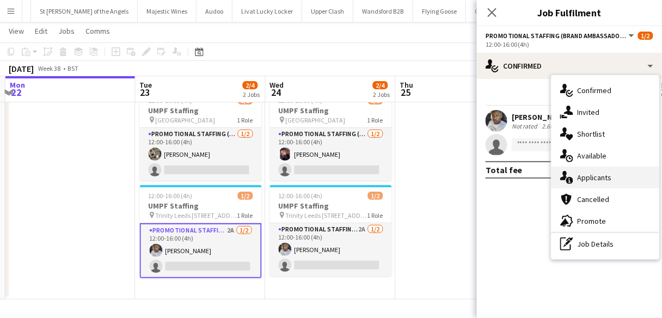
click at [588, 177] on span "Applicants" at bounding box center [595, 178] width 34 height 10
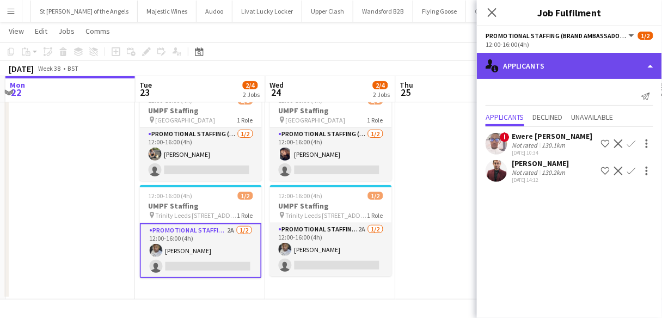
click at [566, 61] on div "single-neutral-actions-information Applicants" at bounding box center [569, 66] width 185 height 26
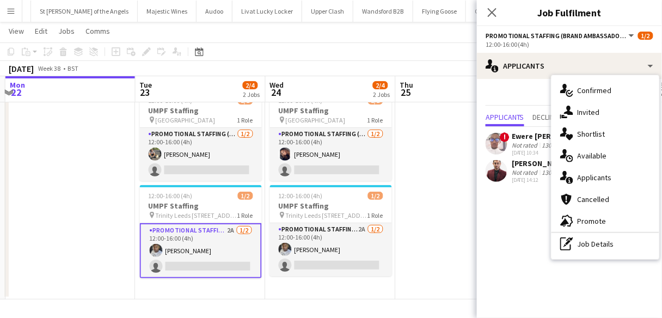
click at [596, 217] on span "Promote" at bounding box center [592, 221] width 29 height 10
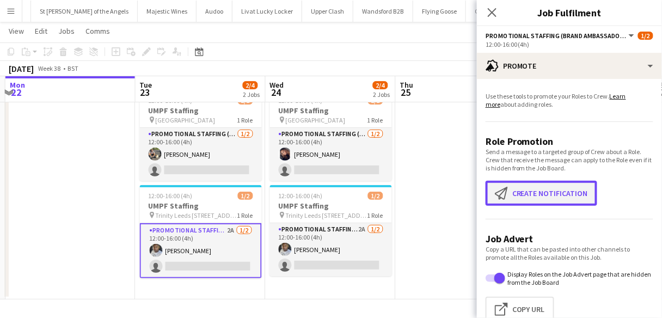
click at [550, 186] on button "Create notification Create notification" at bounding box center [542, 193] width 112 height 25
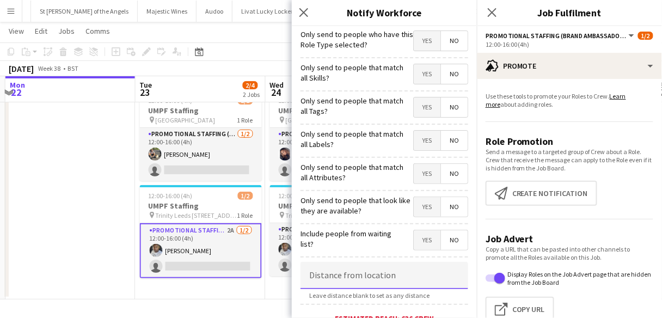
click at [372, 273] on input at bounding box center [385, 275] width 168 height 27
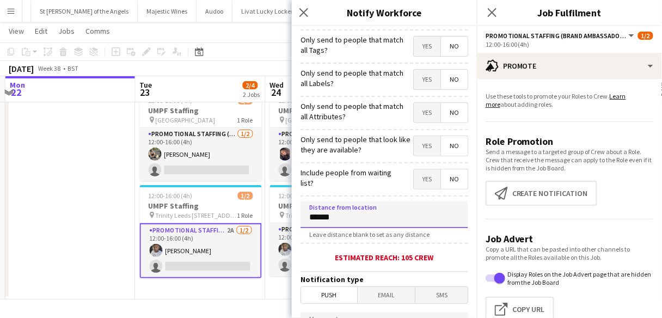
scroll to position [87, 0]
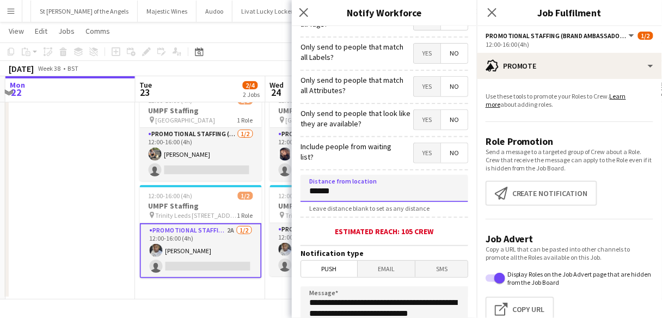
drag, startPoint x: 318, startPoint y: 190, endPoint x: 311, endPoint y: 187, distance: 7.4
click at [311, 187] on input "******" at bounding box center [385, 188] width 168 height 27
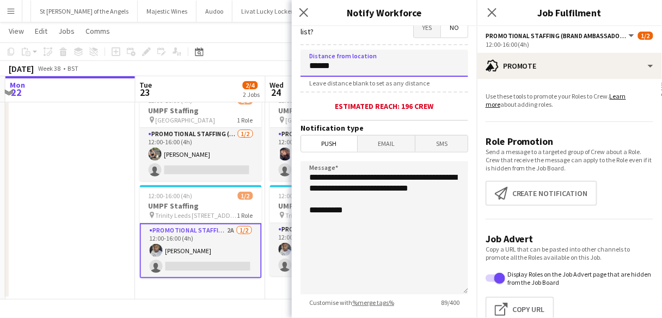
scroll to position [218, 0]
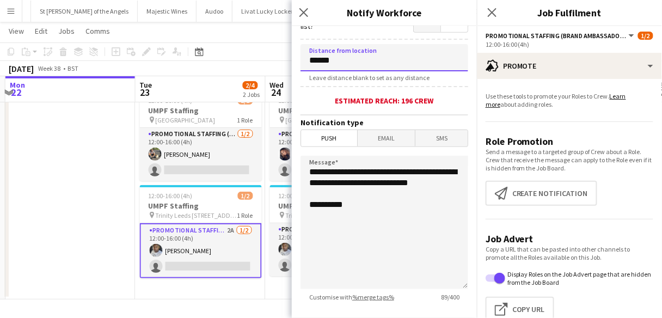
type input "******"
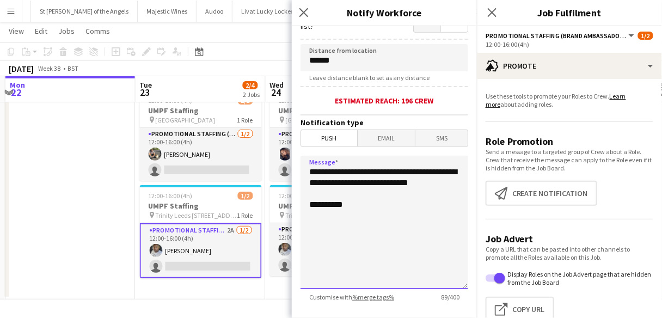
drag, startPoint x: 368, startPoint y: 198, endPoint x: 378, endPoint y: 168, distance: 31.7
click at [378, 168] on textarea "**********" at bounding box center [385, 222] width 168 height 133
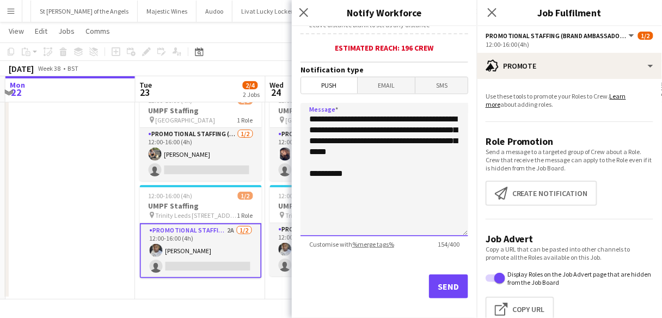
scroll to position [280, 0]
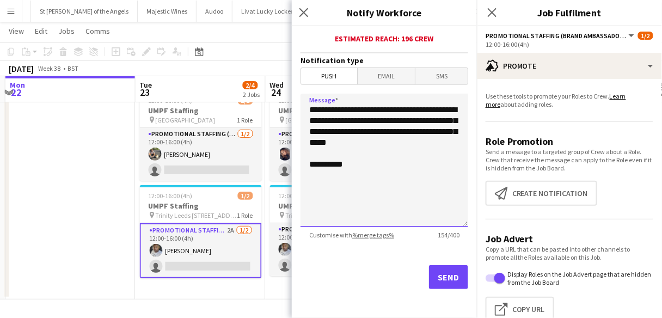
type textarea "**********"
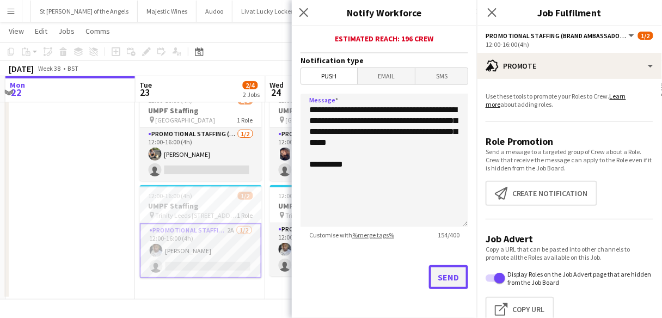
click at [450, 272] on button "Send" at bounding box center [448, 277] width 39 height 24
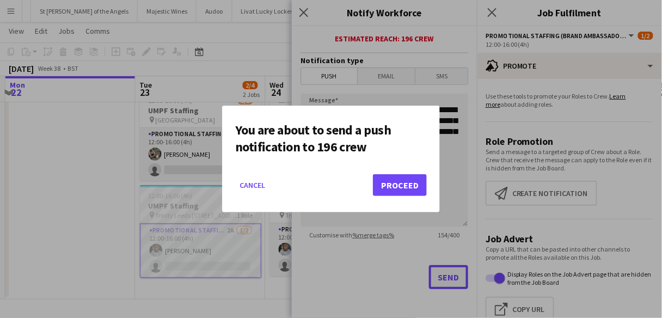
scroll to position [0, 0]
click at [386, 188] on button "Proceed" at bounding box center [400, 185] width 54 height 22
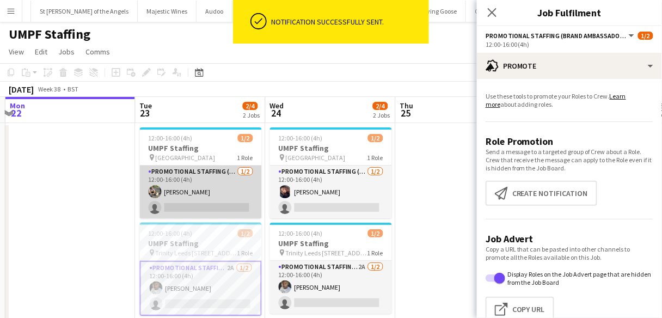
scroll to position [0, 384]
click at [213, 192] on app-card-role "Promotional Staffing (Brand Ambassadors) 1/2 12:00-16:00 (4h) Michal Kuman sing…" at bounding box center [202, 192] width 122 height 53
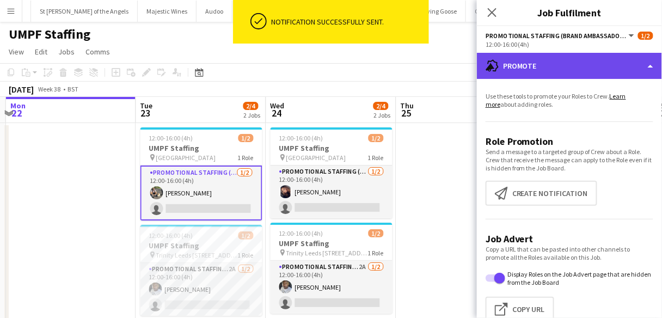
click at [526, 64] on div "advertising-megaphone Promote" at bounding box center [569, 66] width 185 height 26
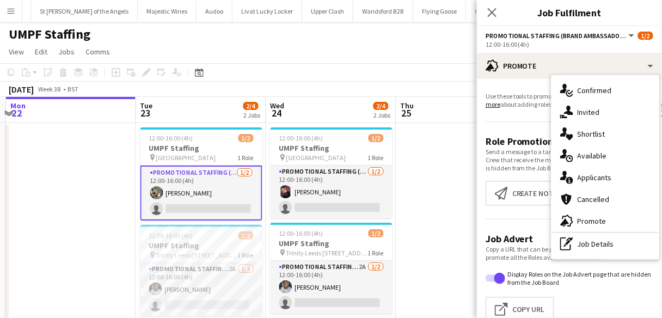
click at [521, 156] on p "Send a message to a targeted group of Crew about a Role. Crew that receive the …" at bounding box center [570, 160] width 168 height 25
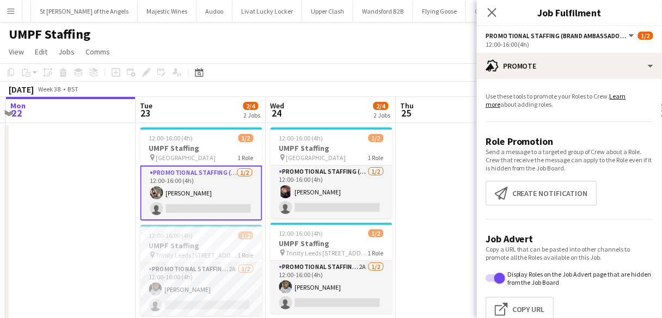
click at [529, 178] on app-promote-tab "Use these tools to promote your Roles to Crew. Learn more about adding roles. R…" at bounding box center [569, 209] width 185 height 243
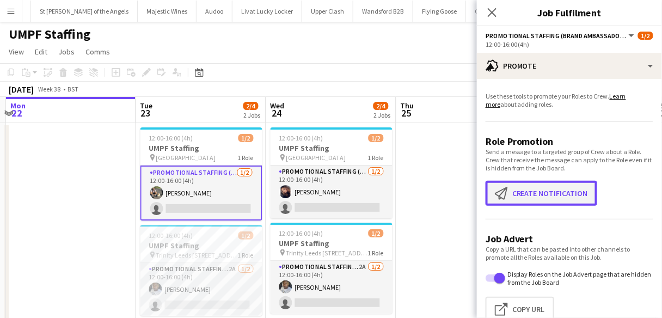
click at [529, 193] on button "Create notification Create notification" at bounding box center [542, 193] width 112 height 25
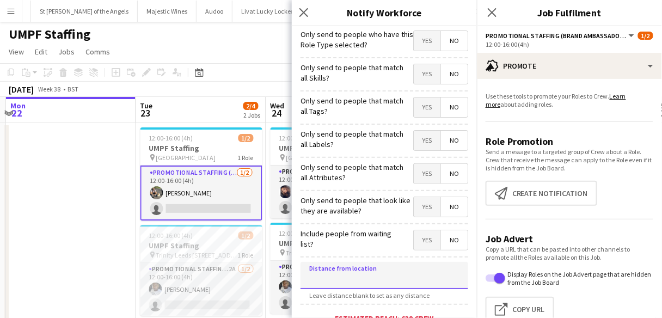
click at [336, 276] on input at bounding box center [385, 275] width 168 height 27
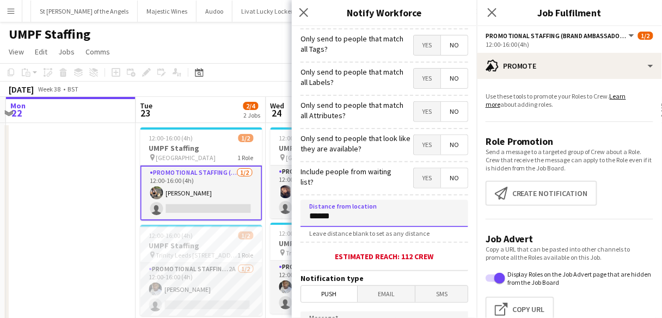
scroll to position [131, 0]
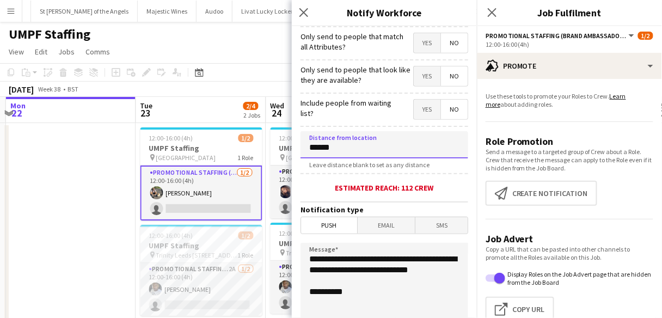
type input "******"
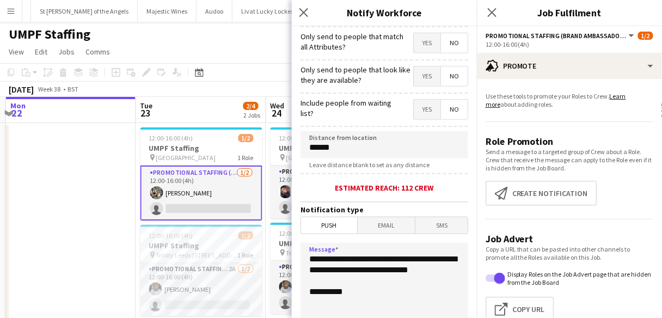
drag, startPoint x: 372, startPoint y: 290, endPoint x: 378, endPoint y: 258, distance: 33.2
click at [378, 258] on textarea "**********" at bounding box center [385, 309] width 168 height 133
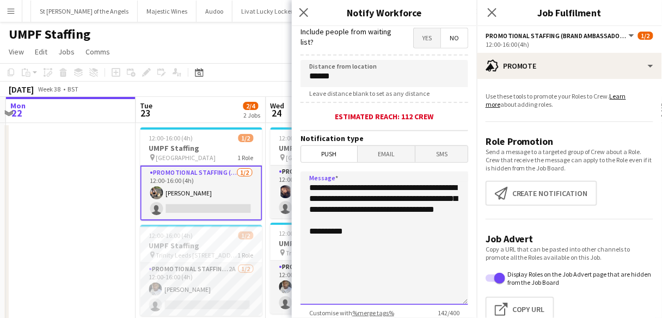
scroll to position [280, 0]
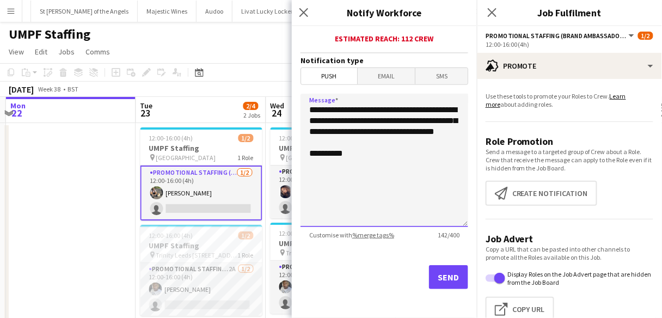
click at [393, 129] on textarea "**********" at bounding box center [385, 160] width 168 height 133
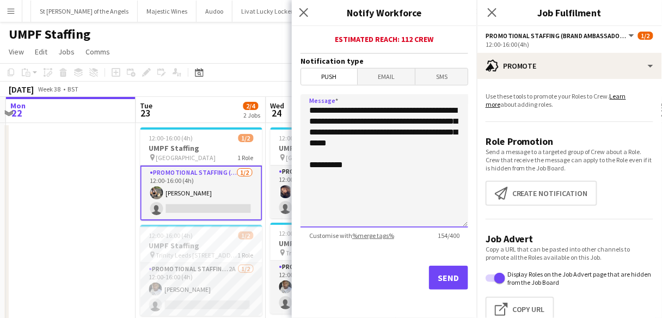
type textarea "**********"
click at [437, 278] on button "Send" at bounding box center [448, 278] width 39 height 24
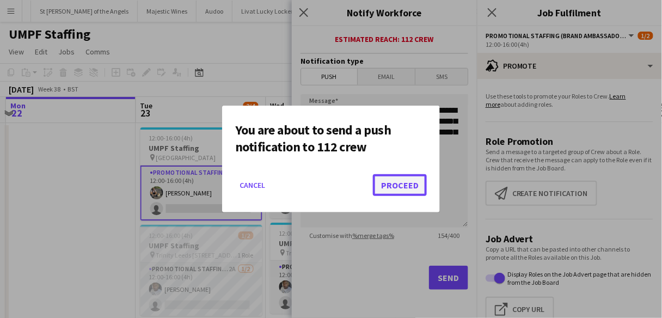
click at [389, 192] on button "Proceed" at bounding box center [400, 185] width 54 height 22
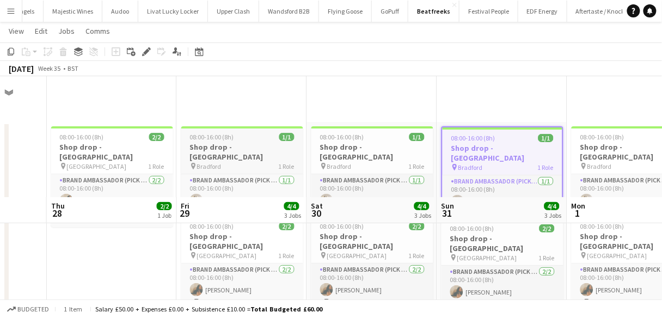
scroll to position [119, 0]
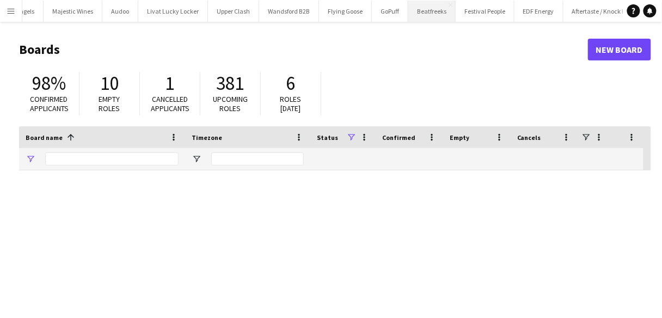
type input "**********"
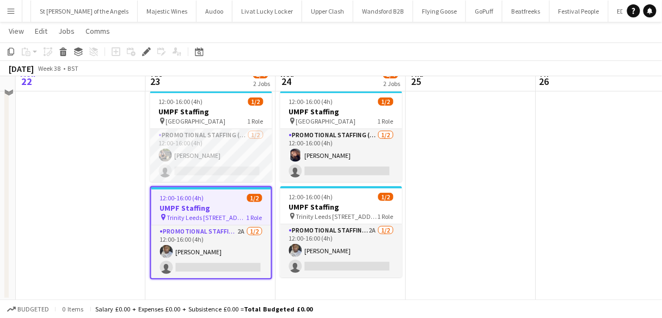
scroll to position [36, 0]
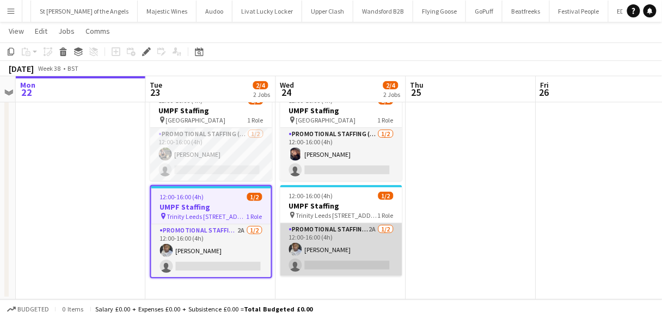
click at [330, 236] on app-card-role "Promotional Staffing (Brand Ambassadors) 2A [DATE] 12:00-16:00 (4h) [PERSON_NAM…" at bounding box center [341, 249] width 122 height 53
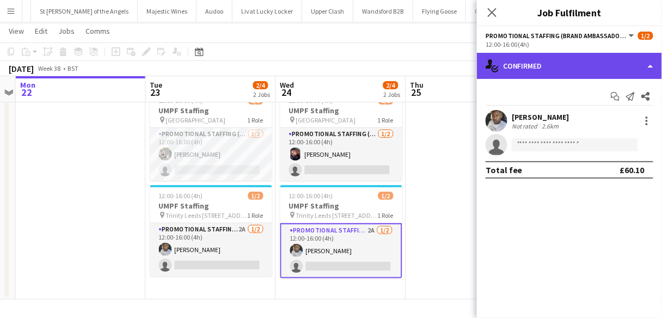
click at [544, 73] on div "single-neutral-actions-check-2 Confirmed" at bounding box center [569, 66] width 185 height 26
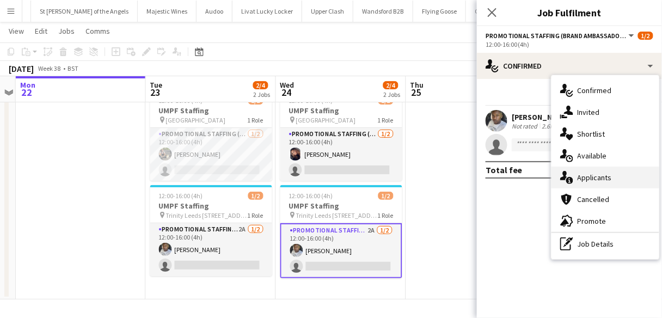
click at [570, 175] on icon "single-neutral-actions-information" at bounding box center [566, 177] width 13 height 13
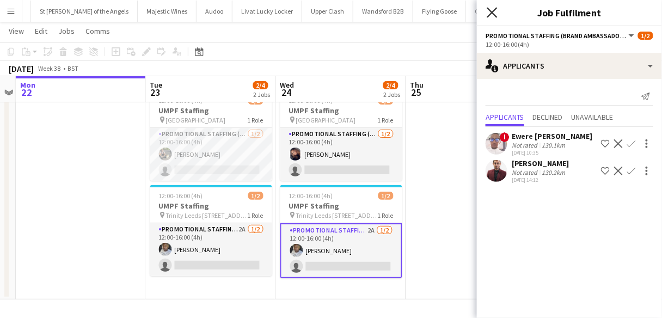
click at [495, 13] on icon "Close pop-in" at bounding box center [492, 12] width 10 height 10
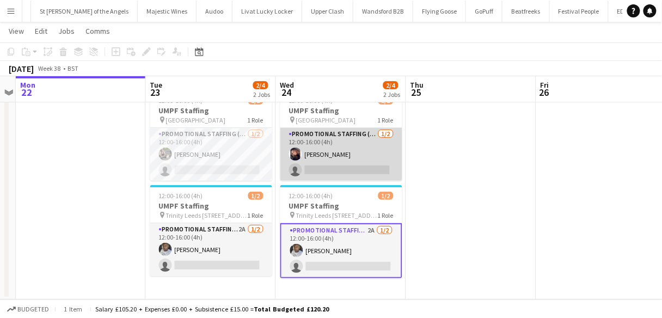
click at [330, 143] on app-card-role "Promotional Staffing (Brand Ambassadors) 1/2 12:00-16:00 (4h) Sian Williams sin…" at bounding box center [341, 154] width 122 height 53
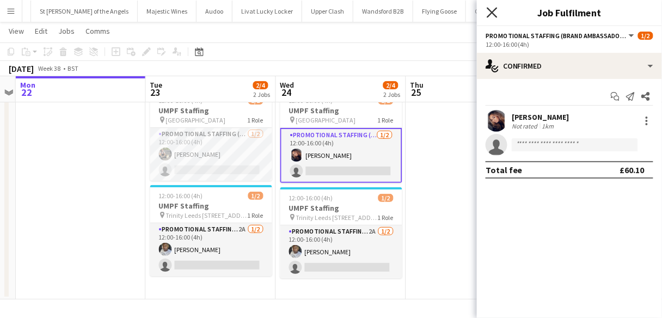
click at [489, 14] on icon "Close pop-in" at bounding box center [492, 12] width 10 height 10
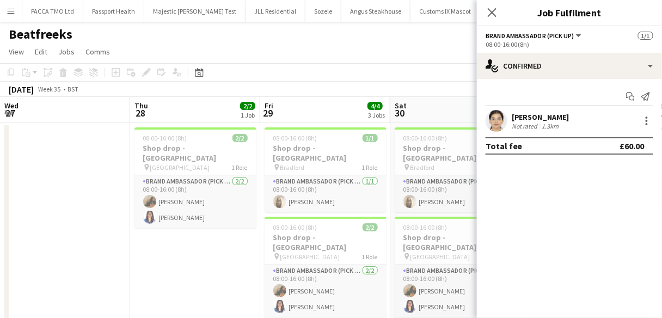
scroll to position [0, 259]
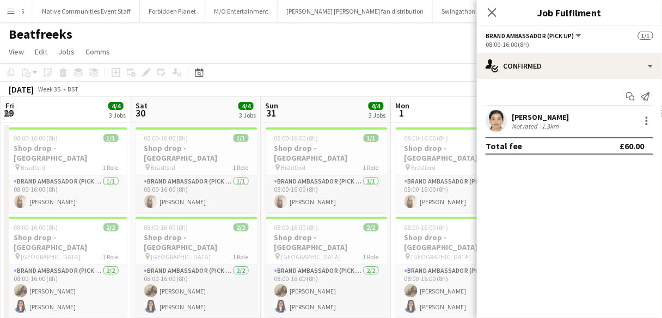
click at [8, 5] on button "Menu" at bounding box center [11, 11] width 22 height 22
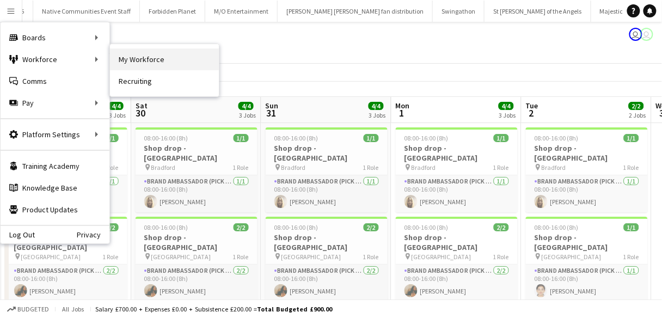
click at [142, 56] on link "My Workforce" at bounding box center [164, 59] width 109 height 22
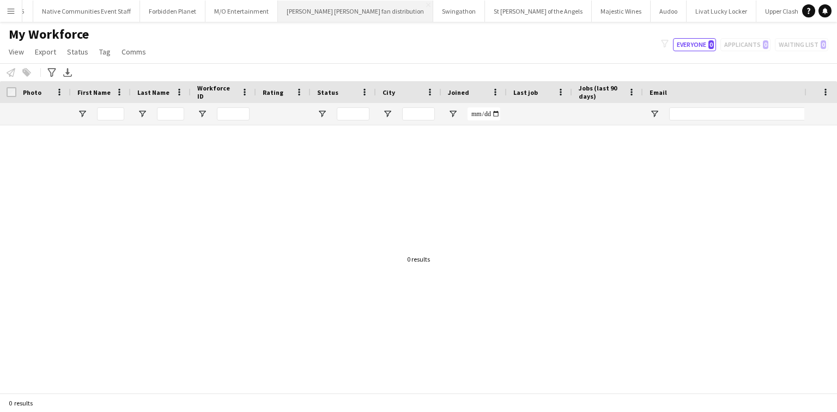
scroll to position [0, 913]
drag, startPoint x: 121, startPoint y: 112, endPoint x: 495, endPoint y: 206, distance: 384.9
click at [121, 112] on input "First Name Filter Input" at bounding box center [110, 113] width 27 height 13
click at [111, 117] on input "First Name Filter Input" at bounding box center [110, 113] width 27 height 13
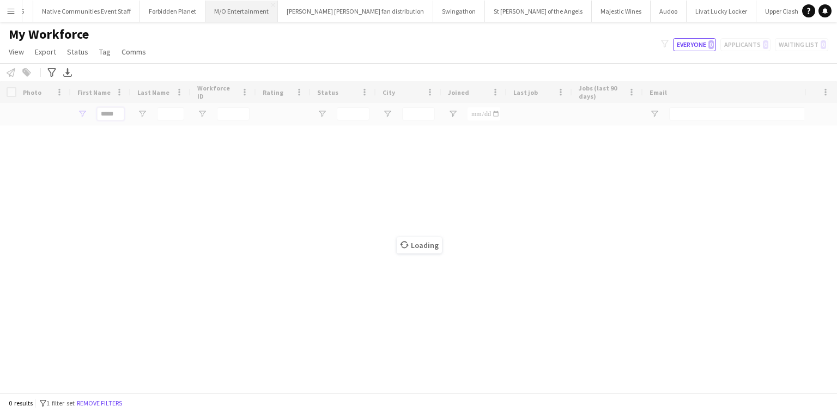
type input "*****"
click at [205, 1] on button "M/O Entertainment Close" at bounding box center [241, 11] width 72 height 21
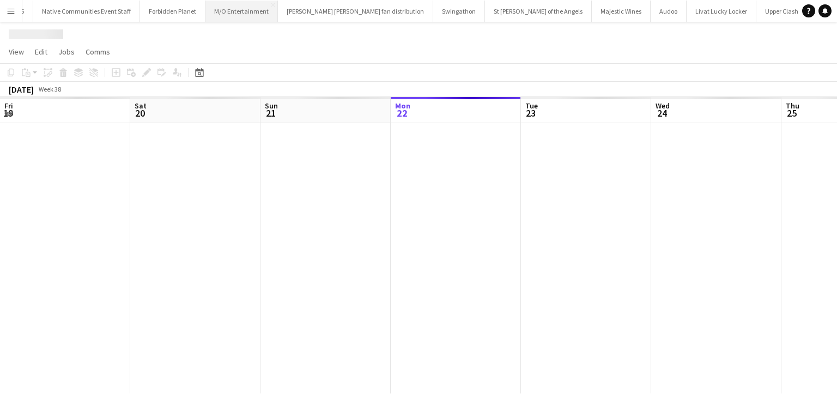
scroll to position [0, 260]
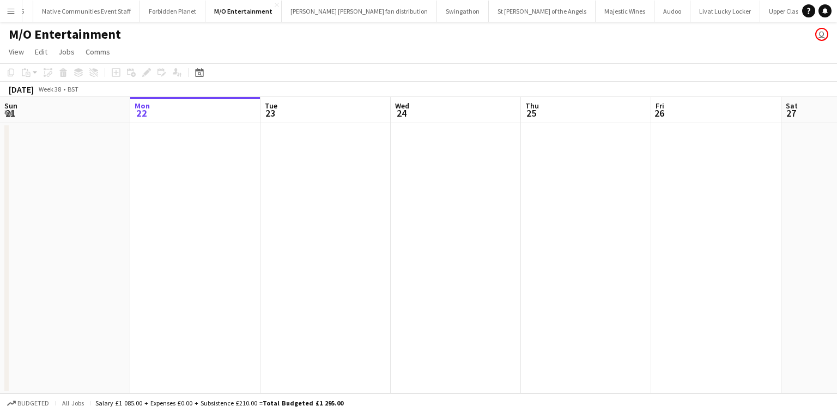
click at [14, 11] on app-icon "Menu" at bounding box center [11, 11] width 9 height 9
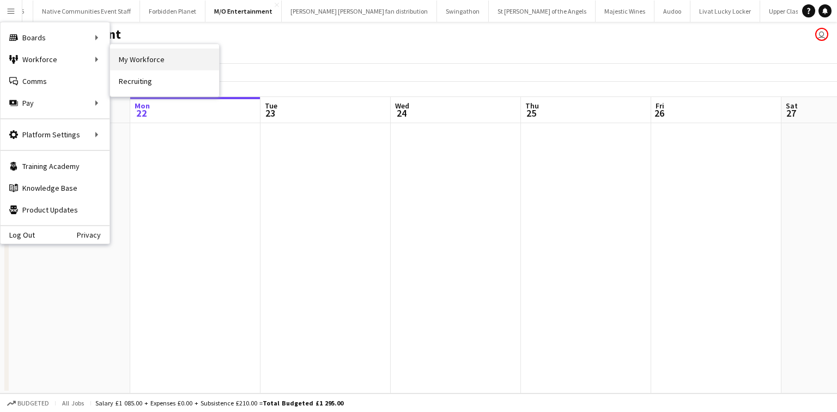
click at [121, 53] on link "My Workforce" at bounding box center [164, 59] width 109 height 22
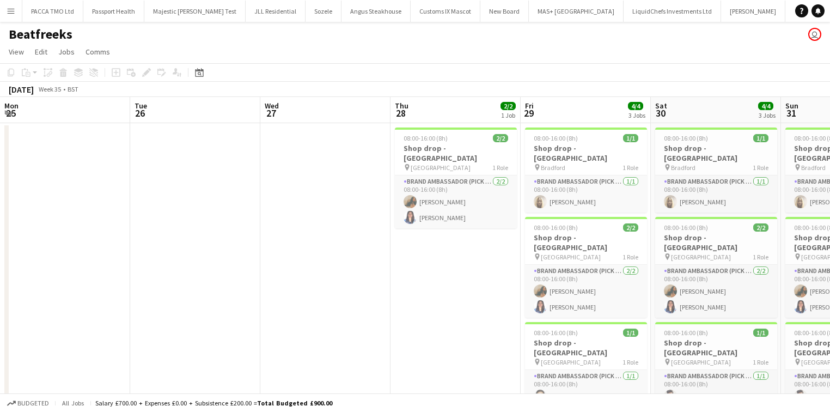
scroll to position [0, 314]
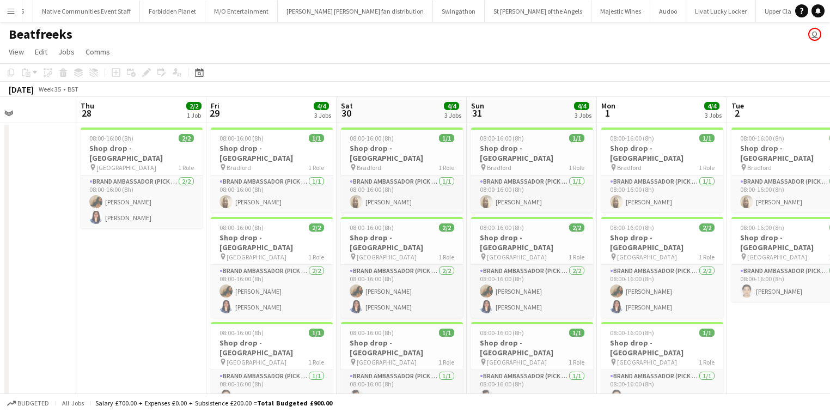
click at [14, 20] on button "Menu" at bounding box center [11, 11] width 22 height 22
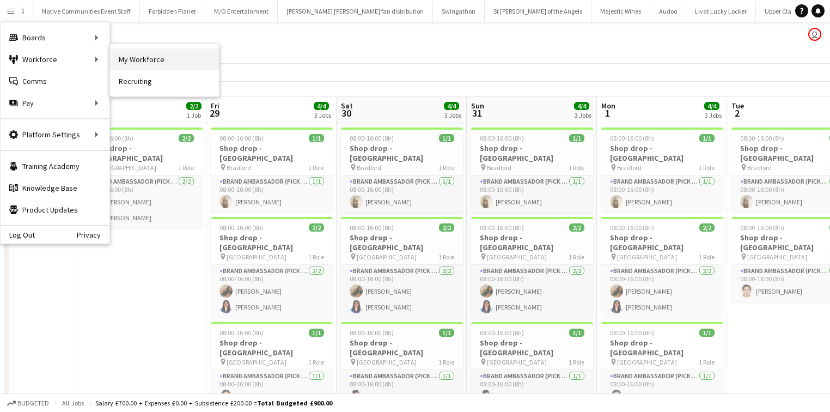
click at [118, 50] on link "My Workforce" at bounding box center [164, 59] width 109 height 22
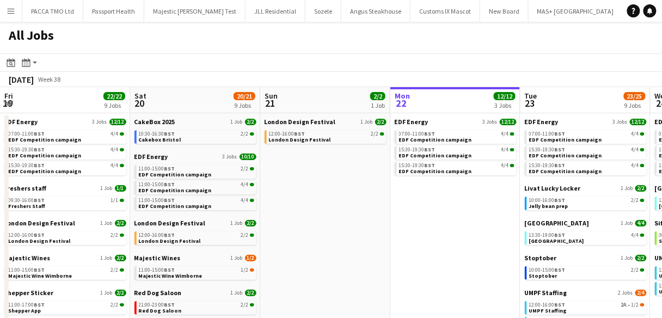
scroll to position [0, 260]
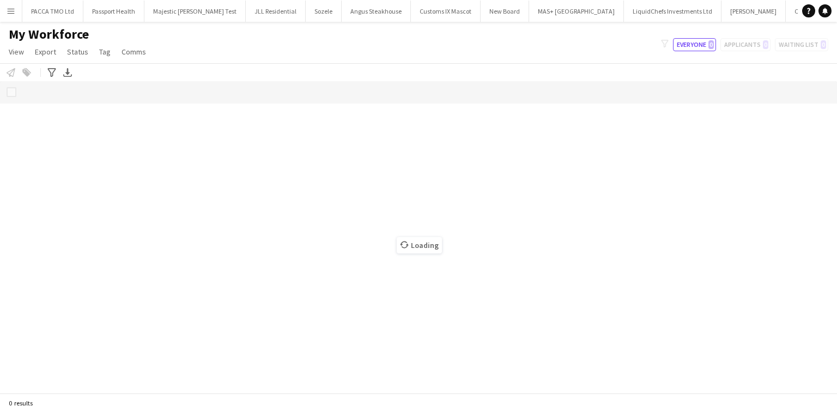
click at [174, 34] on div "My Workforce View Views Default view New view Update view Delete view Edit name…" at bounding box center [418, 44] width 837 height 37
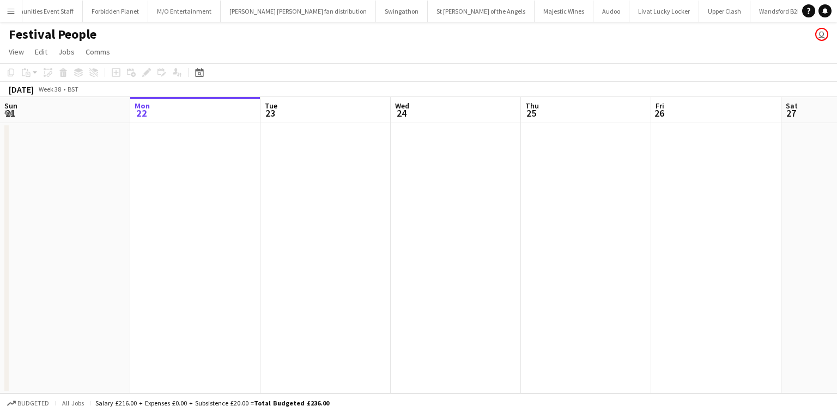
scroll to position [0, 972]
click at [7, 17] on button "Menu" at bounding box center [11, 11] width 22 height 22
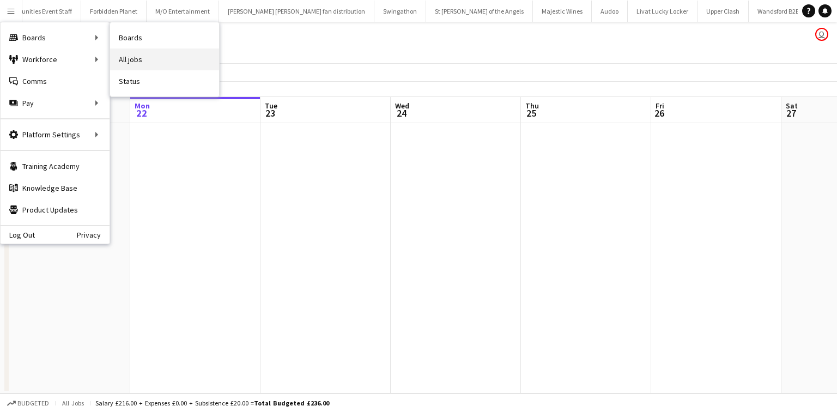
click at [129, 54] on link "All jobs" at bounding box center [164, 59] width 109 height 22
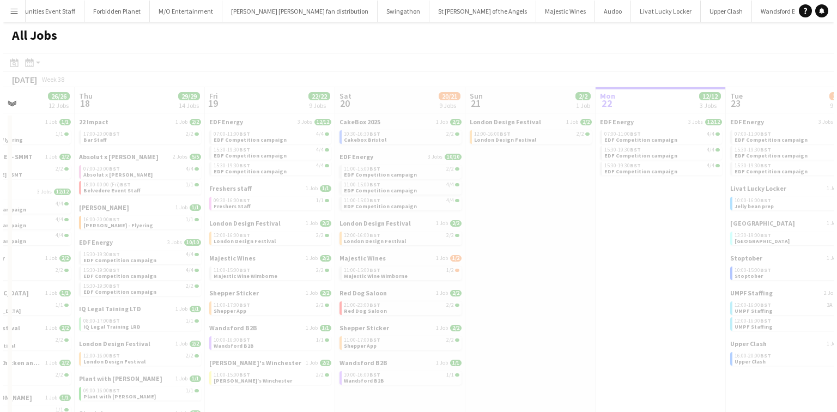
scroll to position [0, 332]
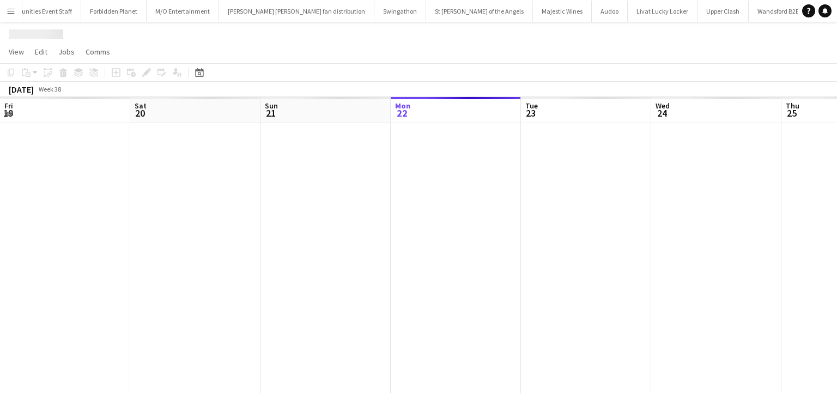
scroll to position [0, 260]
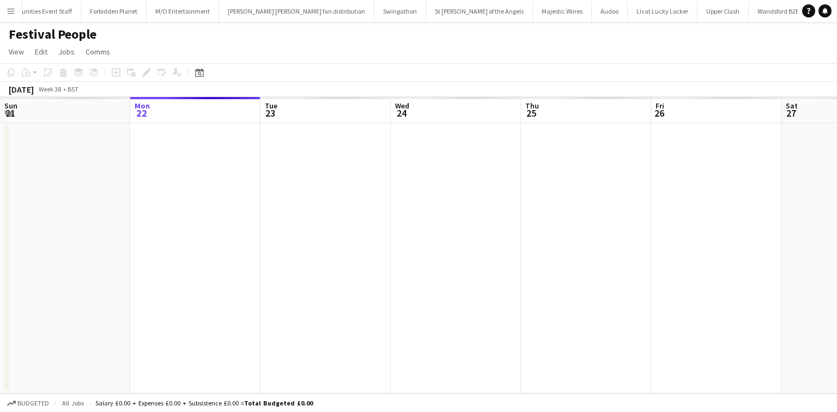
click at [1, 11] on button "Menu" at bounding box center [11, 11] width 22 height 22
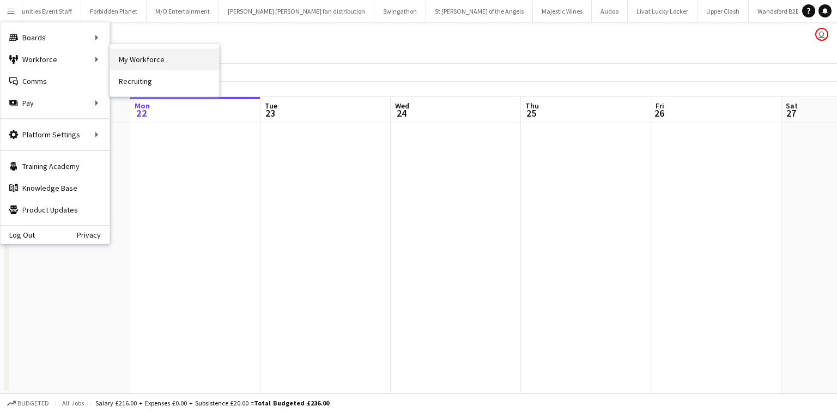
click at [120, 60] on link "My Workforce" at bounding box center [164, 59] width 109 height 22
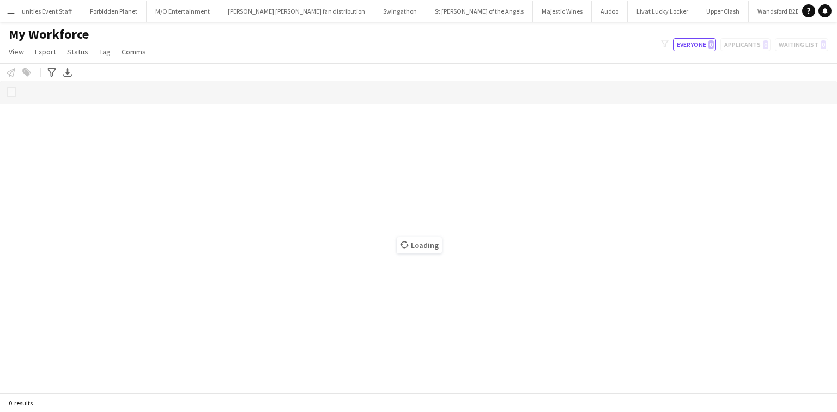
click at [1, 17] on button "Menu" at bounding box center [11, 11] width 22 height 22
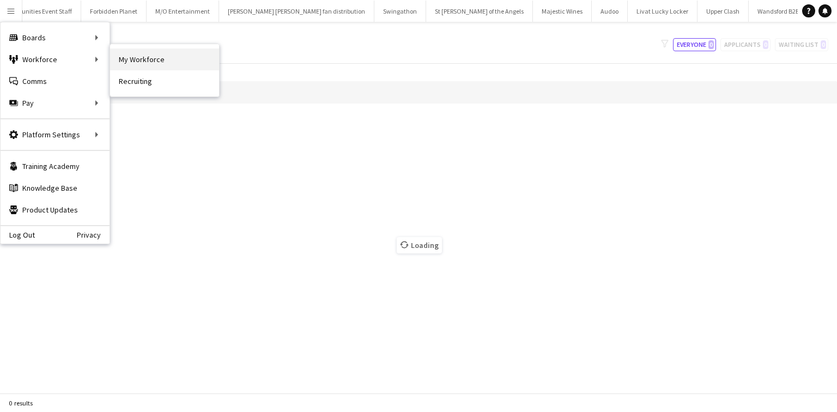
click at [129, 61] on link "My Workforce" at bounding box center [164, 59] width 109 height 22
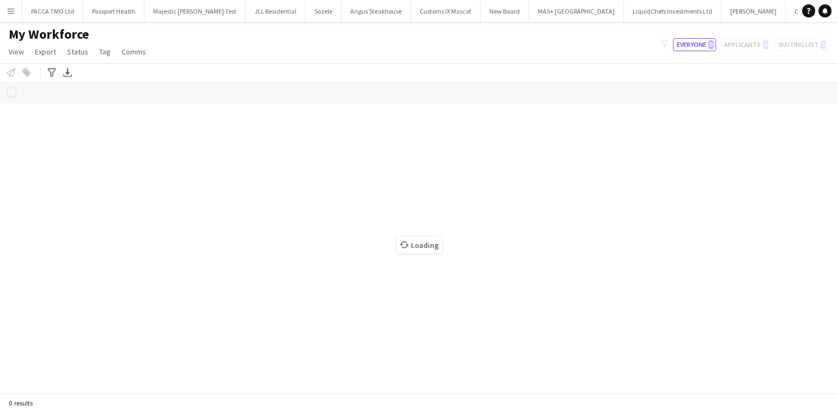
click at [9, 12] on app-icon "Menu" at bounding box center [11, 11] width 9 height 9
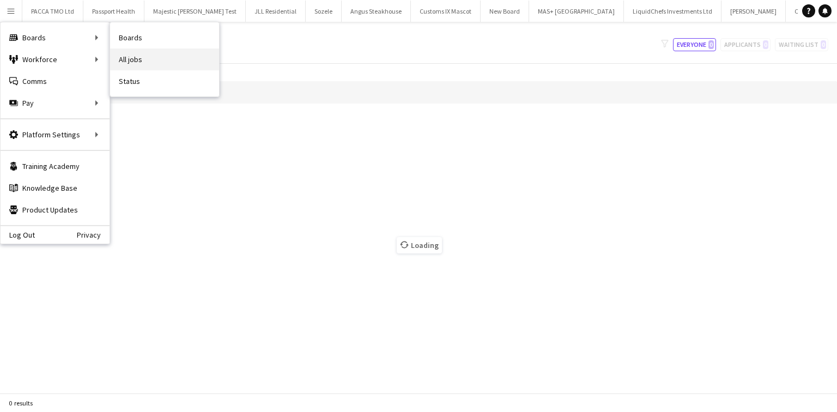
click at [131, 50] on link "All jobs" at bounding box center [164, 59] width 109 height 22
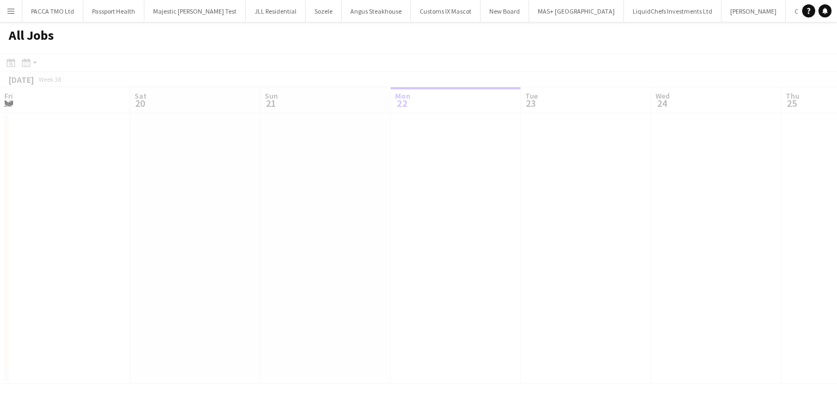
scroll to position [0, 260]
drag, startPoint x: 139, startPoint y: 38, endPoint x: 334, endPoint y: 45, distance: 195.1
click at [334, 45] on div "All Jobs" at bounding box center [418, 38] width 837 height 32
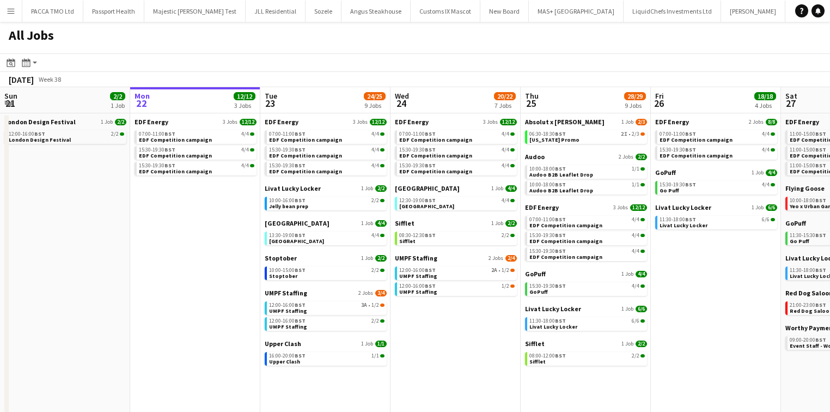
click at [11, 15] on button "Menu" at bounding box center [11, 11] width 22 height 22
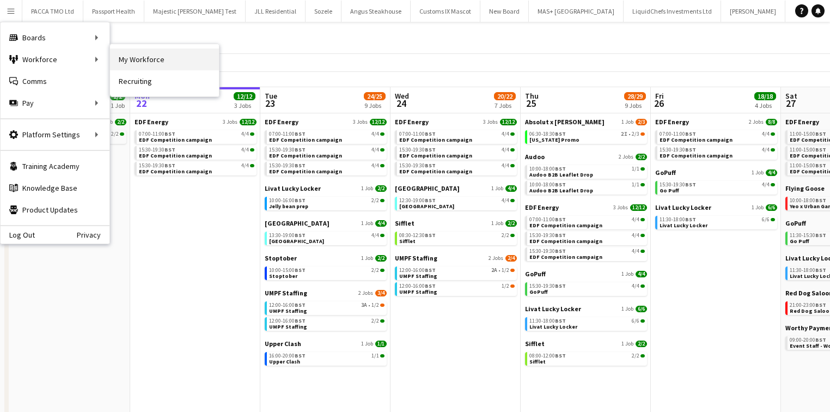
click at [122, 63] on link "My Workforce" at bounding box center [164, 59] width 109 height 22
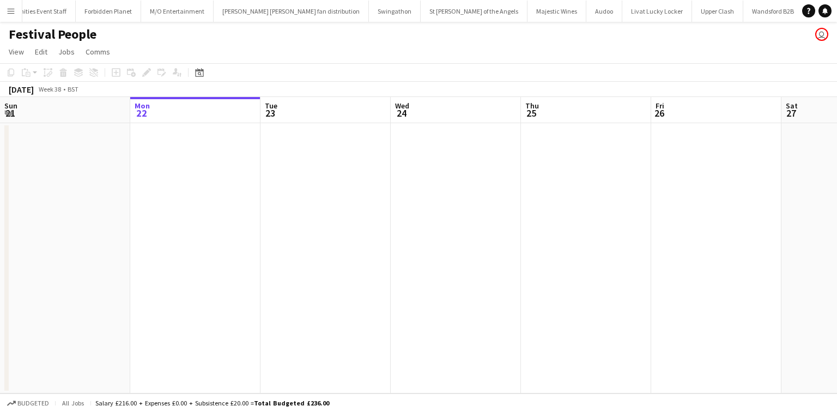
click at [4, 3] on button "Menu" at bounding box center [11, 11] width 22 height 22
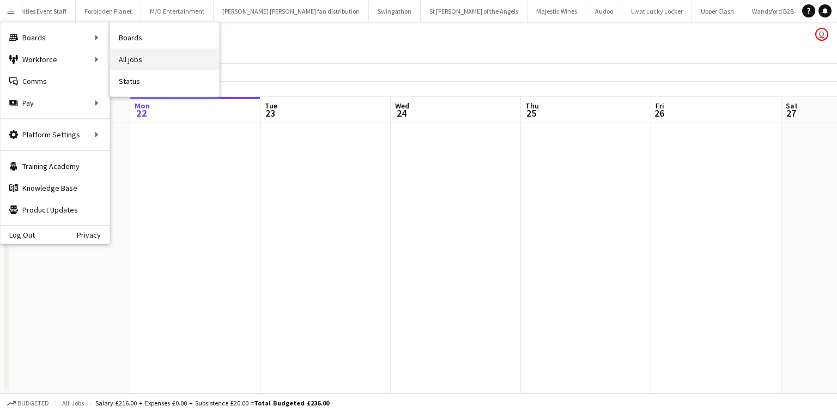
click at [138, 59] on link "All jobs" at bounding box center [164, 59] width 109 height 22
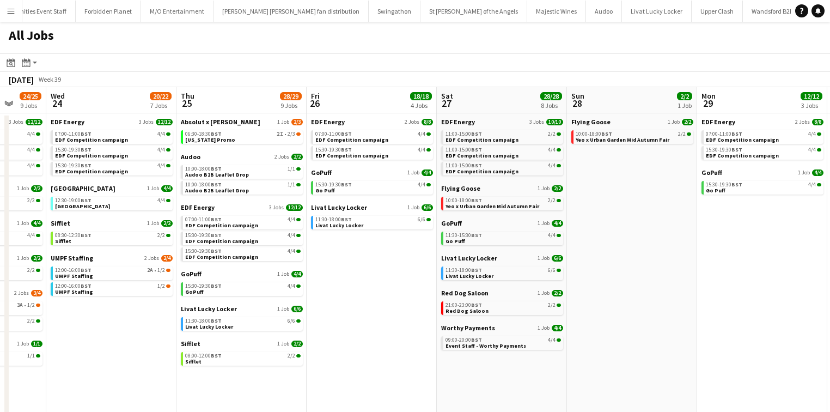
scroll to position [0, 344]
click at [255, 131] on div "06:30-18:30 BST 2I • 2/3" at bounding box center [242, 133] width 115 height 5
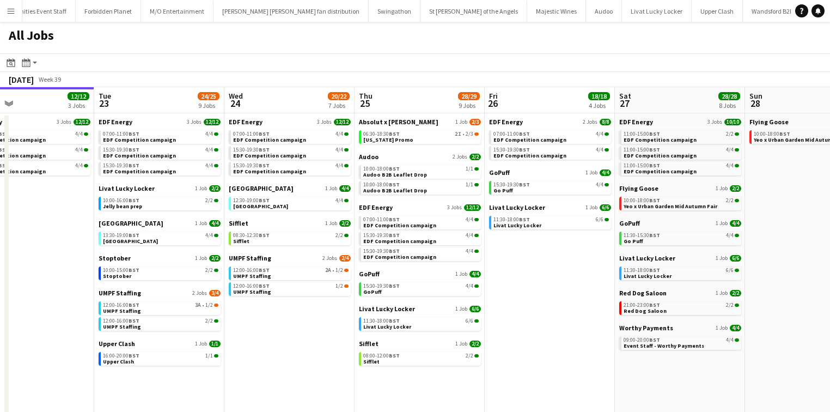
scroll to position [0, 296]
click at [263, 275] on span "UMPF Staffing" at bounding box center [252, 275] width 38 height 7
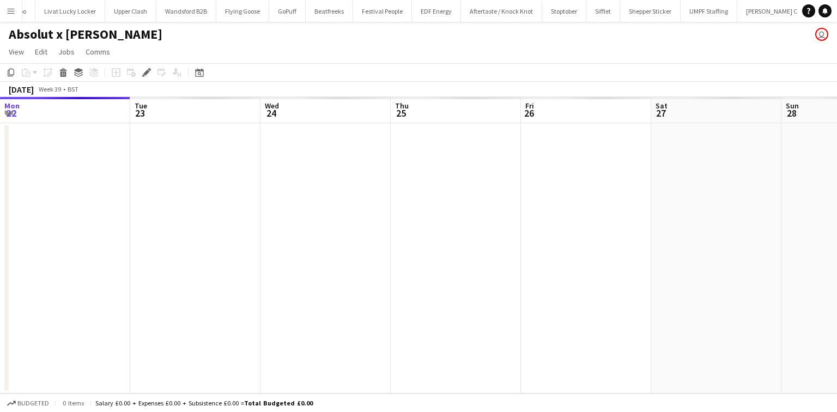
scroll to position [0, 375]
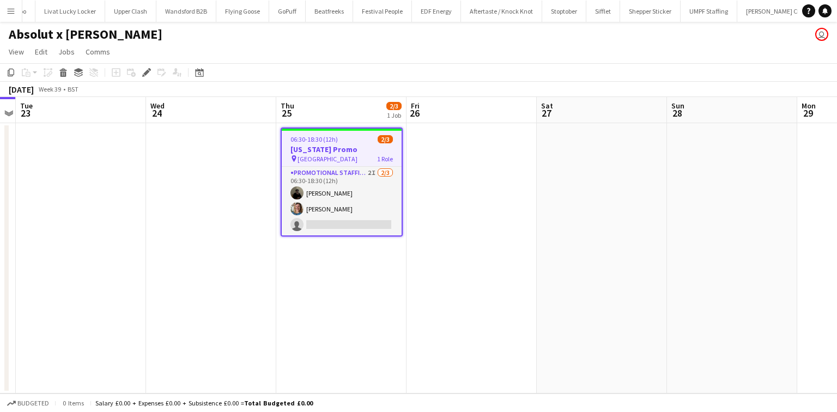
click at [9, 17] on button "Menu" at bounding box center [11, 11] width 22 height 22
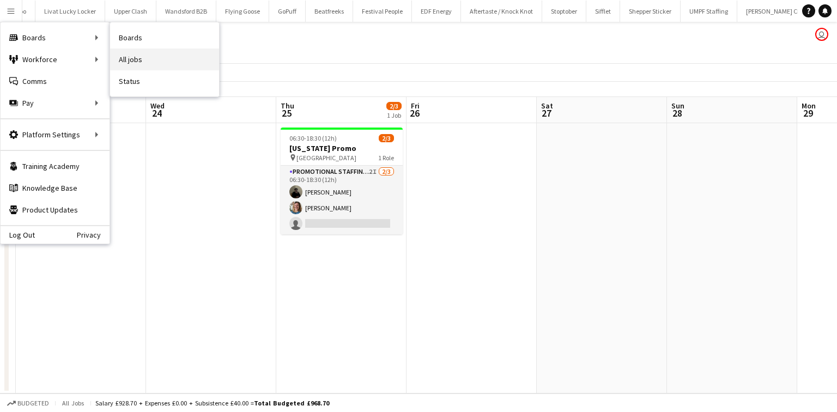
click at [123, 51] on link "All jobs" at bounding box center [164, 59] width 109 height 22
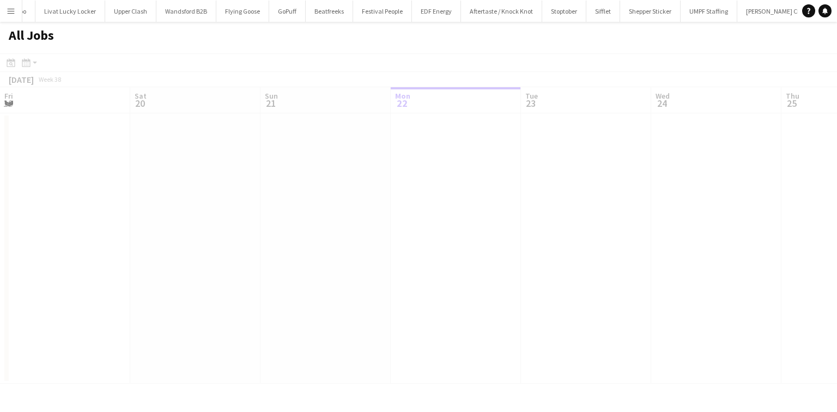
scroll to position [0, 260]
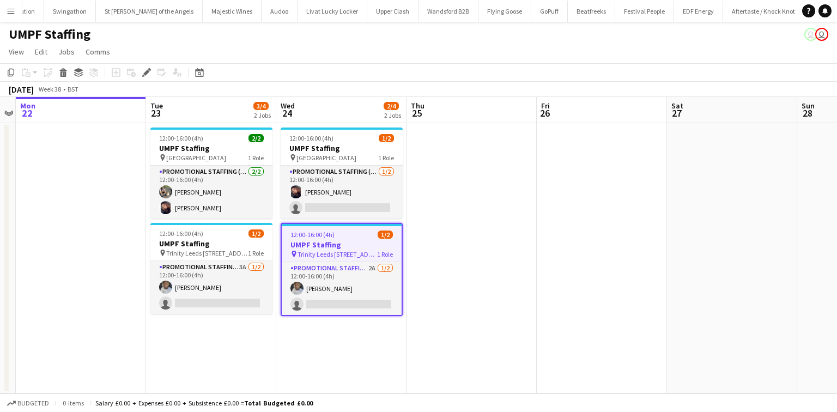
scroll to position [0, 1303]
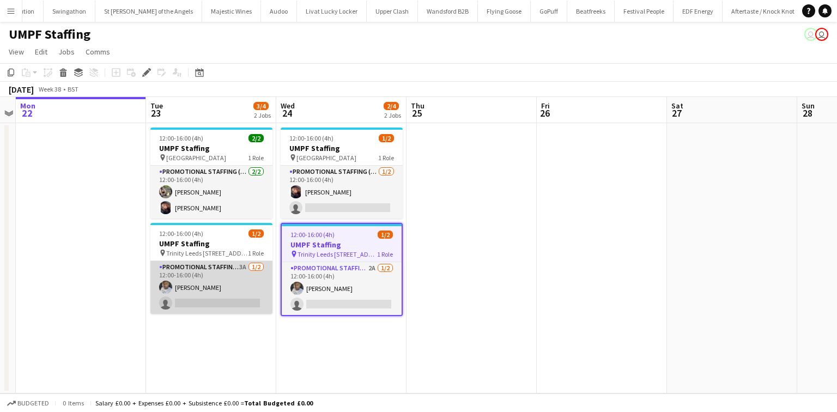
click at [240, 296] on app-card-role "Promotional Staffing (Brand Ambassadors) 3A [DATE] 12:00-16:00 (4h) [PERSON_NAM…" at bounding box center [211, 287] width 122 height 53
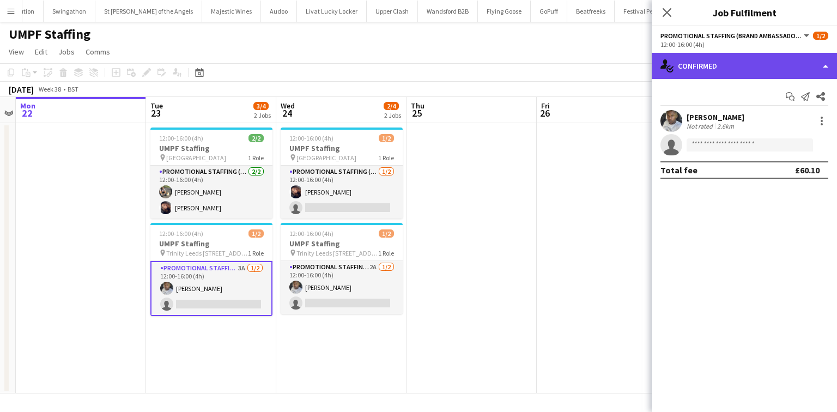
click at [741, 68] on div "single-neutral-actions-check-2 Confirmed" at bounding box center [743, 66] width 185 height 26
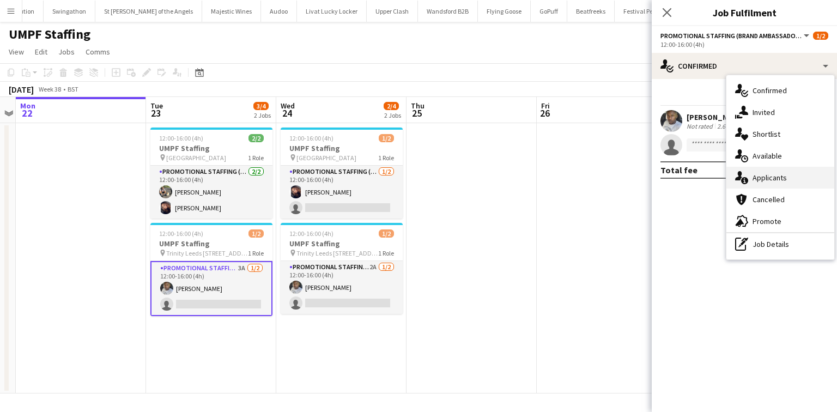
click at [777, 179] on span "Applicants" at bounding box center [769, 178] width 34 height 10
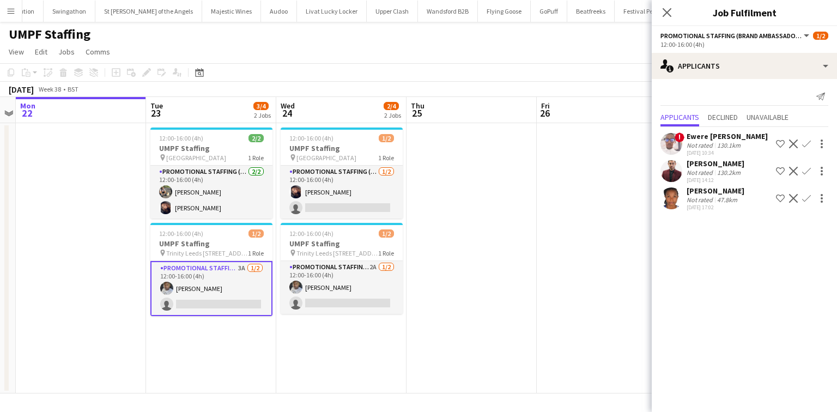
click at [730, 196] on div "47.8km" at bounding box center [727, 200] width 25 height 8
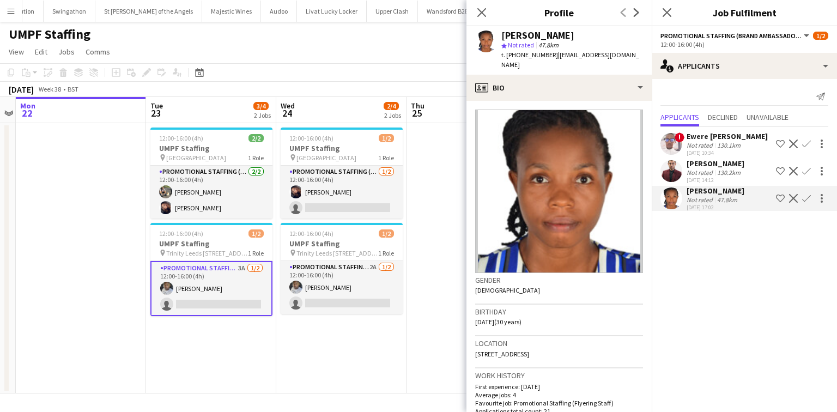
click at [719, 169] on div "130.2km" at bounding box center [729, 172] width 28 height 8
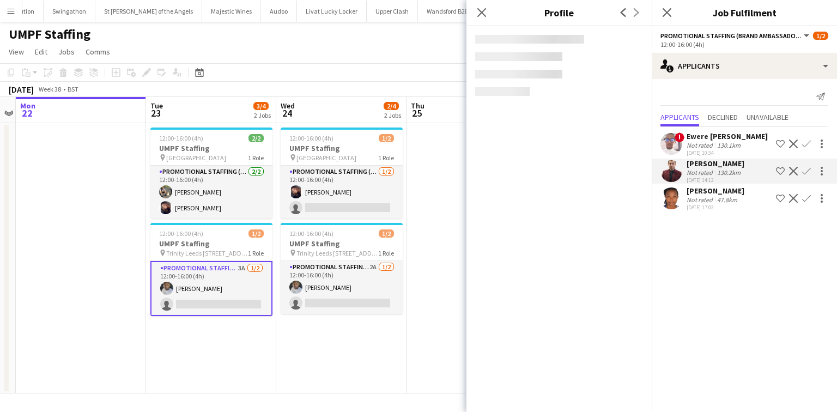
click at [719, 196] on div "47.8km" at bounding box center [727, 200] width 25 height 8
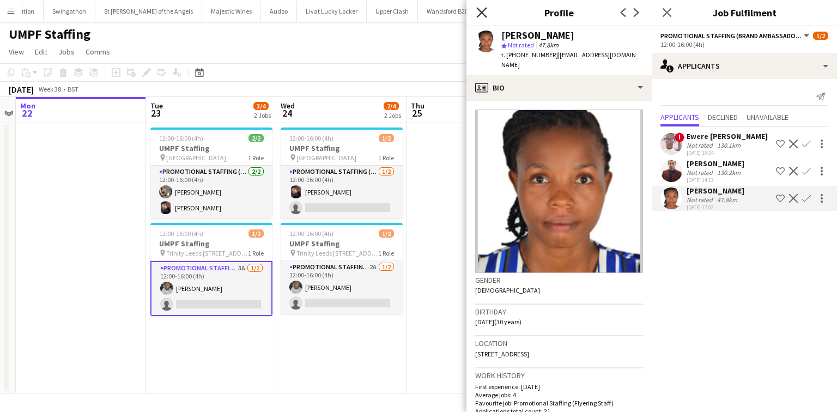
click at [485, 11] on icon "Close pop-in" at bounding box center [481, 12] width 10 height 10
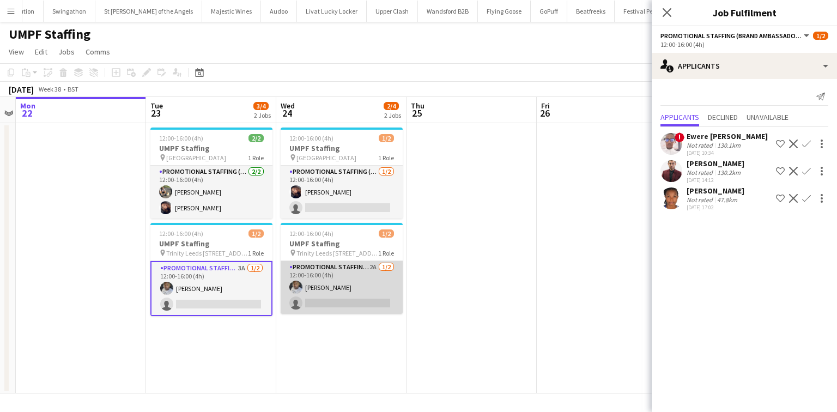
click at [366, 277] on app-card-role "Promotional Staffing (Brand Ambassadors) 2A [DATE] 12:00-16:00 (4h) [PERSON_NAM…" at bounding box center [341, 287] width 122 height 53
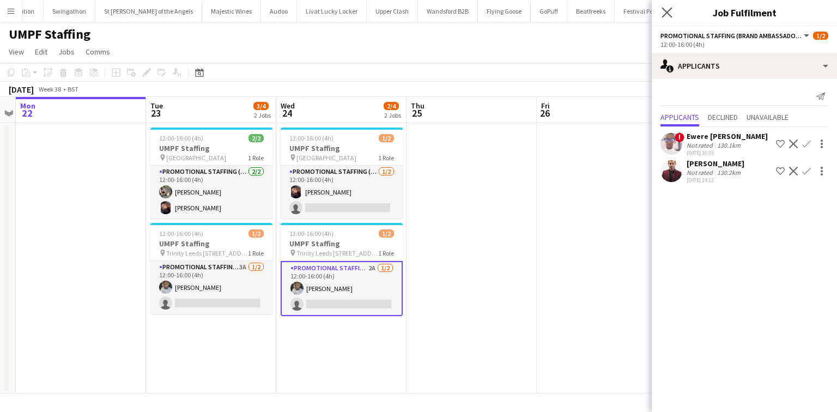
click at [668, 6] on app-icon "Close pop-in" at bounding box center [667, 13] width 16 height 16
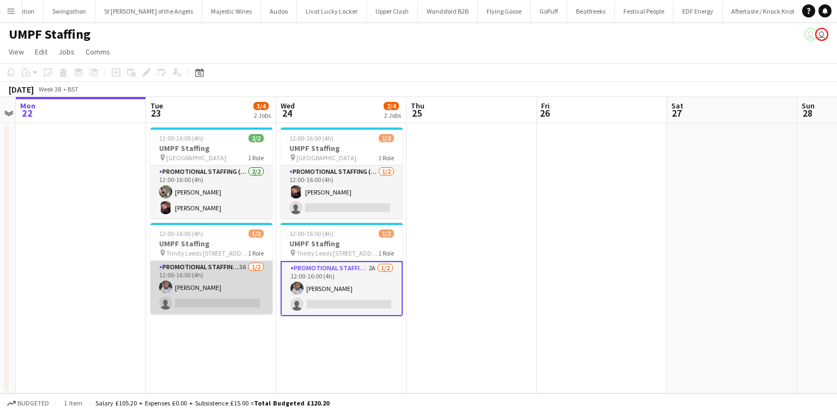
click at [222, 279] on app-card-role "Promotional Staffing (Brand Ambassadors) 3A [DATE] 12:00-16:00 (4h) [PERSON_NAM…" at bounding box center [211, 287] width 122 height 53
